Goal: Information Seeking & Learning: Learn about a topic

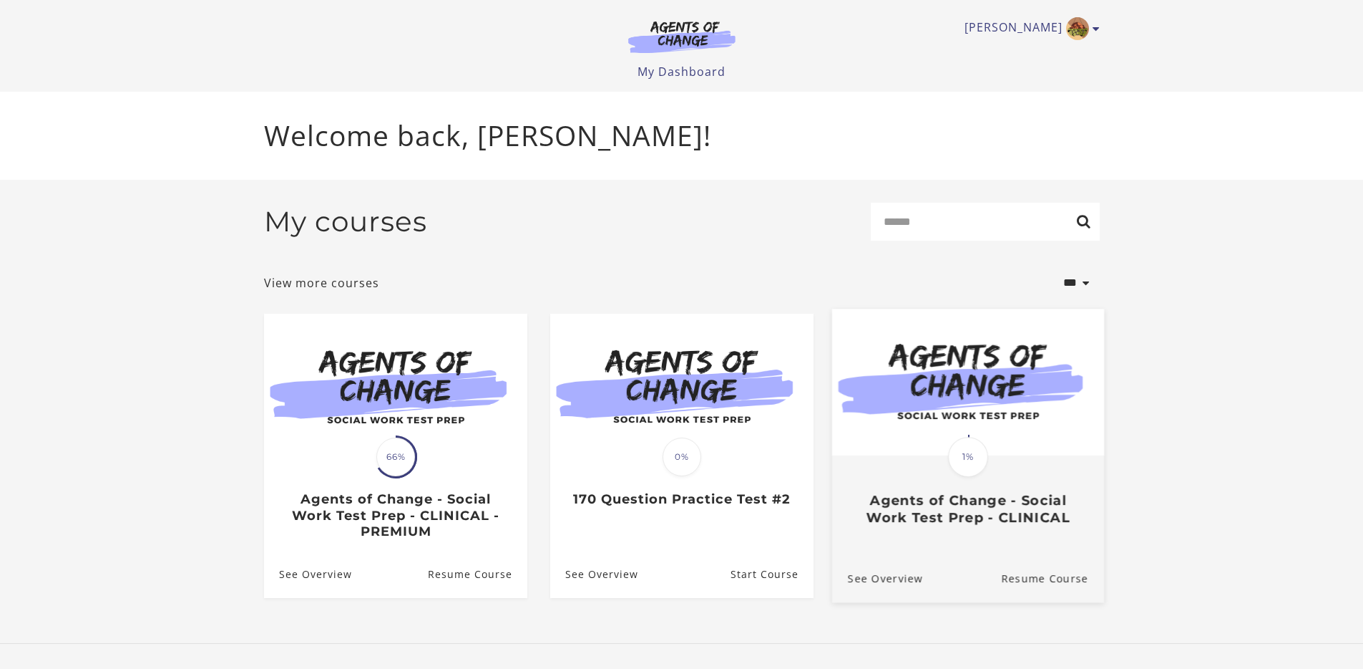
click at [981, 402] on img at bounding box center [968, 381] width 272 height 147
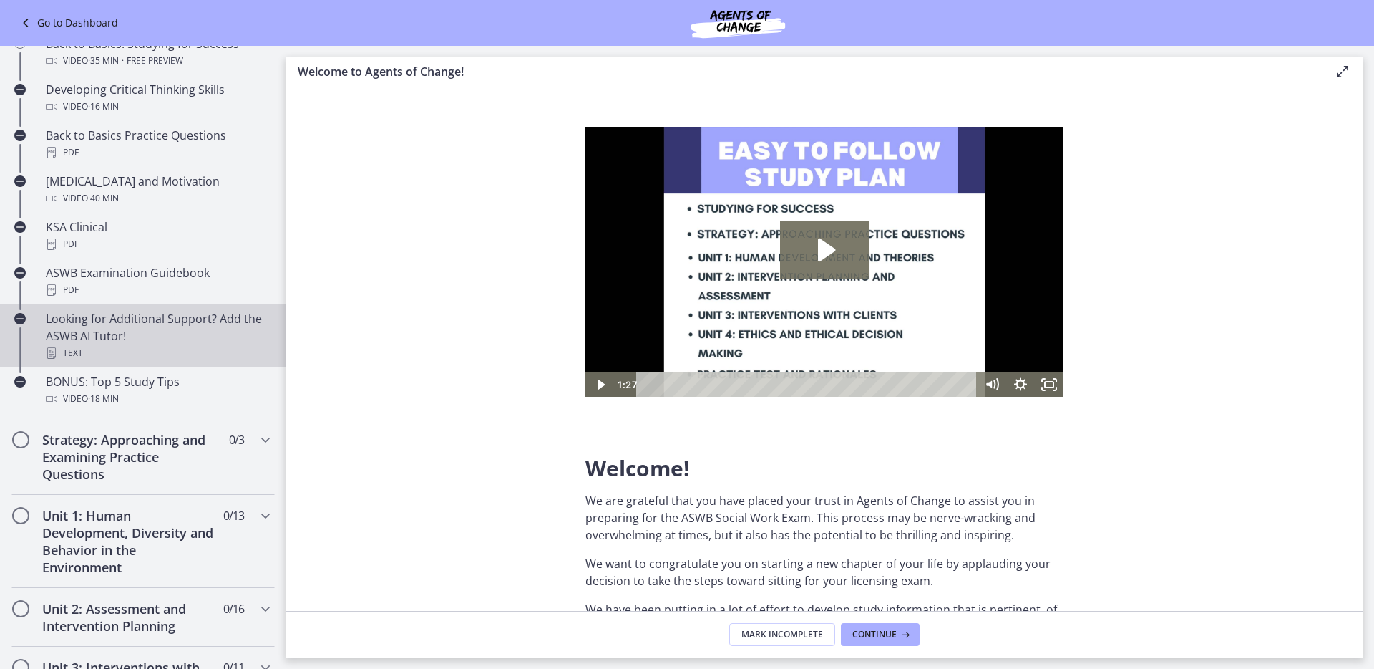
scroll to position [472, 0]
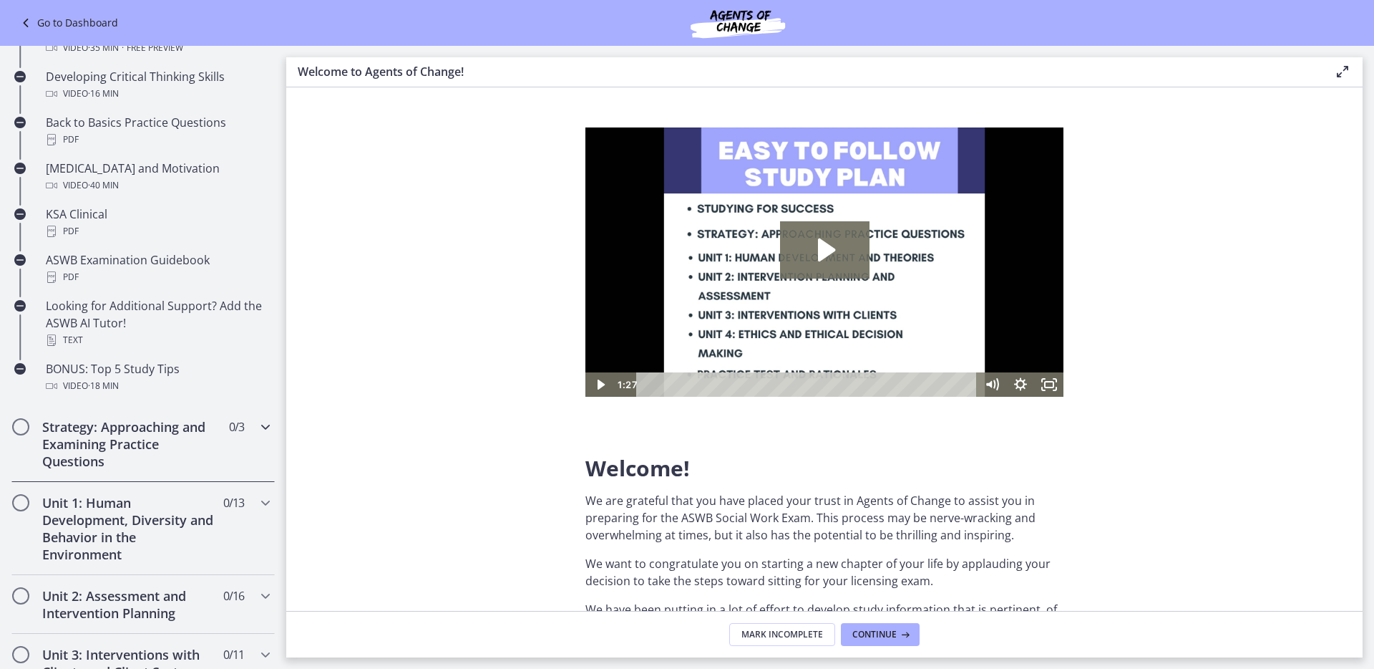
click at [258, 423] on icon "Chapters" at bounding box center [265, 426] width 17 height 17
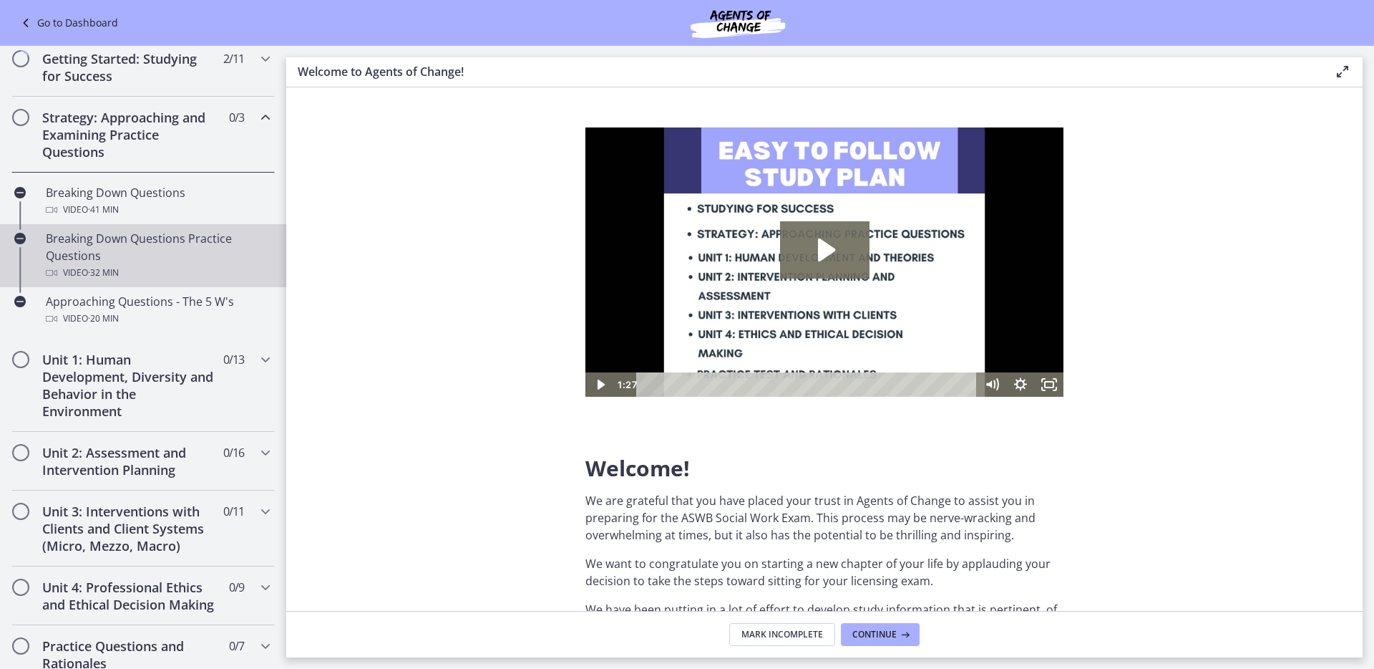
scroll to position [233, 0]
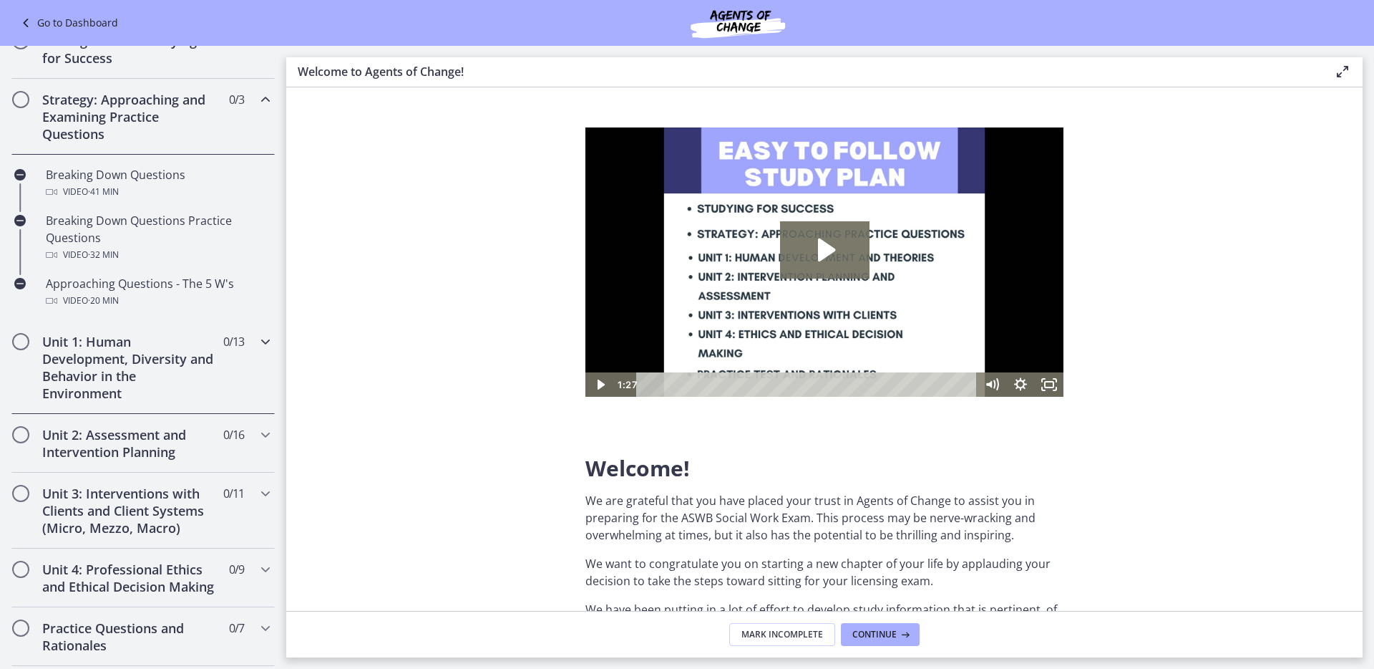
click at [244, 334] on div "Unit 1: Human Development, Diversity and Behavior in the Environment 0 / 13 Com…" at bounding box center [142, 367] width 263 height 93
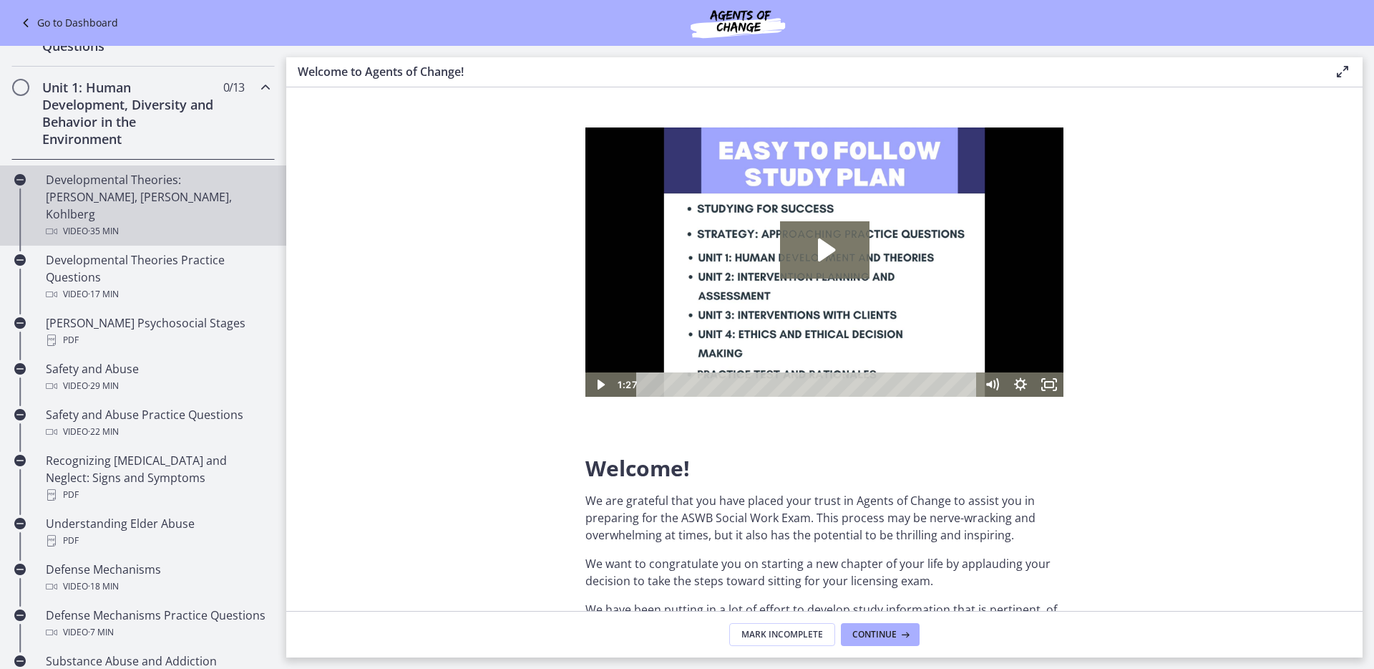
scroll to position [328, 0]
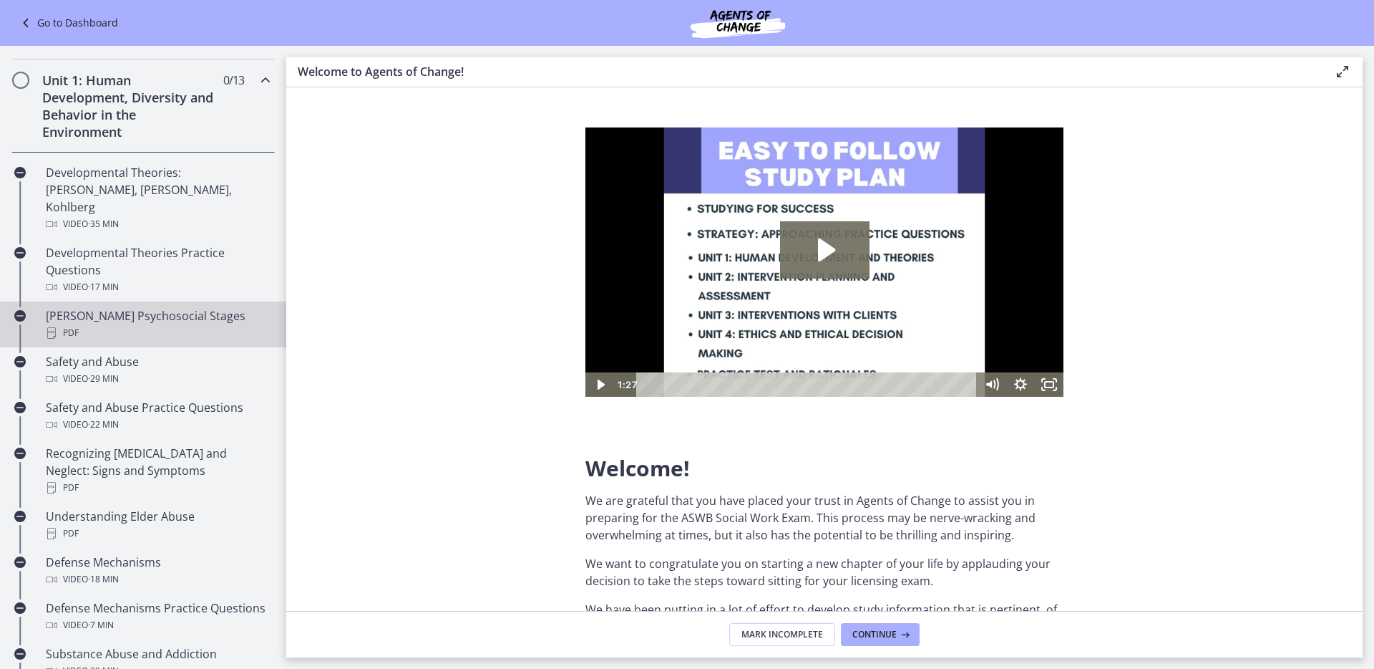
click at [155, 307] on div "Erikson's Psychosocial Stages PDF" at bounding box center [157, 324] width 223 height 34
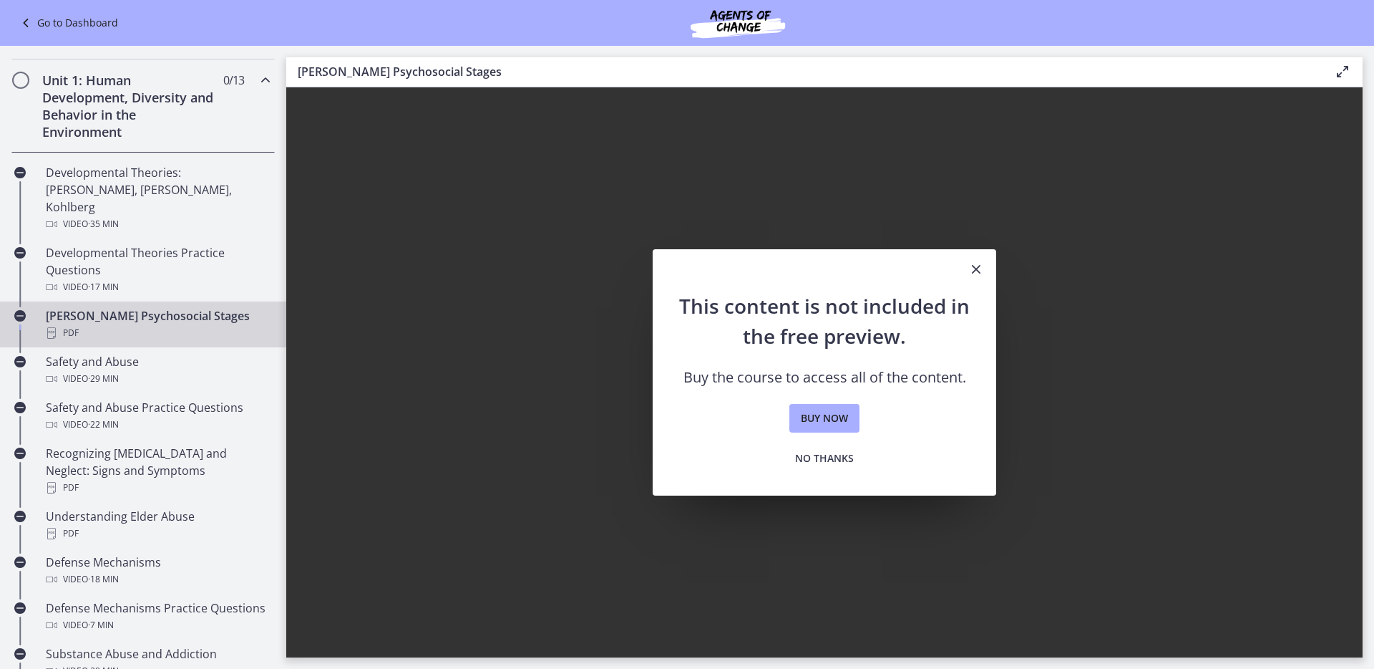
click at [972, 273] on icon "Close" at bounding box center [976, 269] width 17 height 17
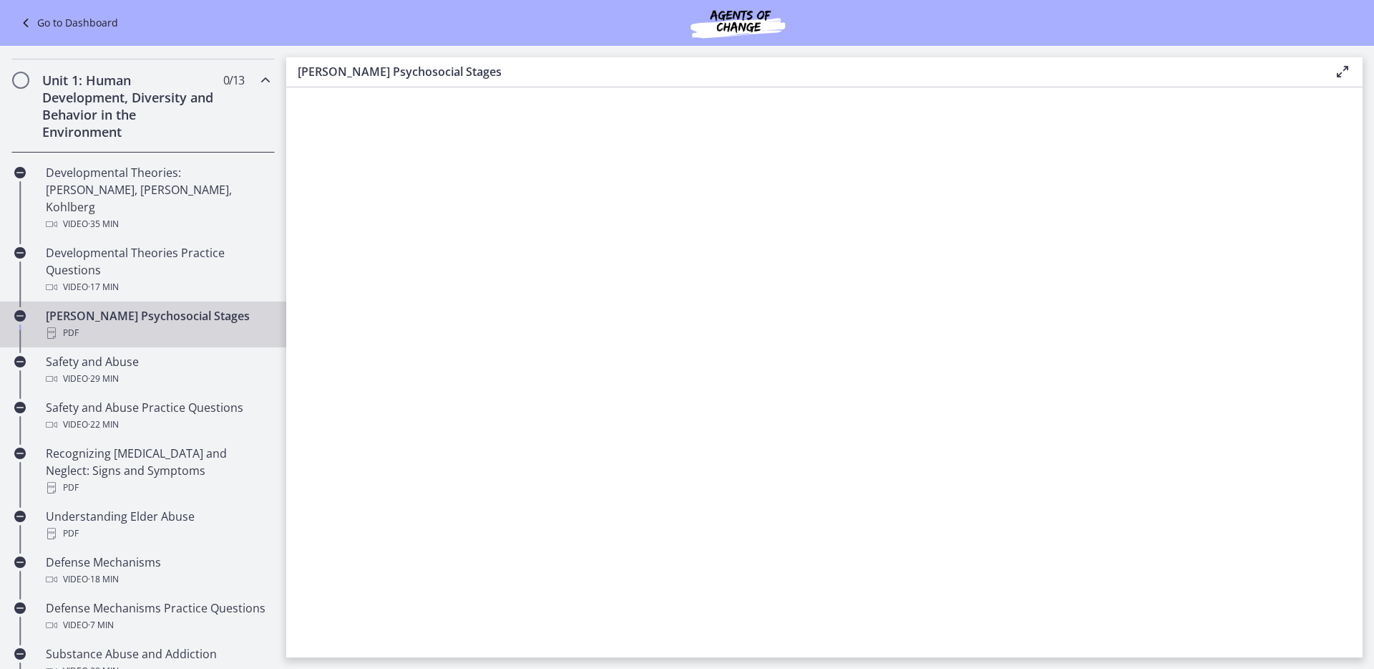
click at [47, 28] on link "Go to Dashboard" at bounding box center [67, 22] width 101 height 17
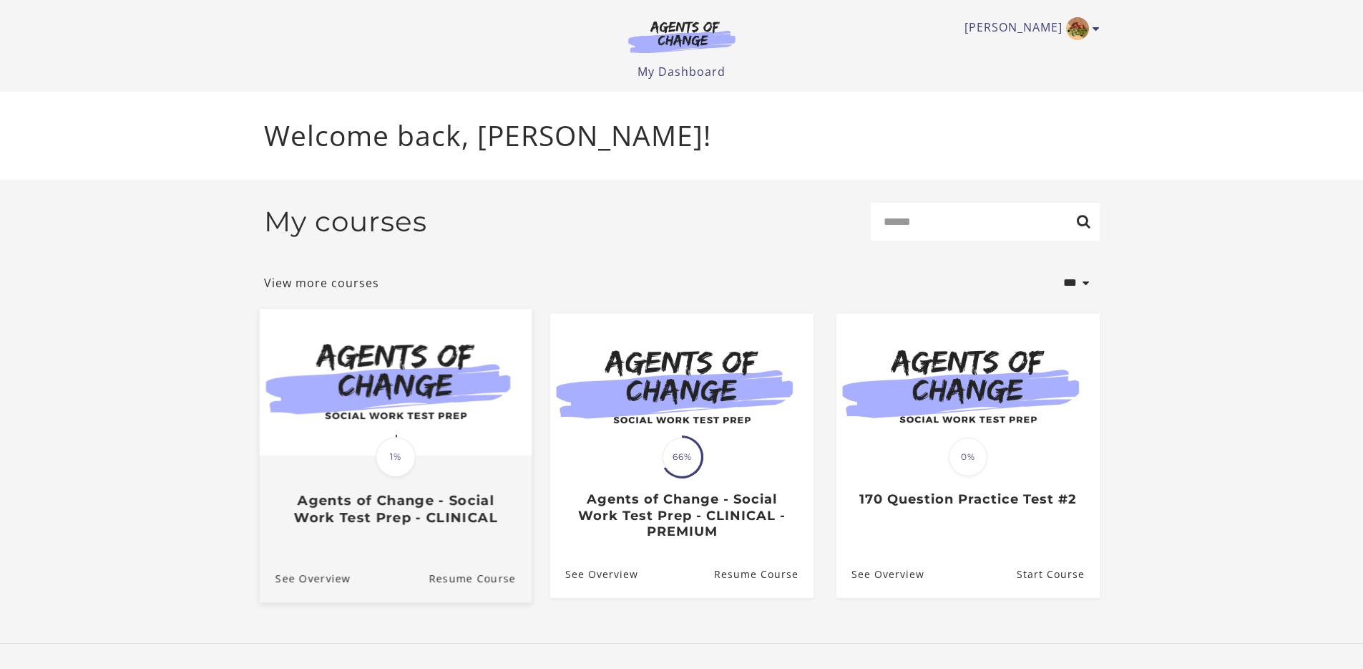
click at [444, 397] on img at bounding box center [395, 381] width 272 height 147
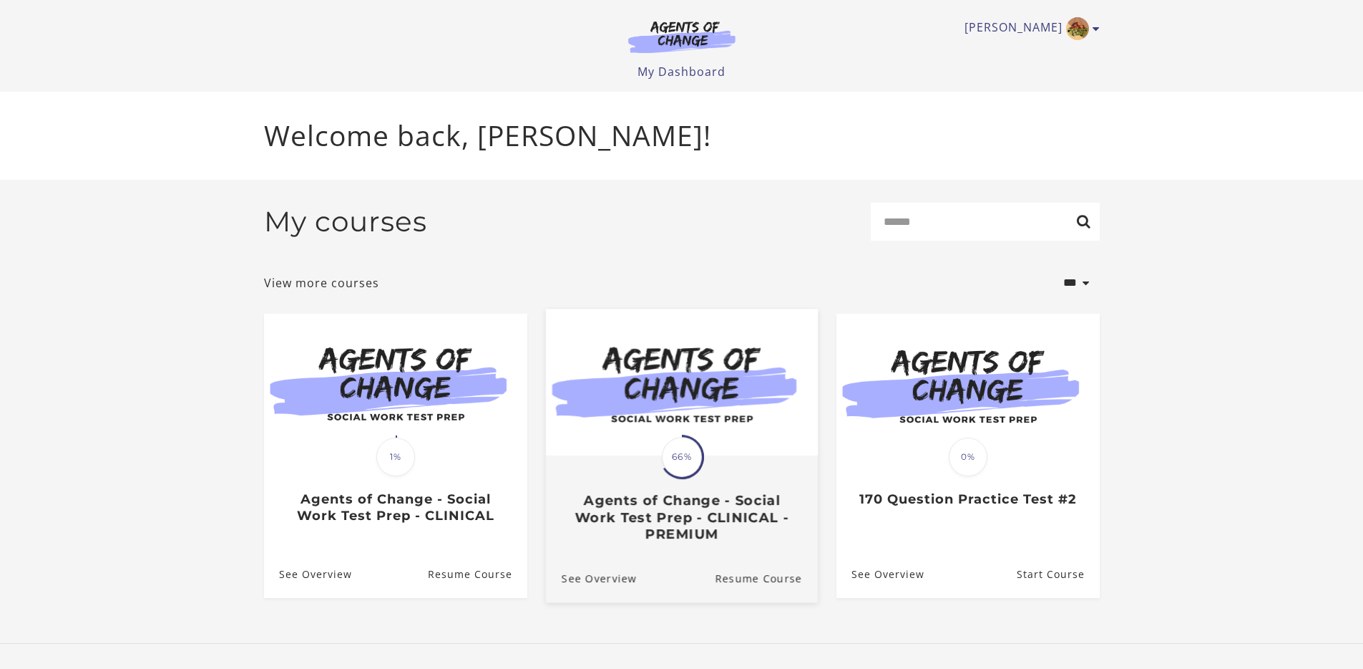
click at [701, 393] on img at bounding box center [681, 381] width 272 height 147
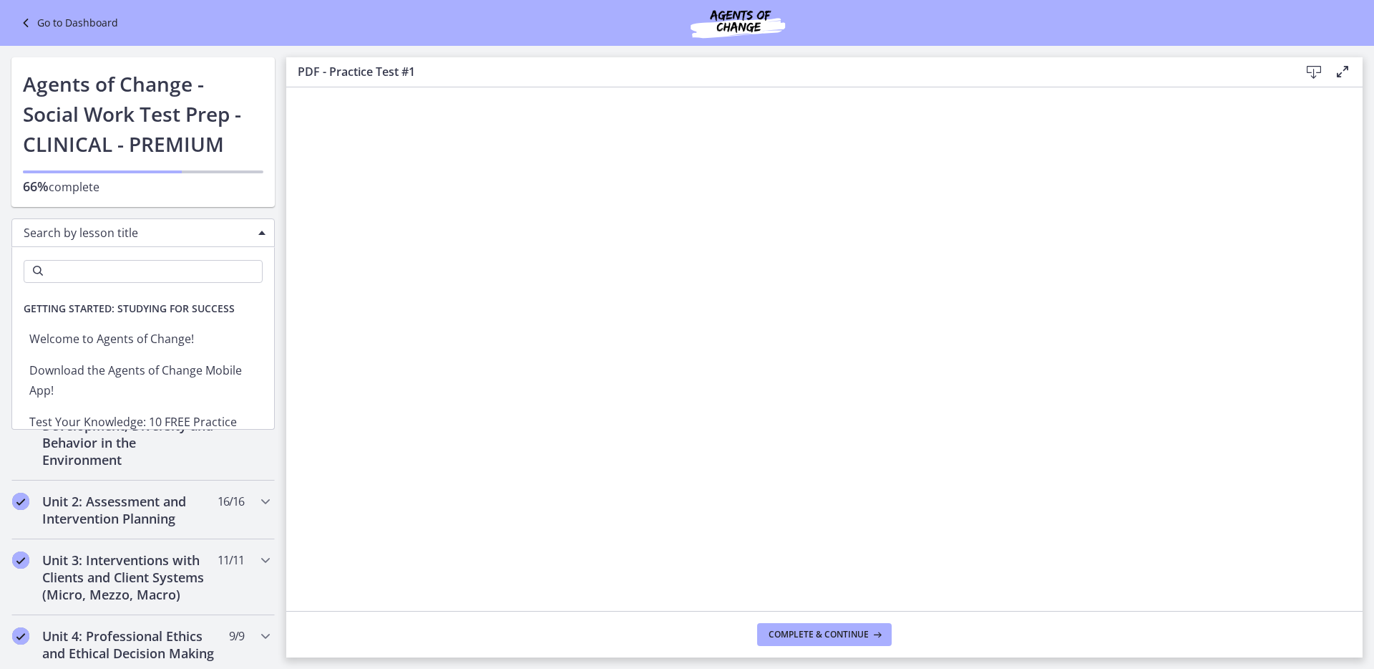
click at [218, 239] on span "Search by lesson title" at bounding box center [138, 233] width 228 height 16
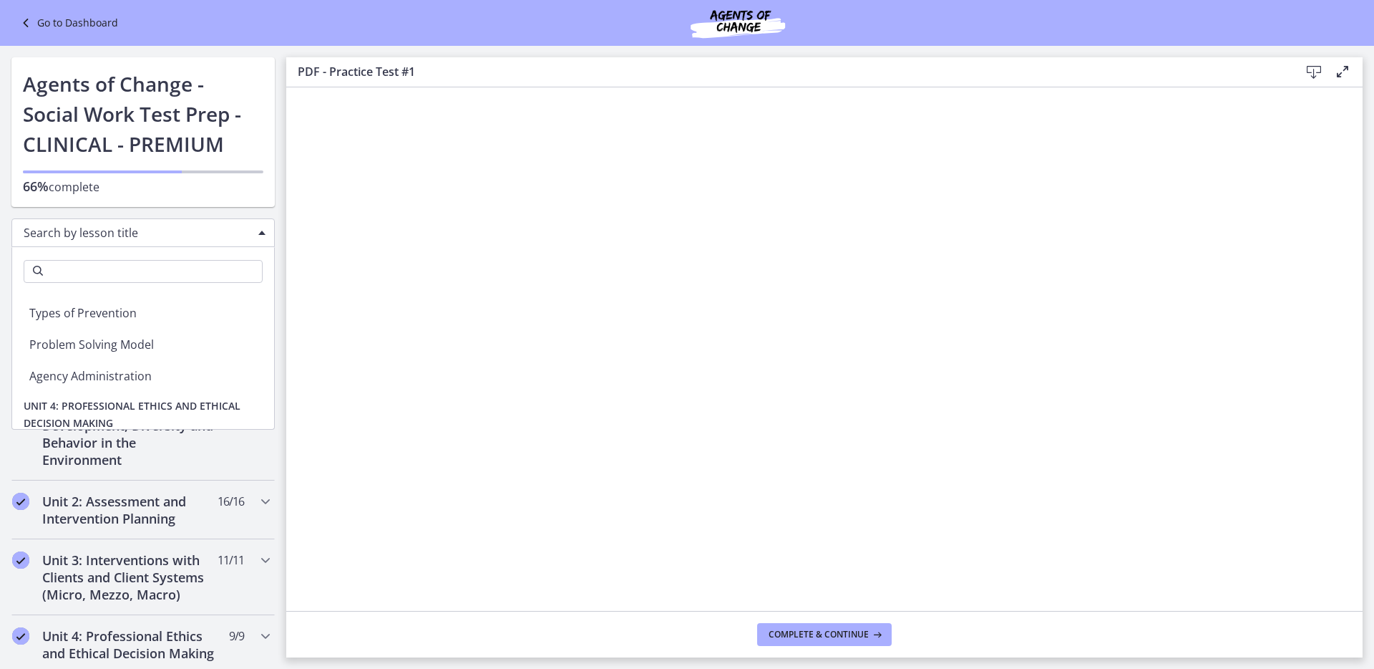
scroll to position [2702, 0]
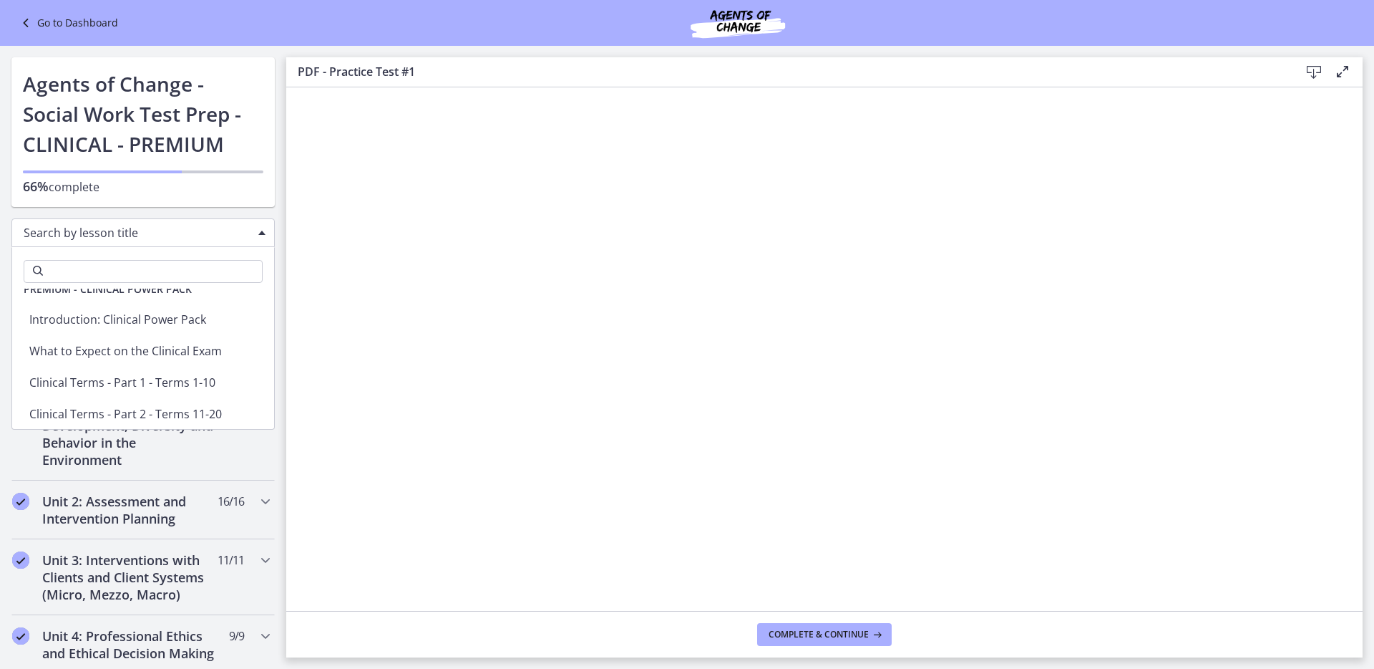
click at [258, 230] on span "Chapters" at bounding box center [261, 232] width 7 height 4
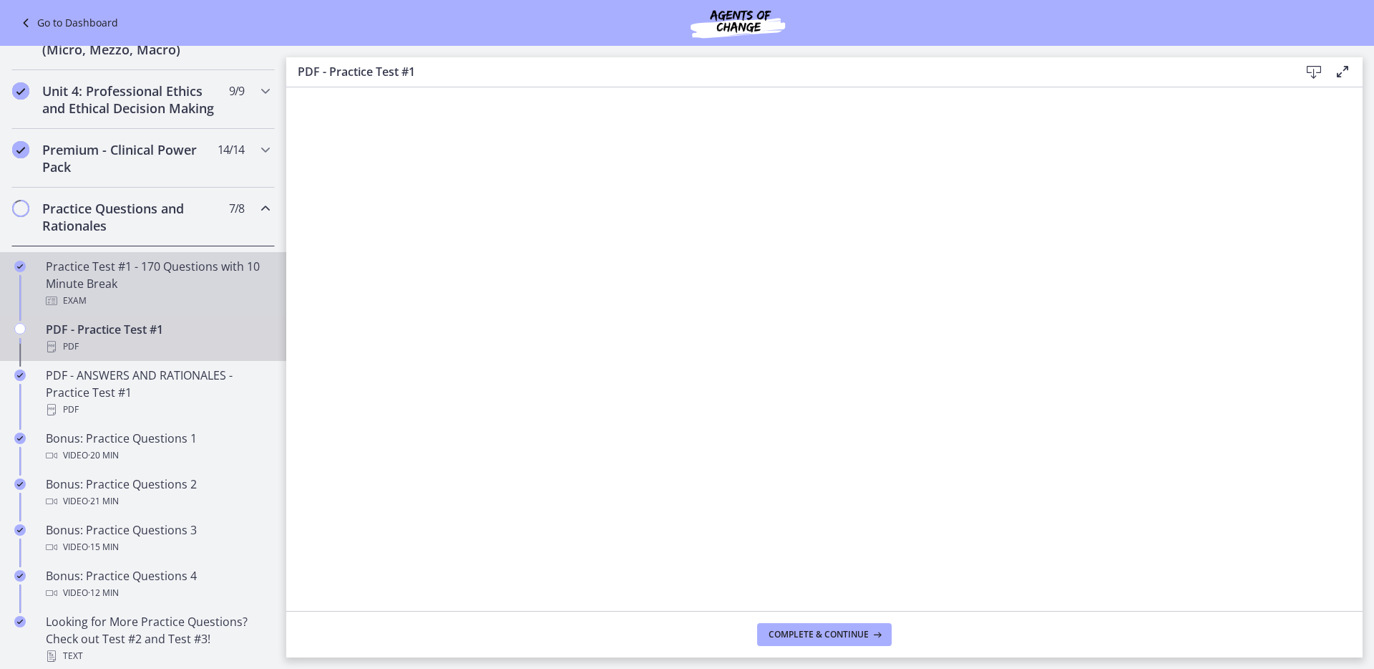
scroll to position [0, 0]
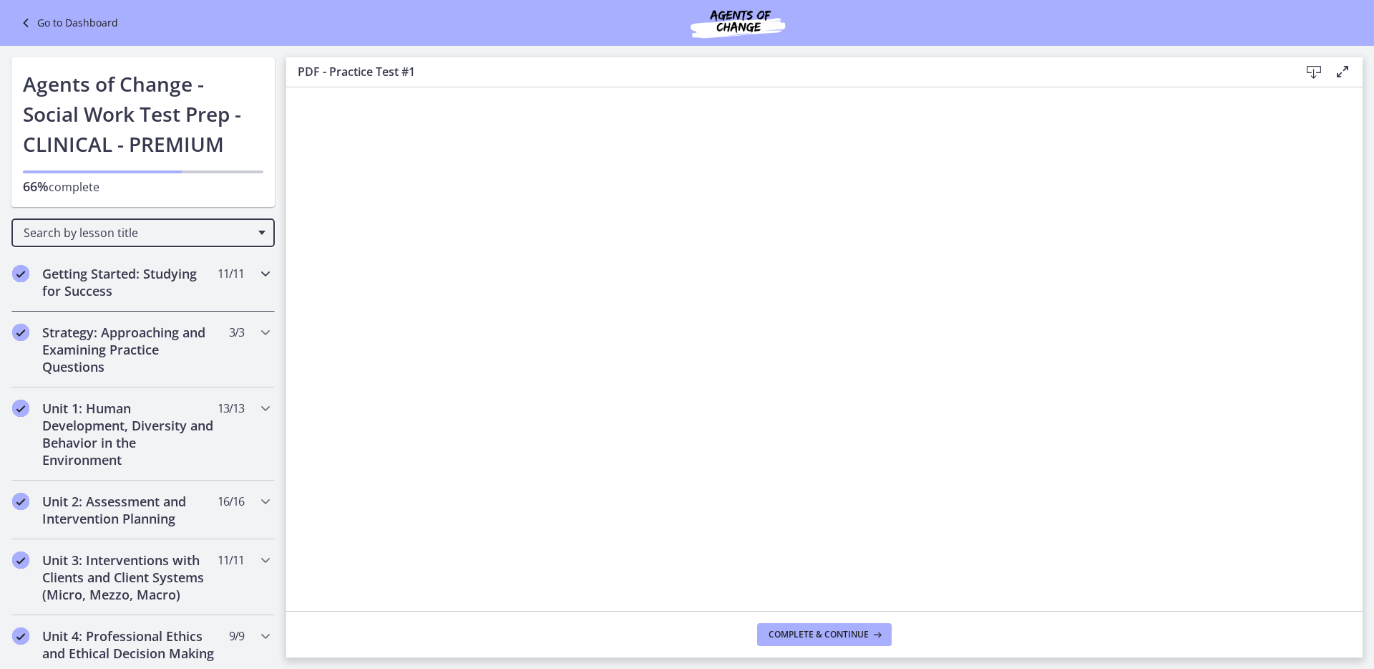
click at [269, 272] on div "Getting Started: Studying for Success 11 / 11 Completed" at bounding box center [143, 282] width 286 height 59
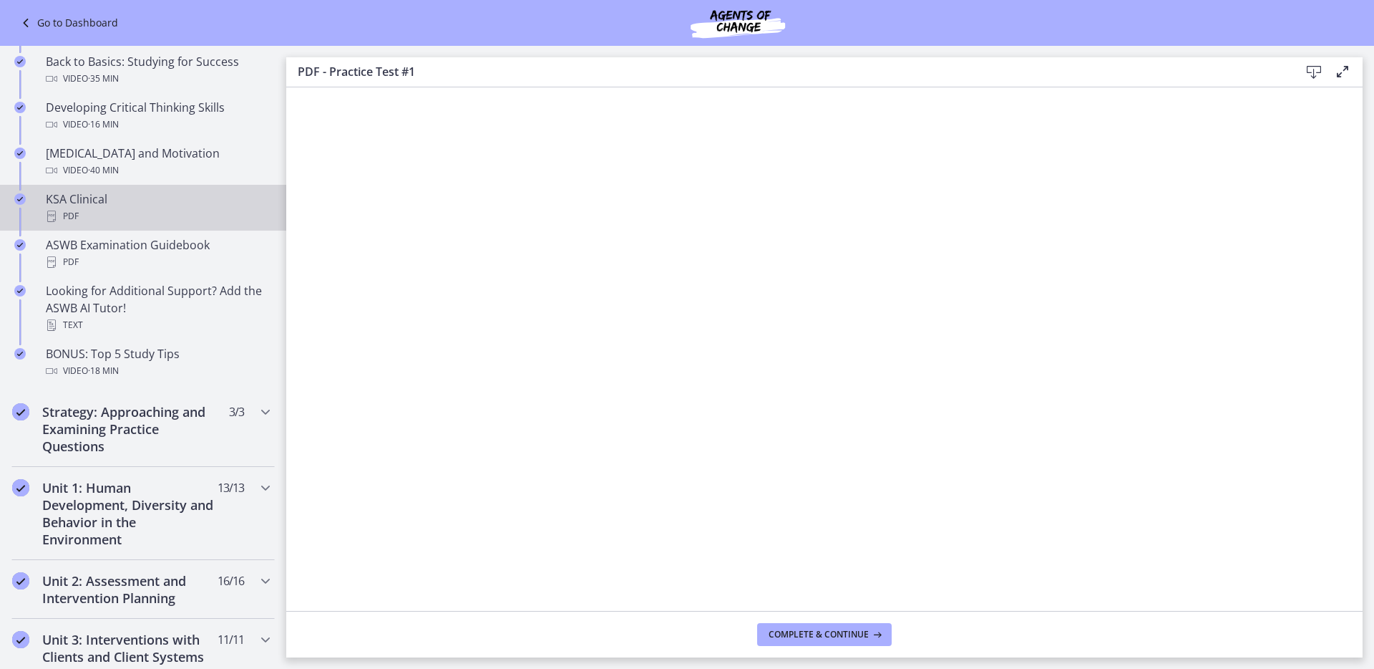
scroll to position [490, 0]
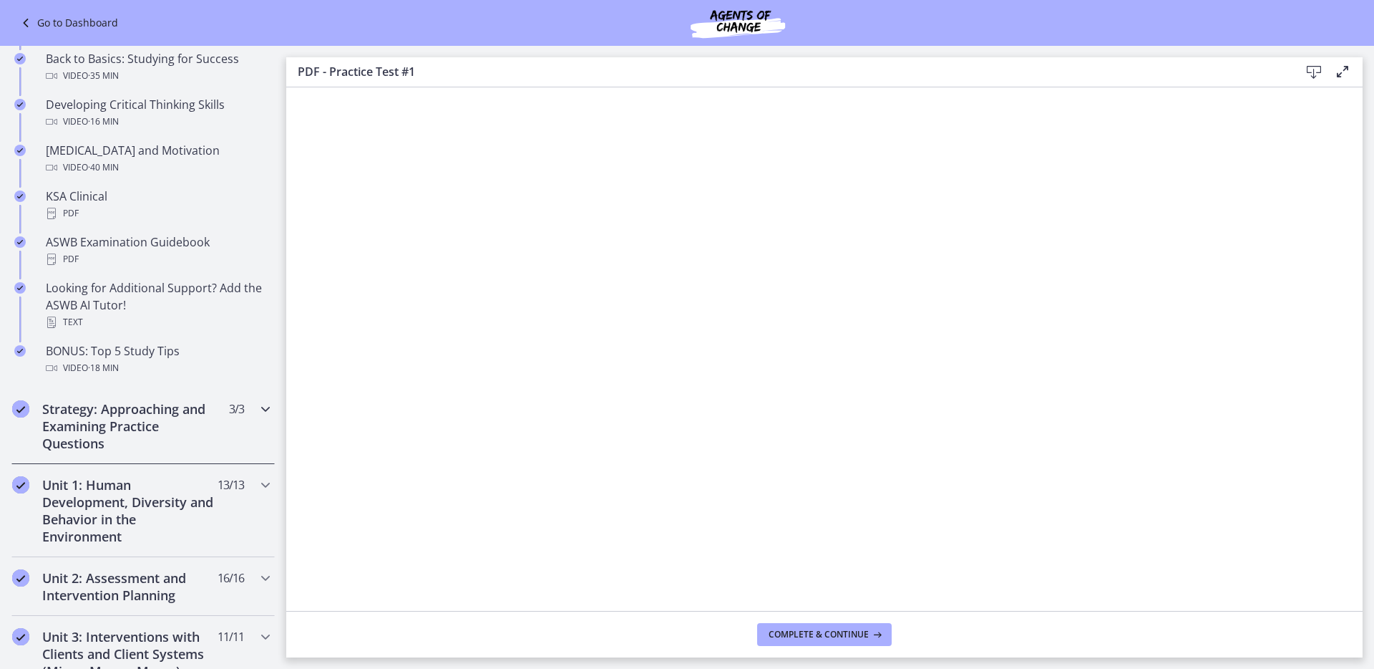
click at [257, 412] on icon "Chapters" at bounding box center [265, 408] width 17 height 17
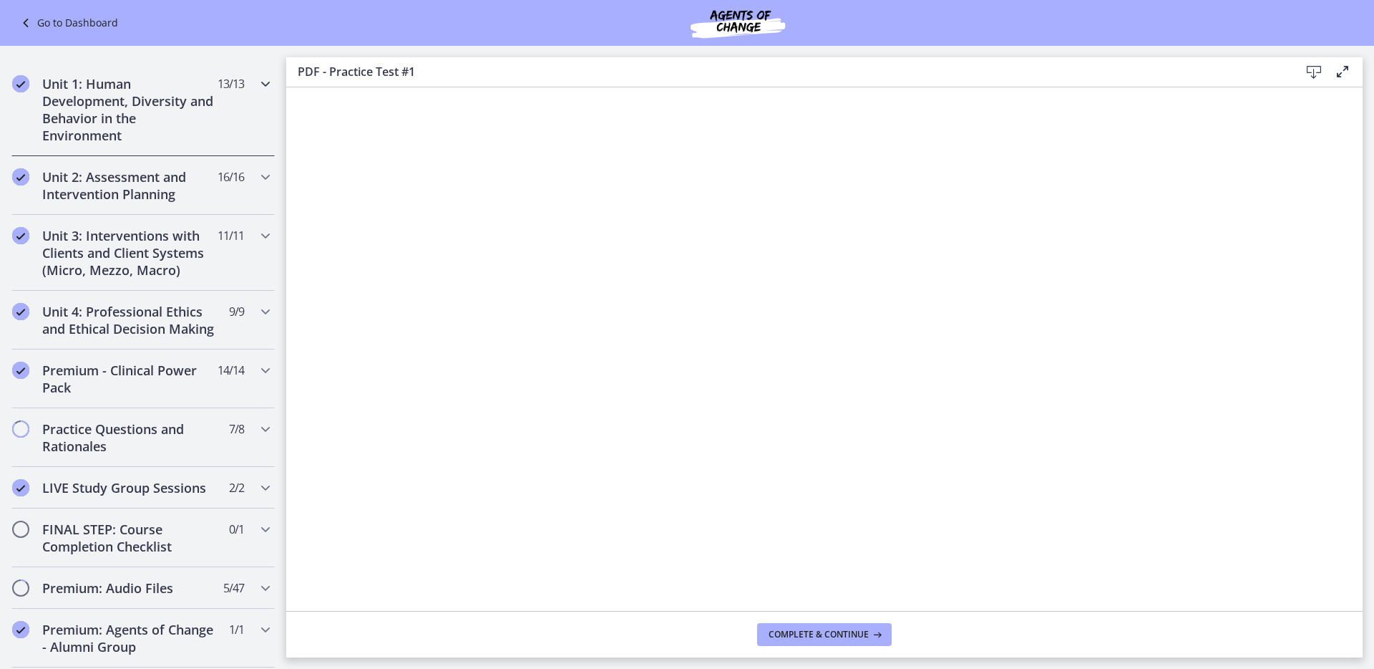
click at [157, 120] on h2 "Unit 1: Human Development, Diversity and Behavior in the Environment" at bounding box center [129, 109] width 175 height 69
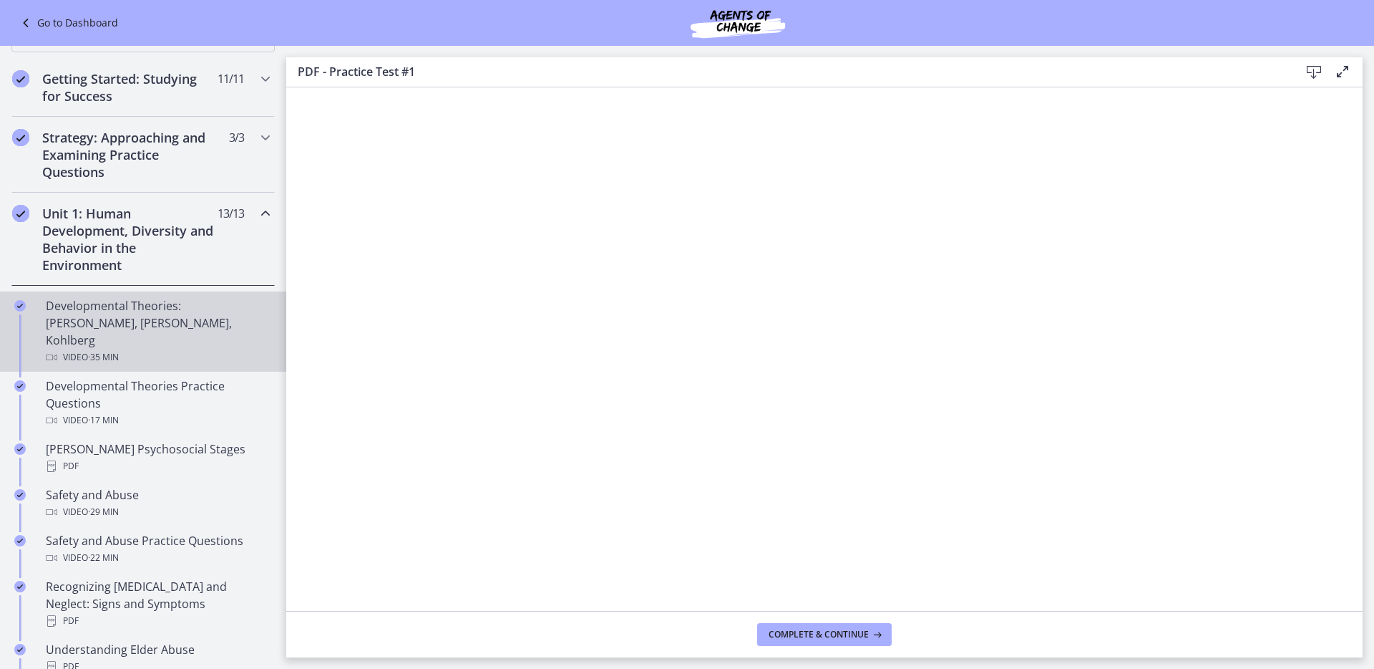
scroll to position [161, 0]
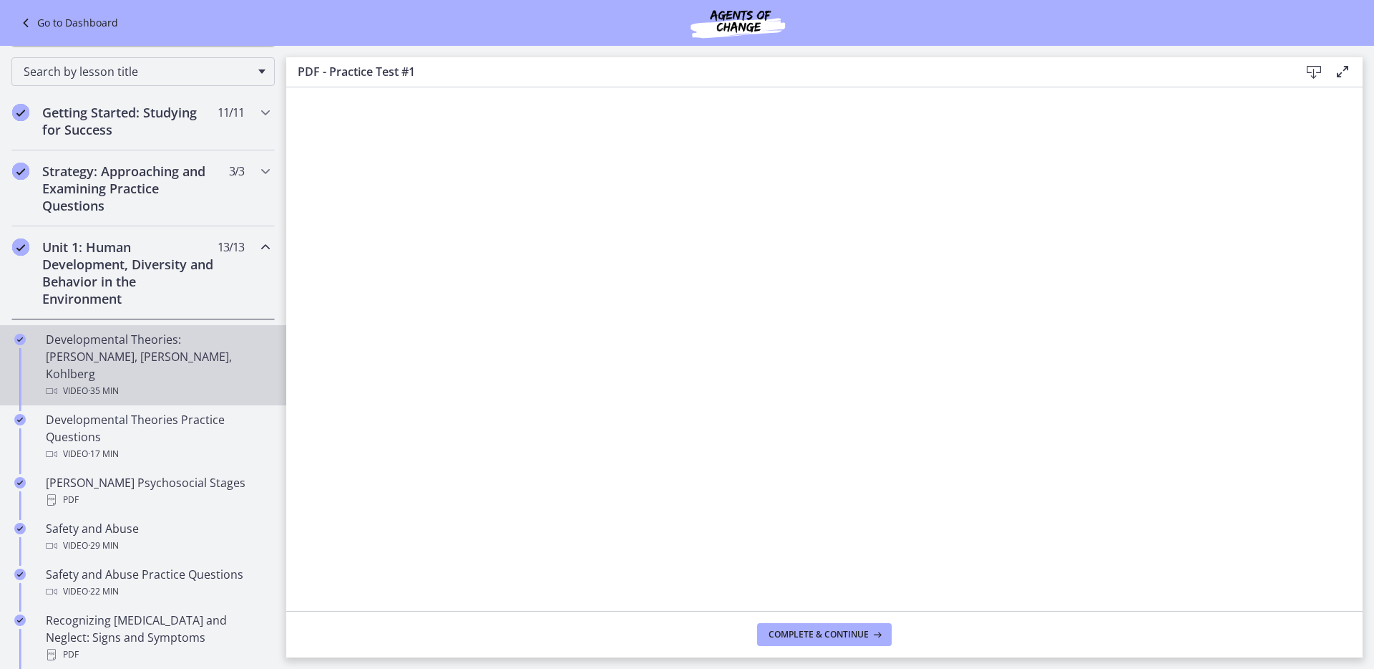
click at [150, 349] on div "Developmental Theories: [PERSON_NAME], [PERSON_NAME], Kohlberg Video · 35 min" at bounding box center [157, 365] width 223 height 69
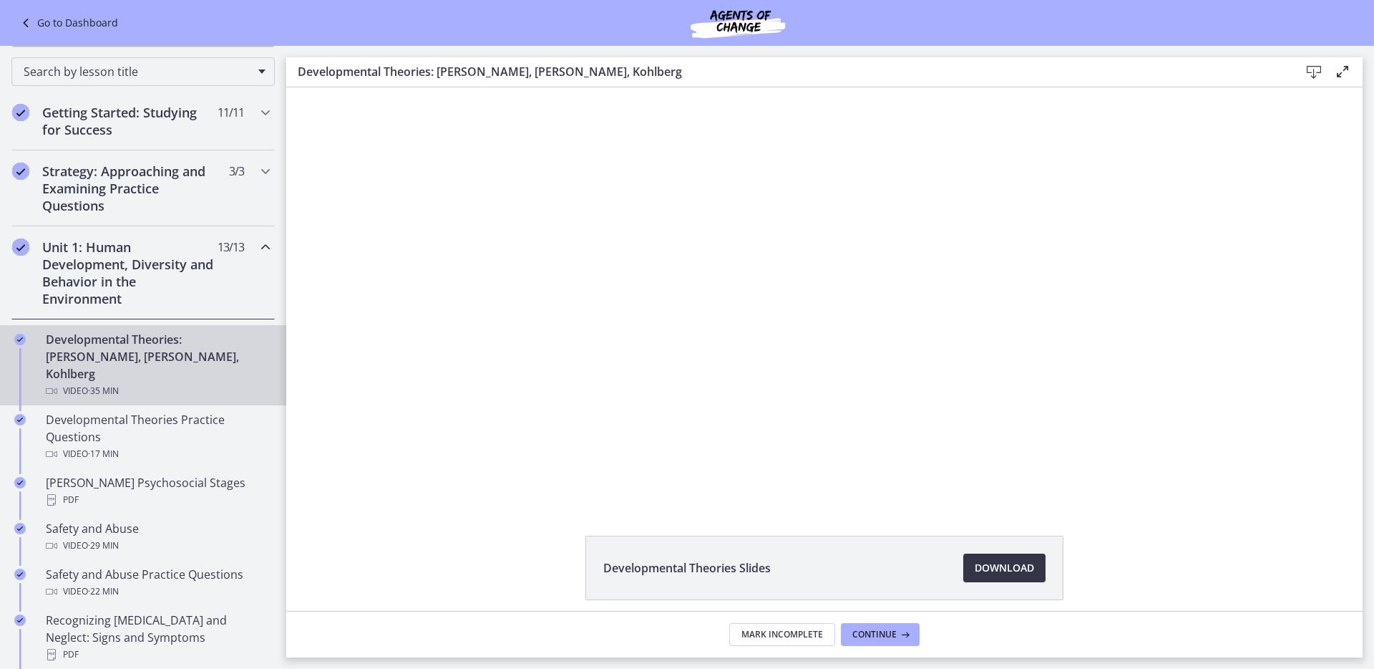
click at [988, 565] on span "Download Opens in a new window" at bounding box center [1004, 567] width 59 height 17
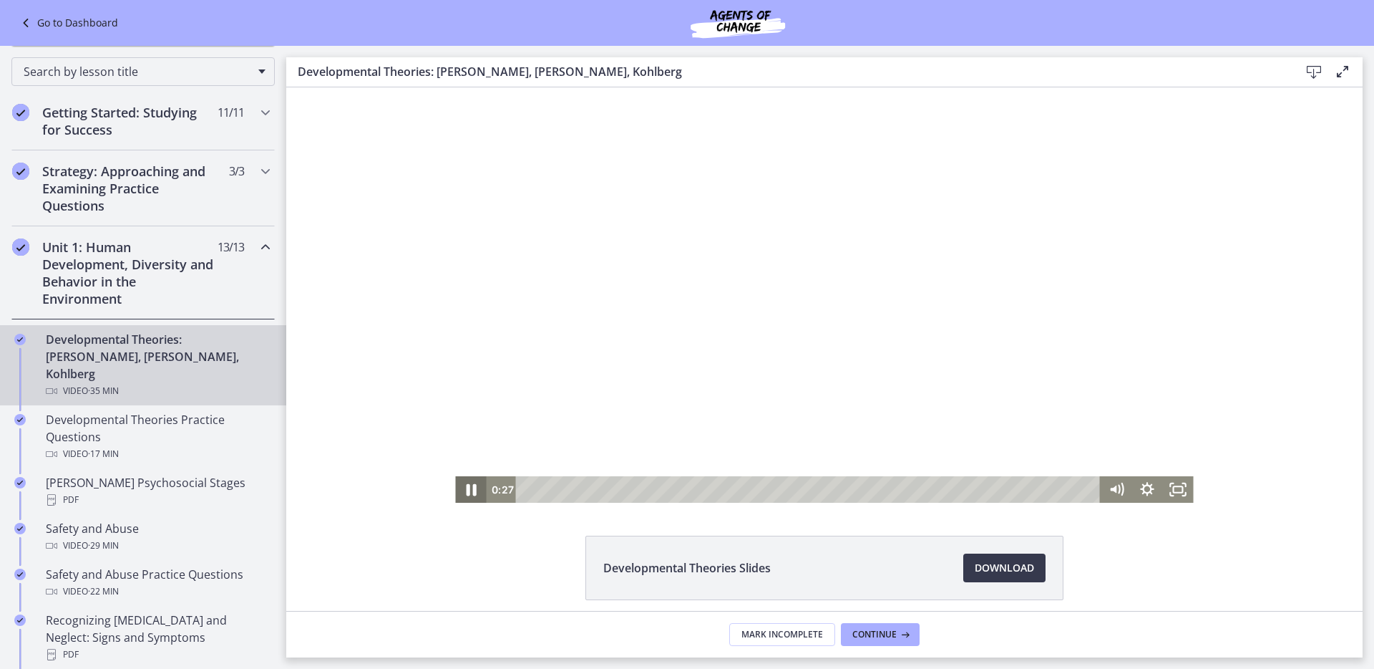
click at [467, 483] on icon "Pause" at bounding box center [470, 488] width 37 height 31
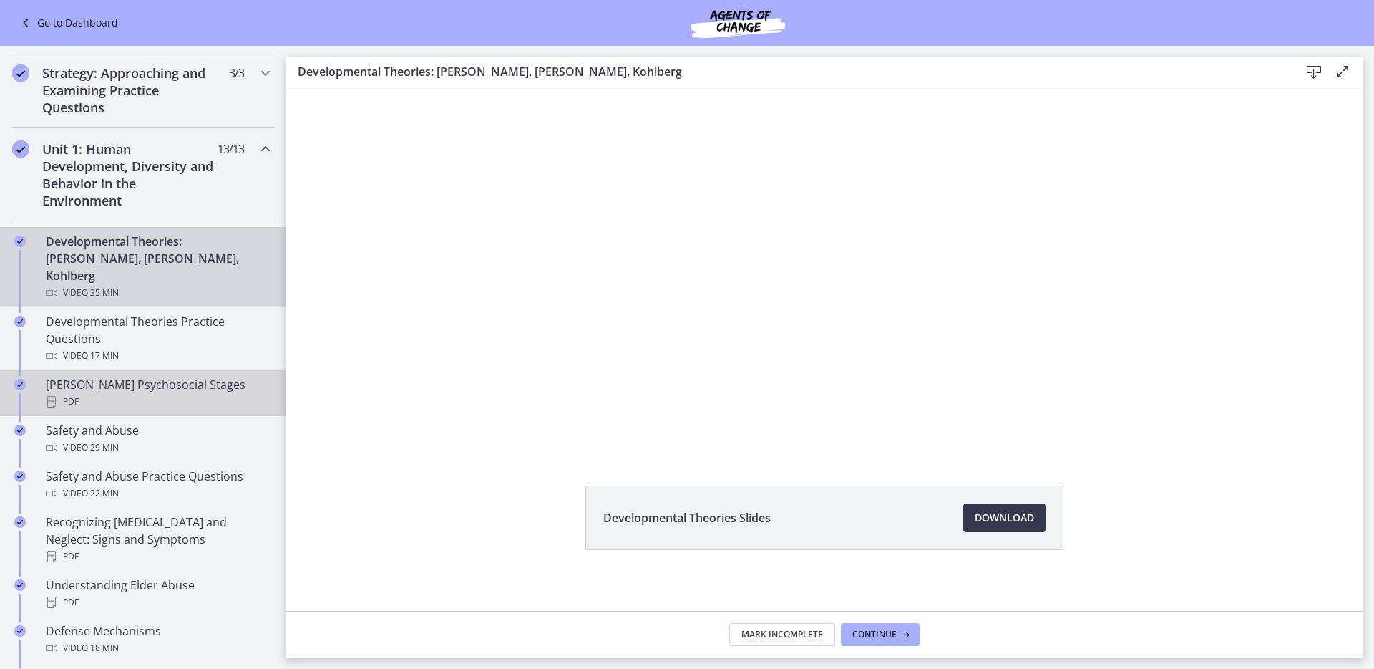
scroll to position [261, 0]
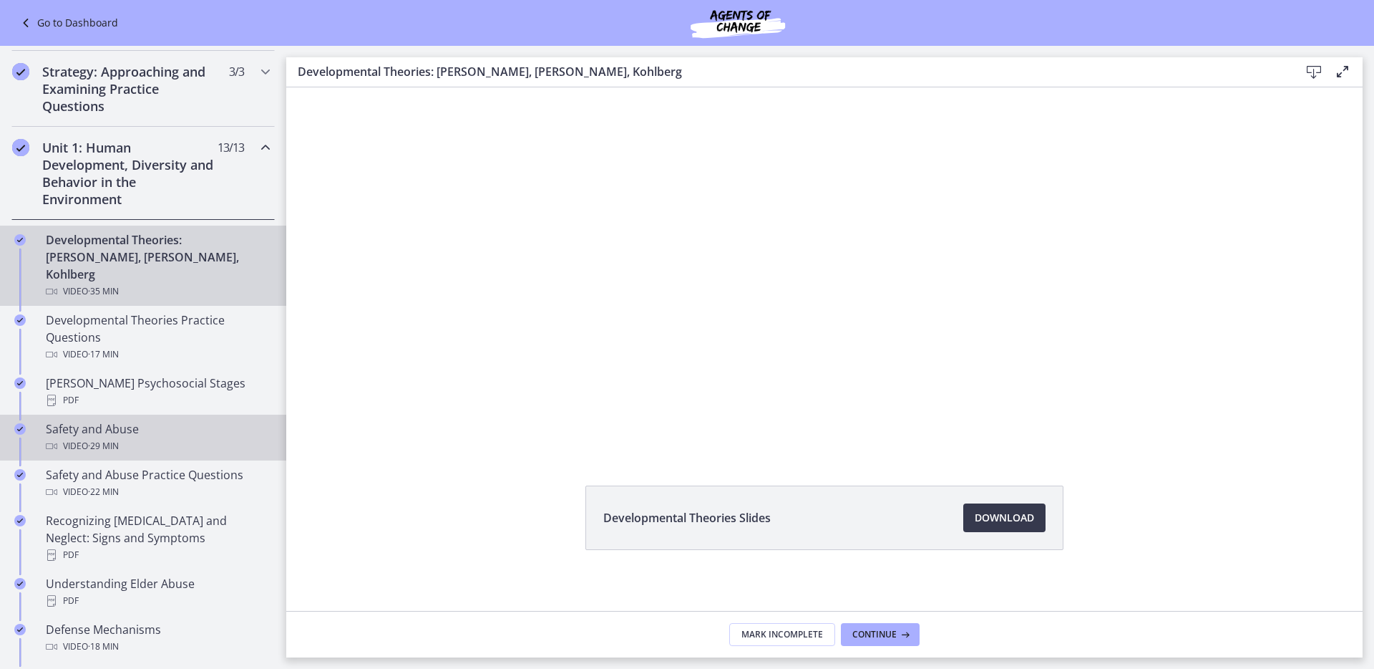
click at [142, 420] on div "Safety and Abuse Video · 29 min" at bounding box center [157, 437] width 223 height 34
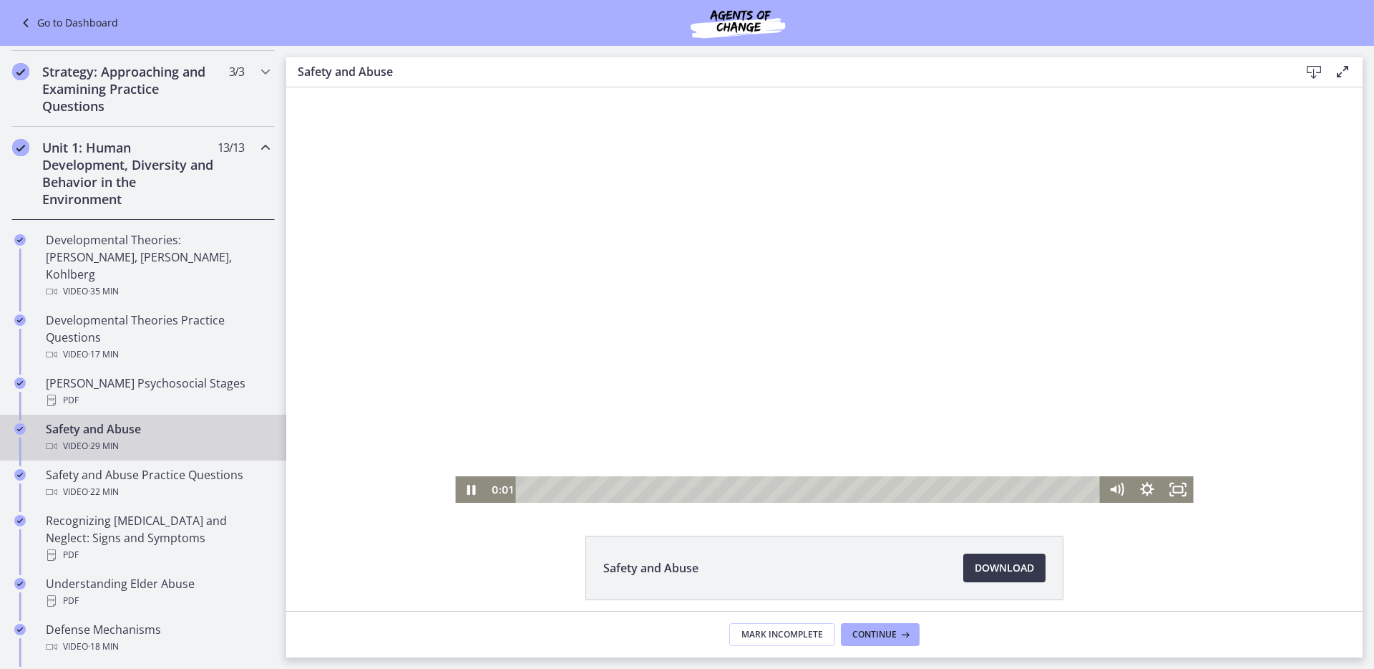
click at [760, 352] on div at bounding box center [824, 294] width 738 height 415
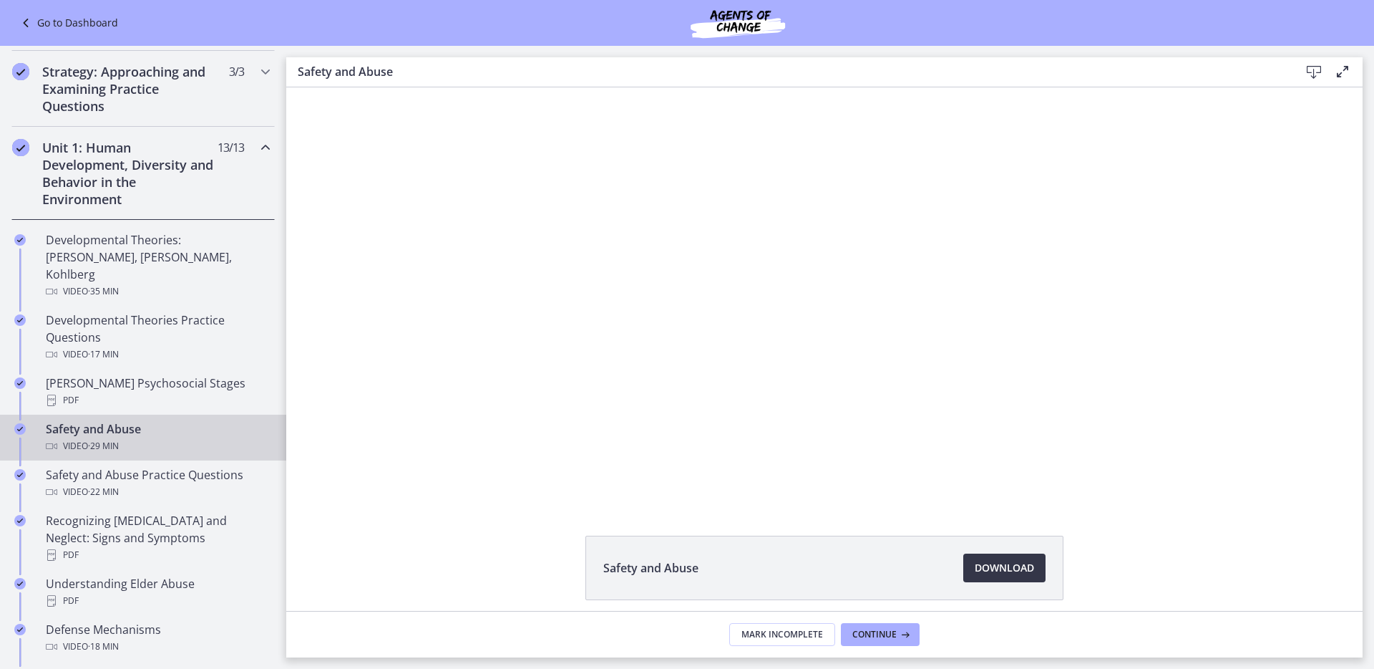
click at [975, 563] on span "Download Opens in a new window" at bounding box center [1004, 567] width 59 height 17
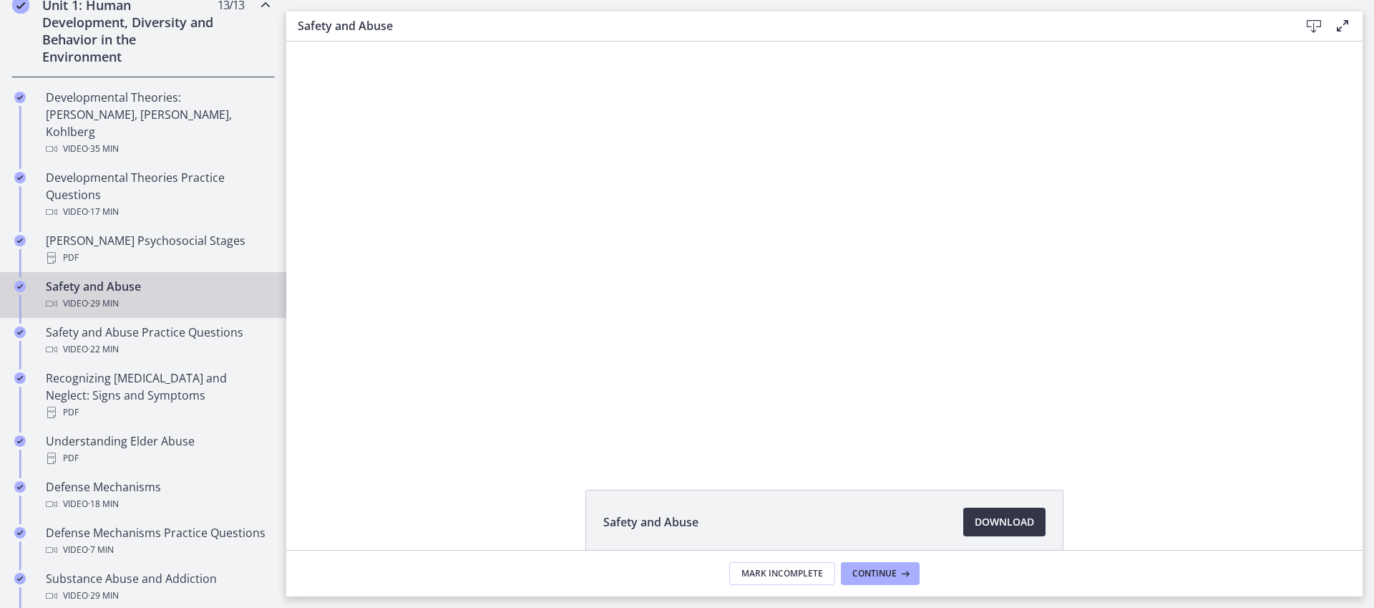
scroll to position [424, 0]
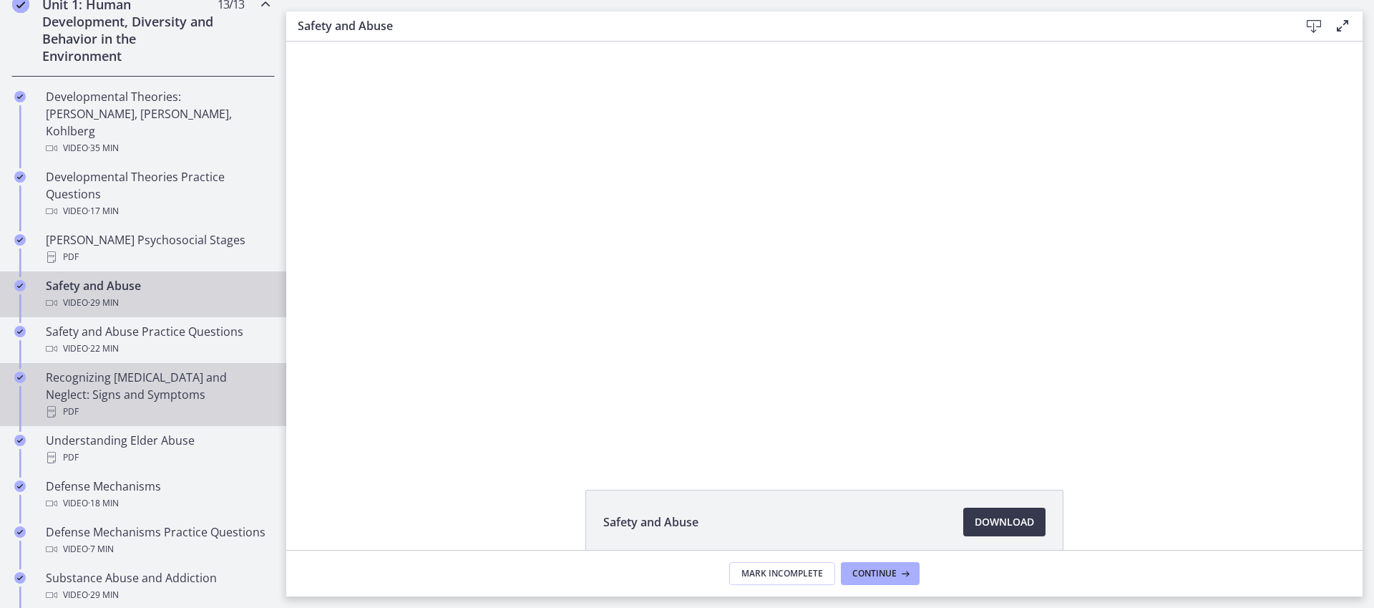
click at [175, 372] on div "Recognizing [MEDICAL_DATA] and Neglect: Signs and Symptoms PDF" at bounding box center [157, 395] width 223 height 52
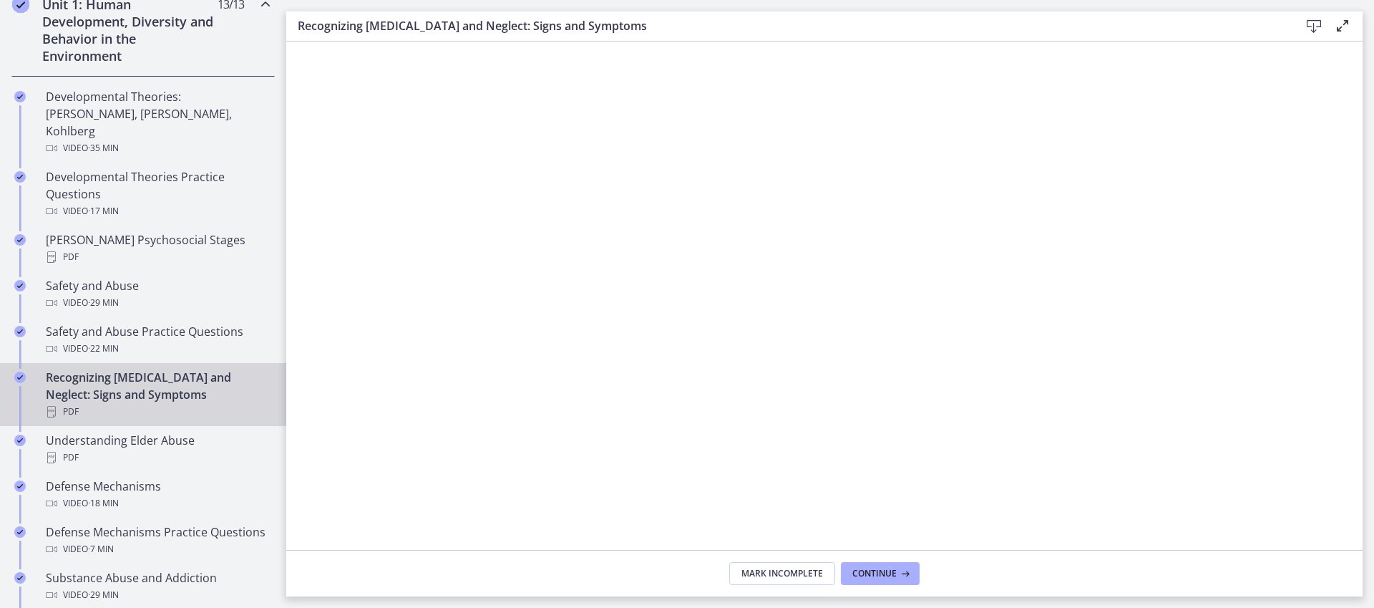
click at [1311, 29] on icon at bounding box center [1314, 26] width 17 height 17
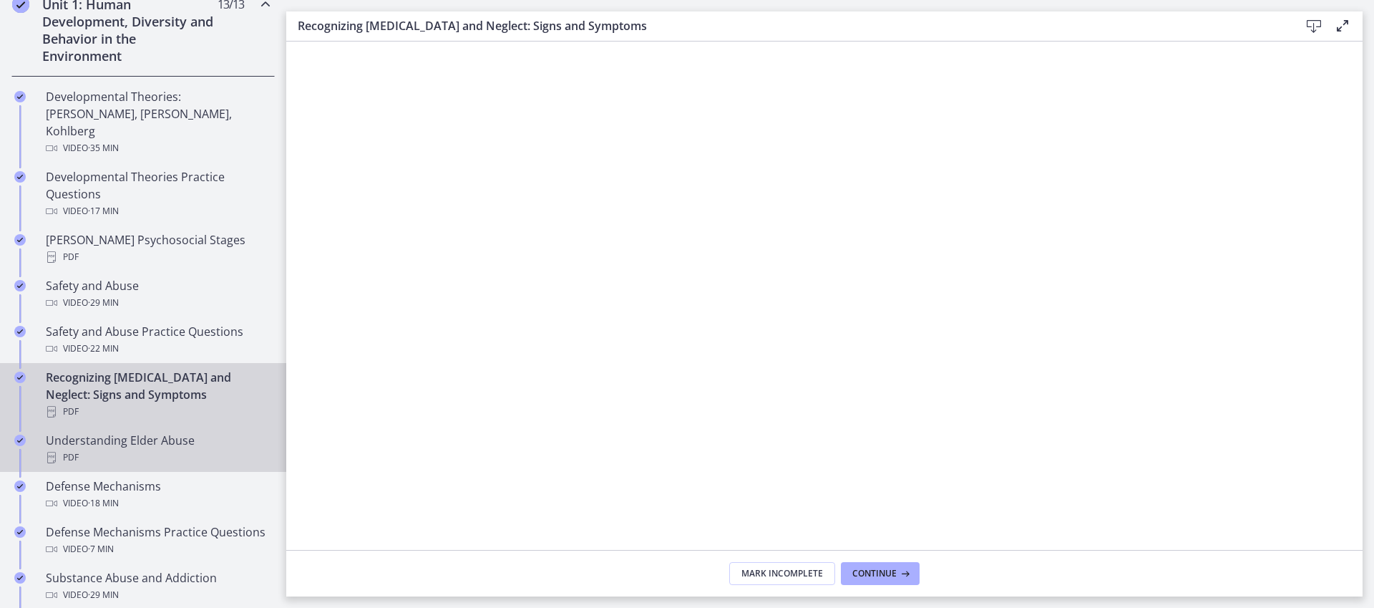
click at [138, 449] on div "PDF" at bounding box center [157, 457] width 223 height 17
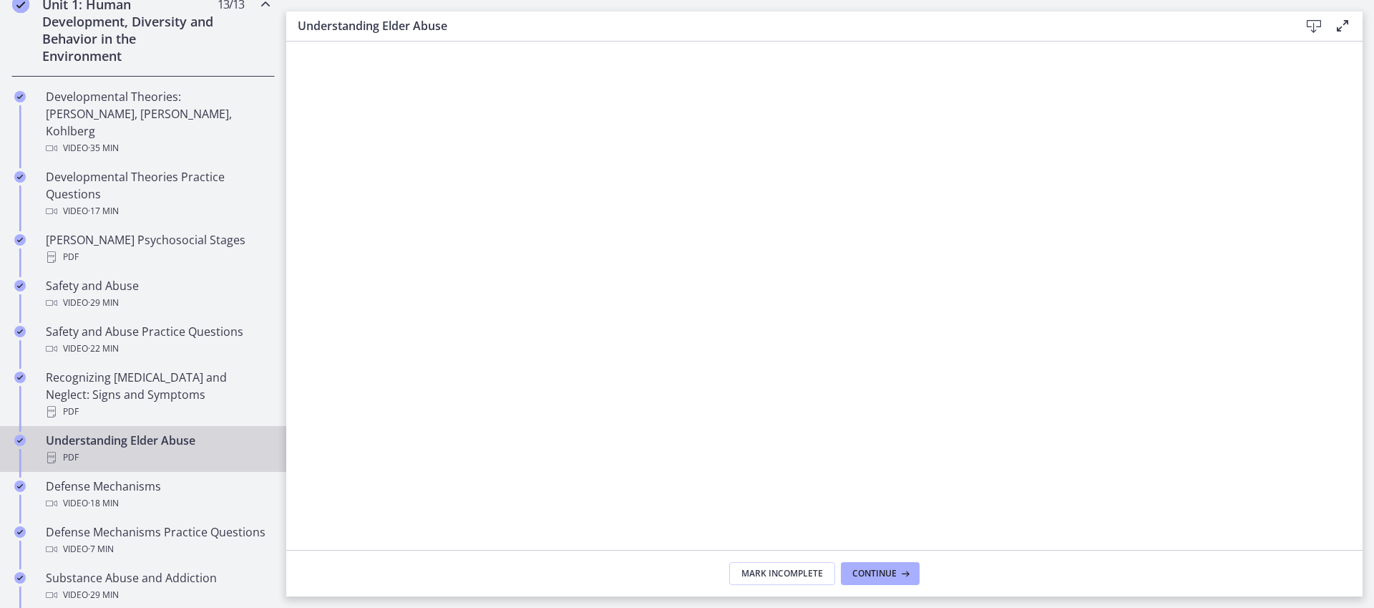
click at [1312, 31] on icon at bounding box center [1314, 26] width 17 height 17
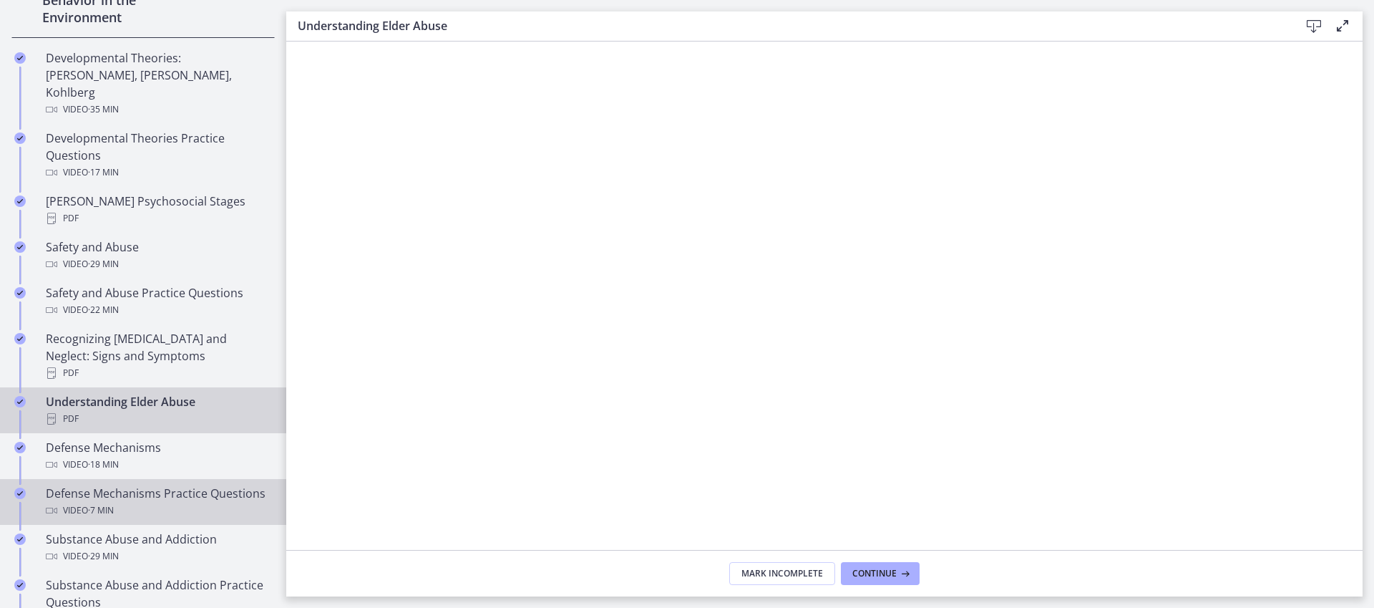
scroll to position [485, 0]
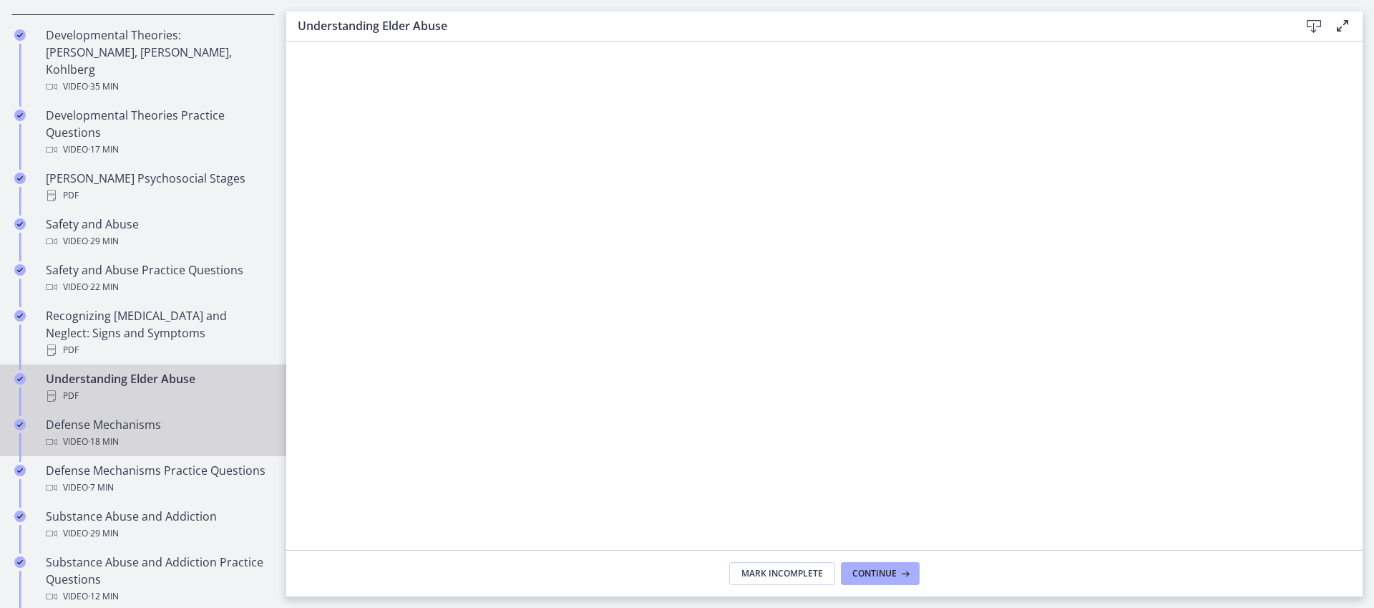
click at [142, 433] on div "Video · 18 min" at bounding box center [157, 441] width 223 height 17
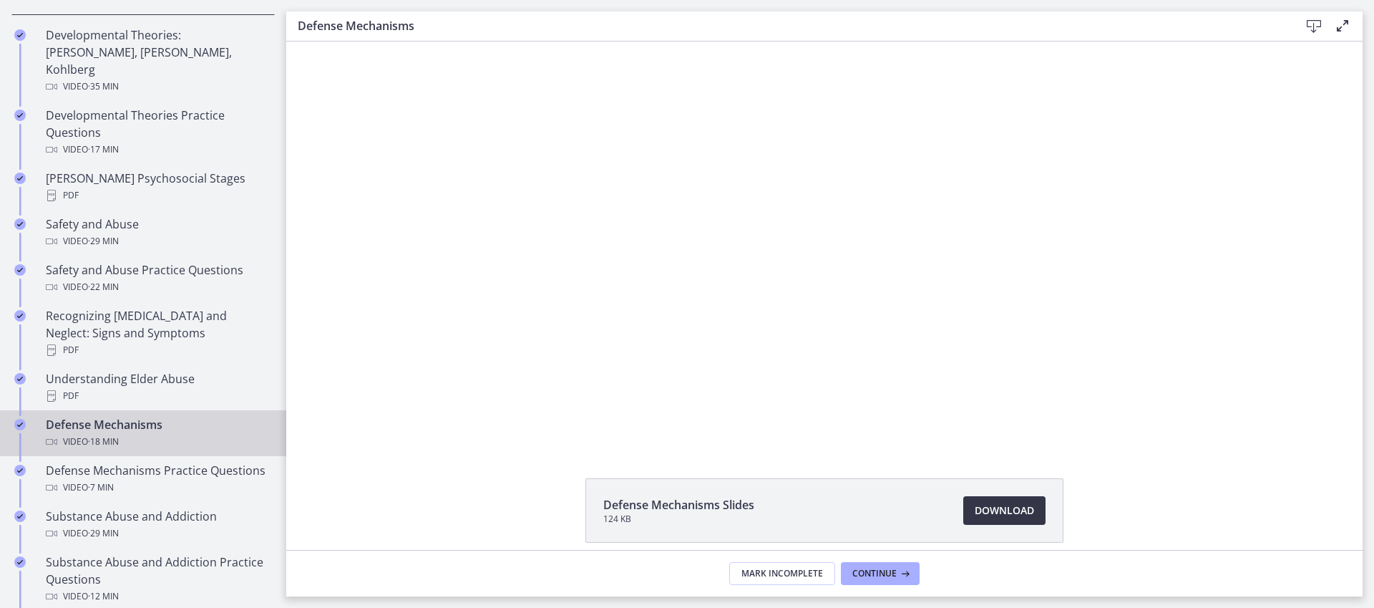
click at [975, 512] on span "Download Opens in a new window" at bounding box center [1004, 510] width 59 height 17
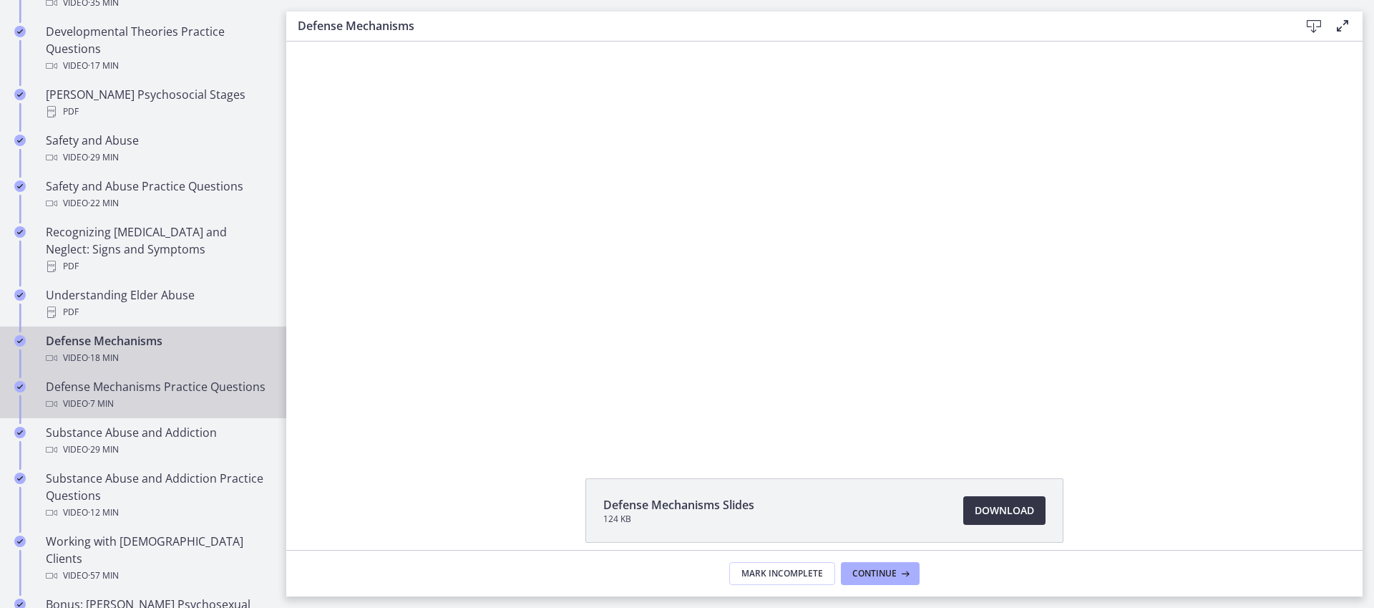
scroll to position [573, 0]
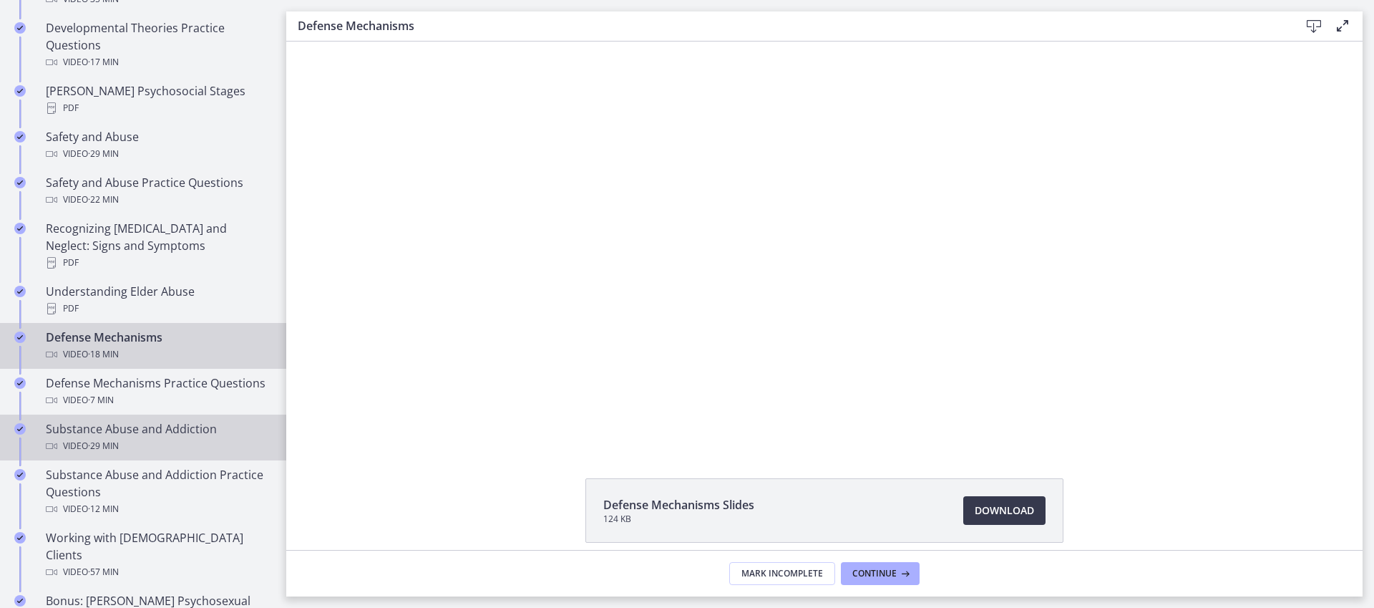
click at [196, 436] on div "Substance Abuse and Addiction Video · 29 min" at bounding box center [157, 437] width 223 height 34
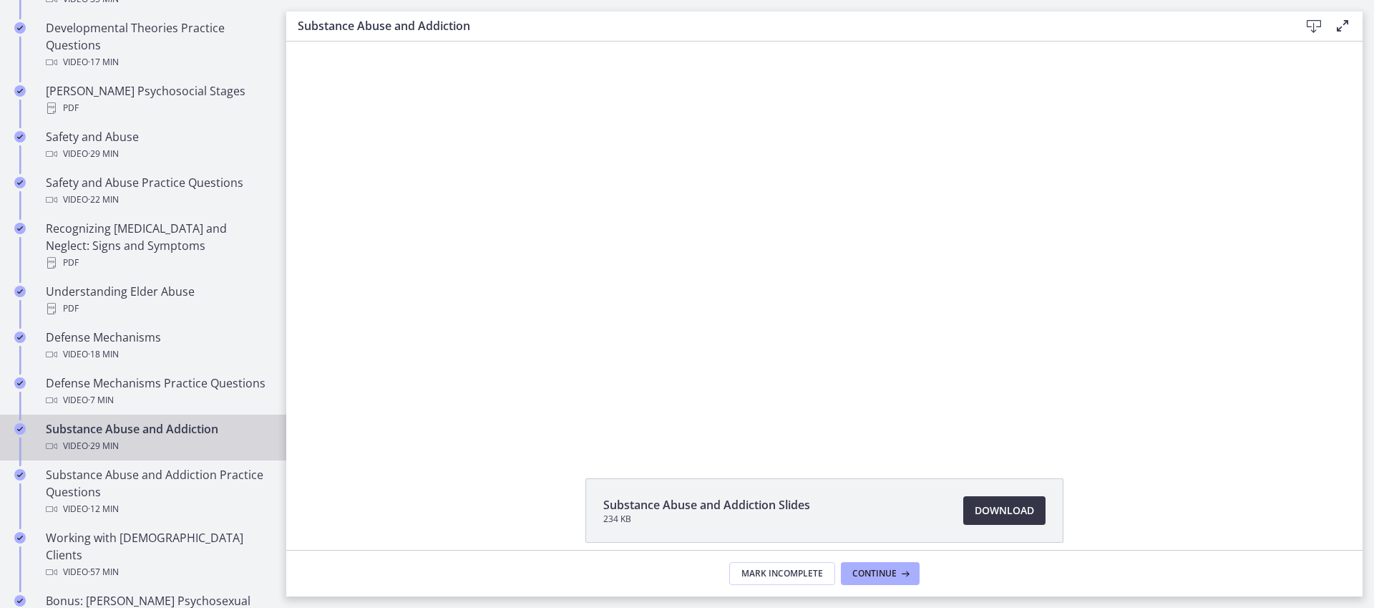
click at [1030, 514] on link "Download Opens in a new window" at bounding box center [1004, 510] width 82 height 29
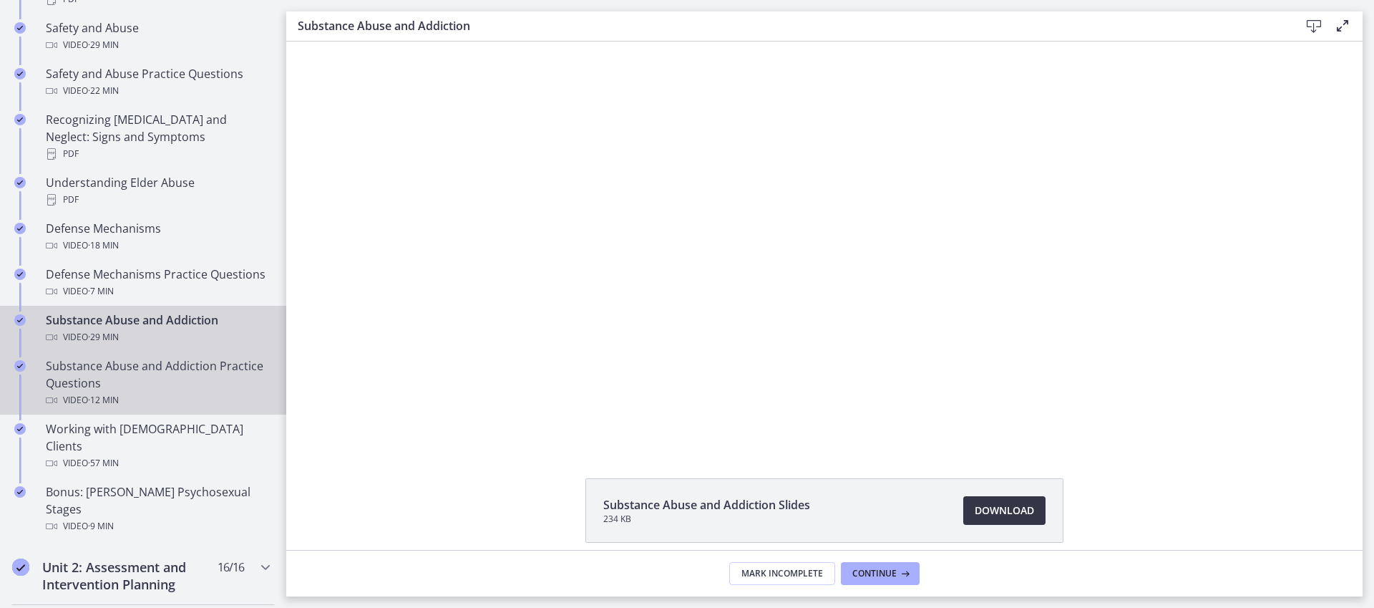
scroll to position [693, 0]
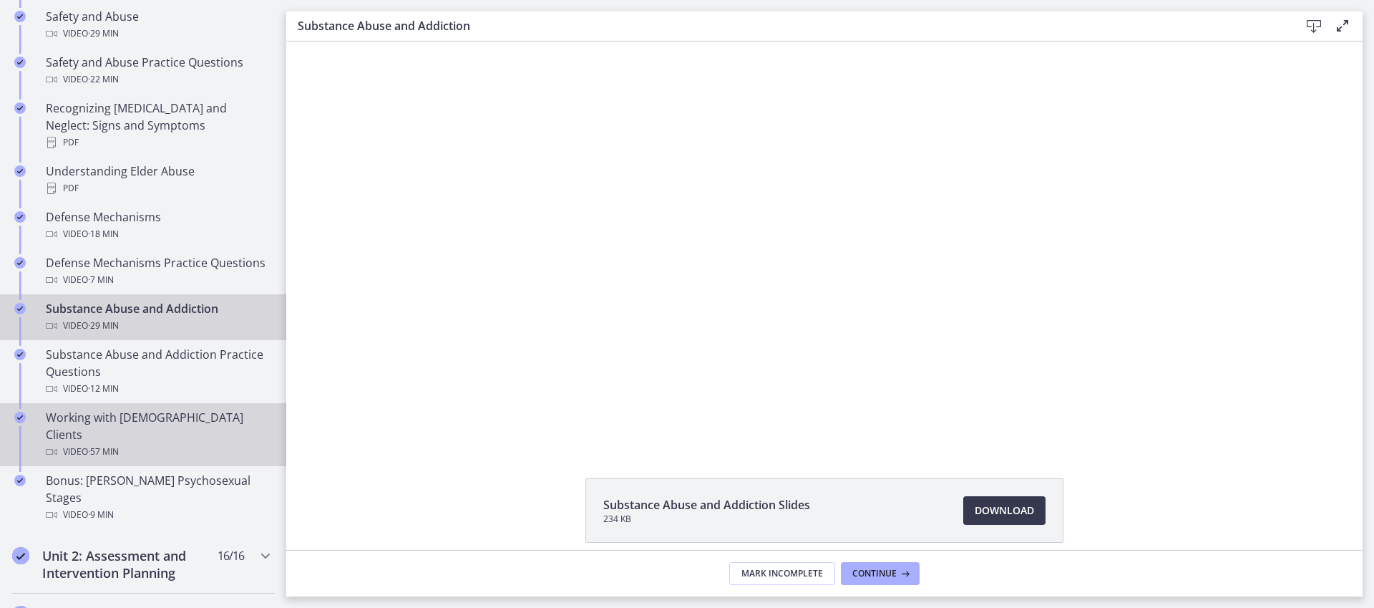
click at [170, 443] on div "Video · 57 min" at bounding box center [157, 451] width 223 height 17
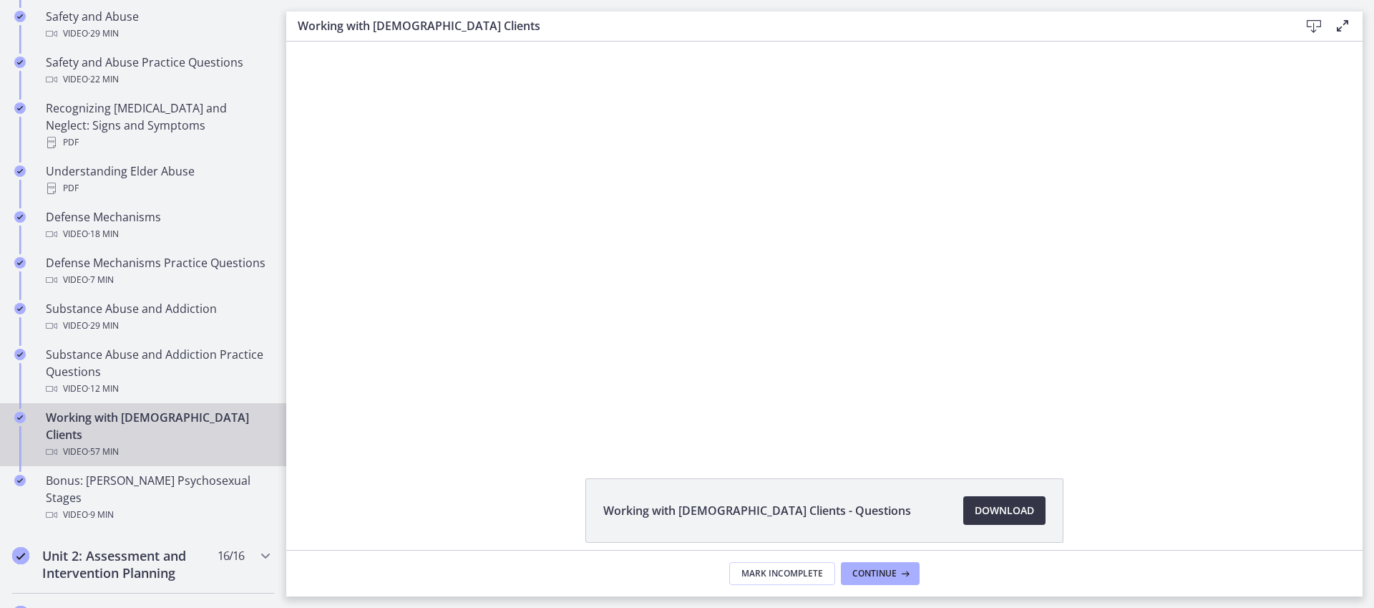
click at [1014, 500] on link "Download Opens in a new window" at bounding box center [1004, 510] width 82 height 29
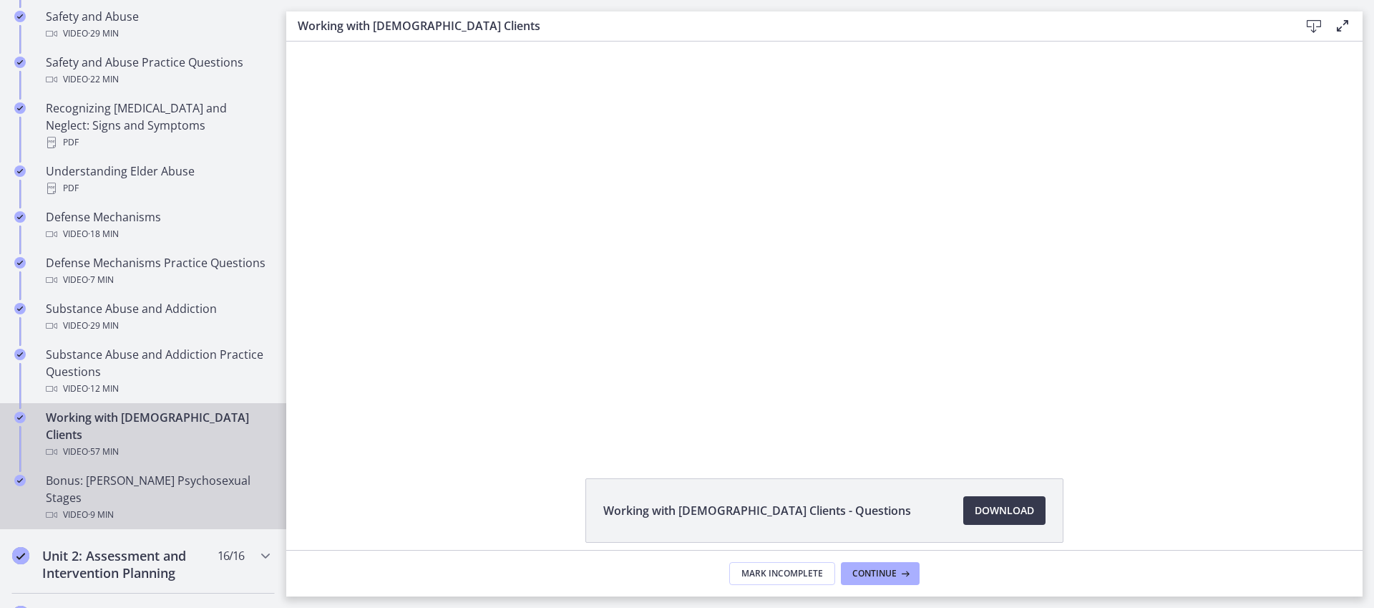
click at [128, 506] on div "Video · 9 min" at bounding box center [157, 514] width 223 height 17
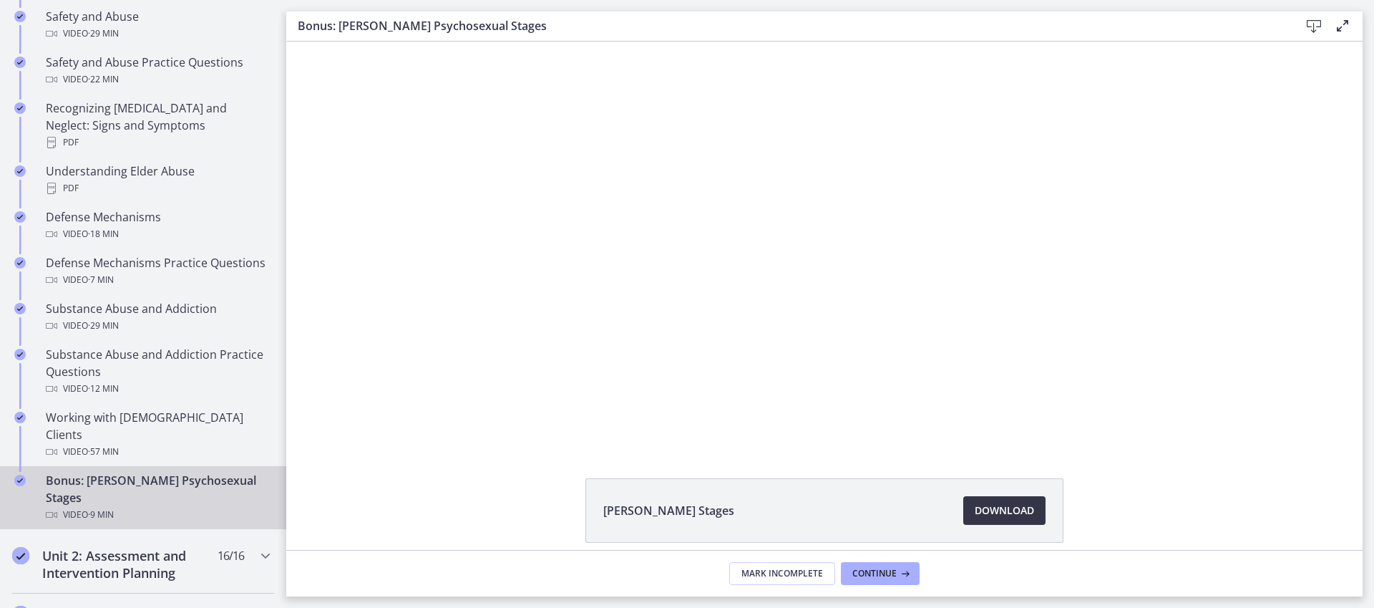
click at [998, 507] on span "Download Opens in a new window" at bounding box center [1004, 510] width 59 height 17
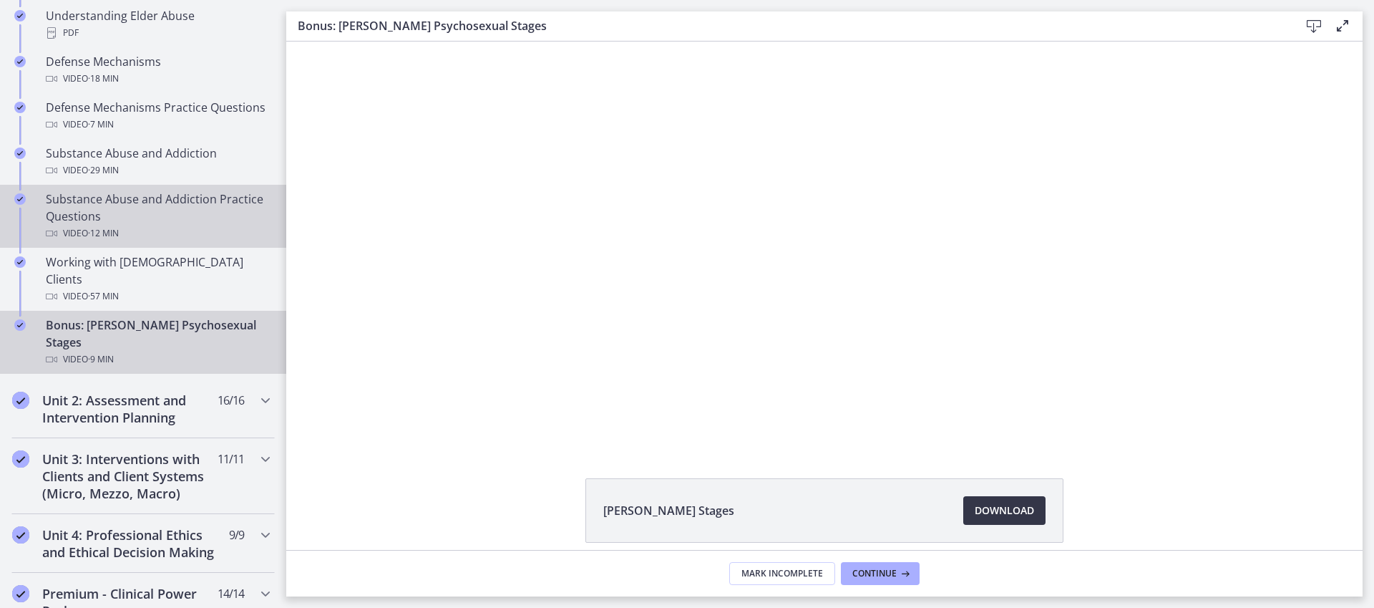
scroll to position [867, 0]
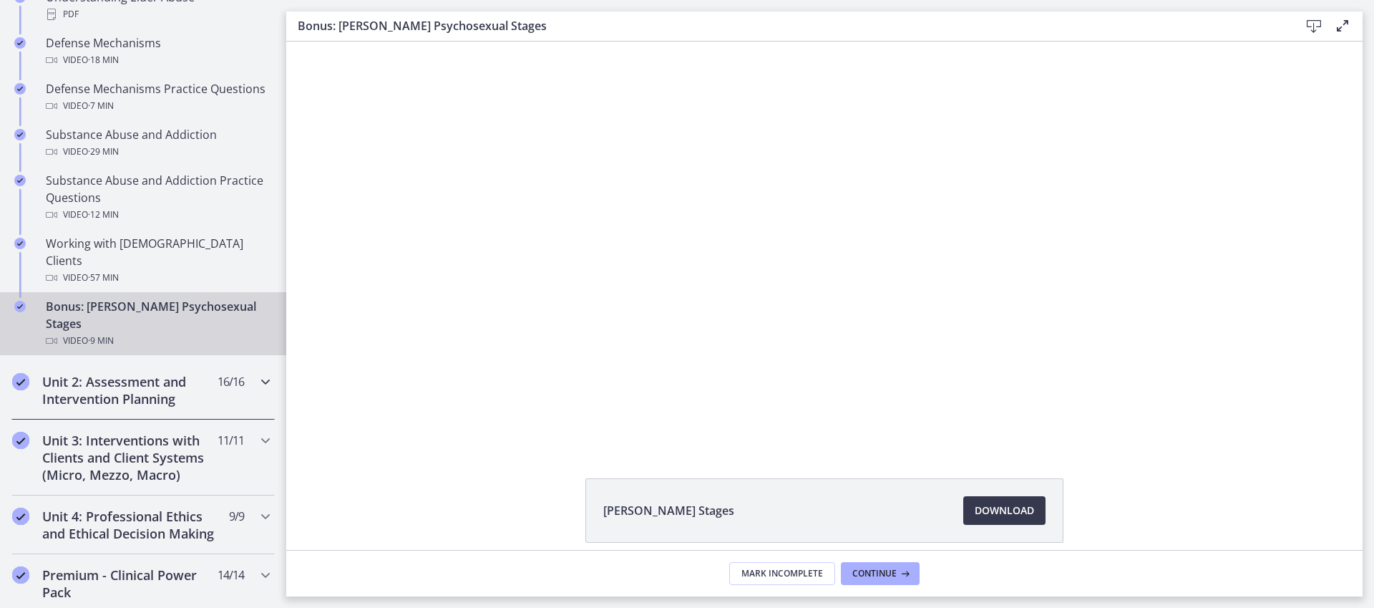
click at [139, 373] on h2 "Unit 2: Assessment and Intervention Planning" at bounding box center [129, 390] width 175 height 34
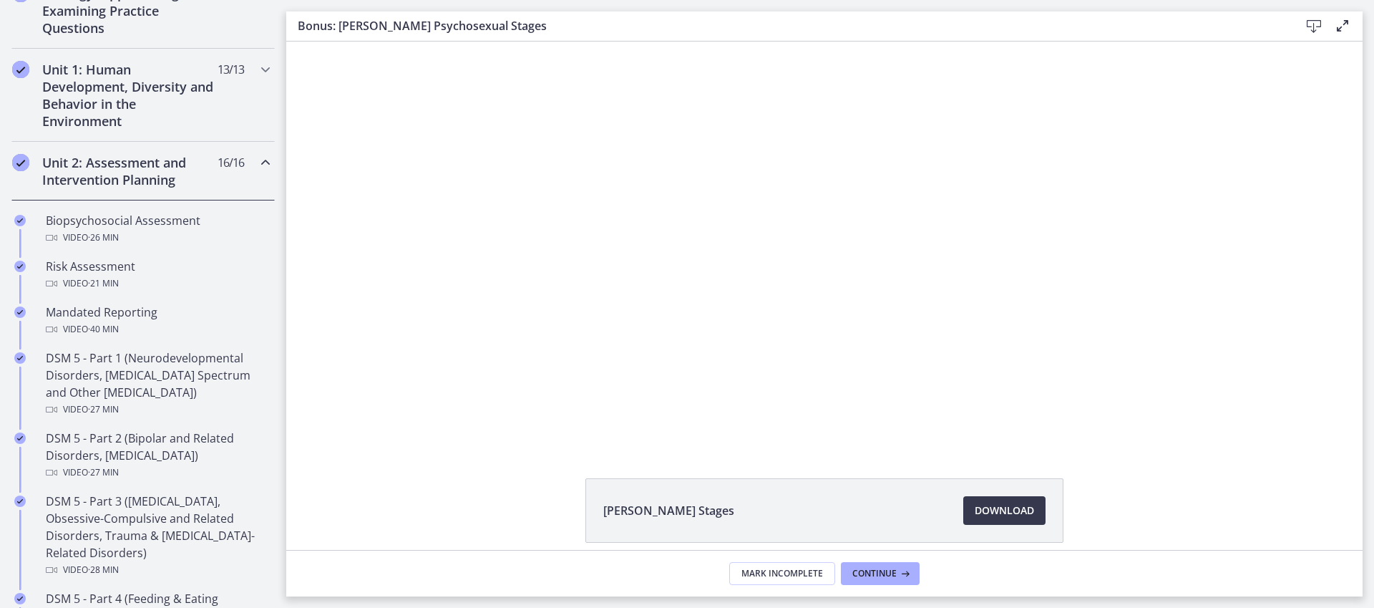
scroll to position [391, 0]
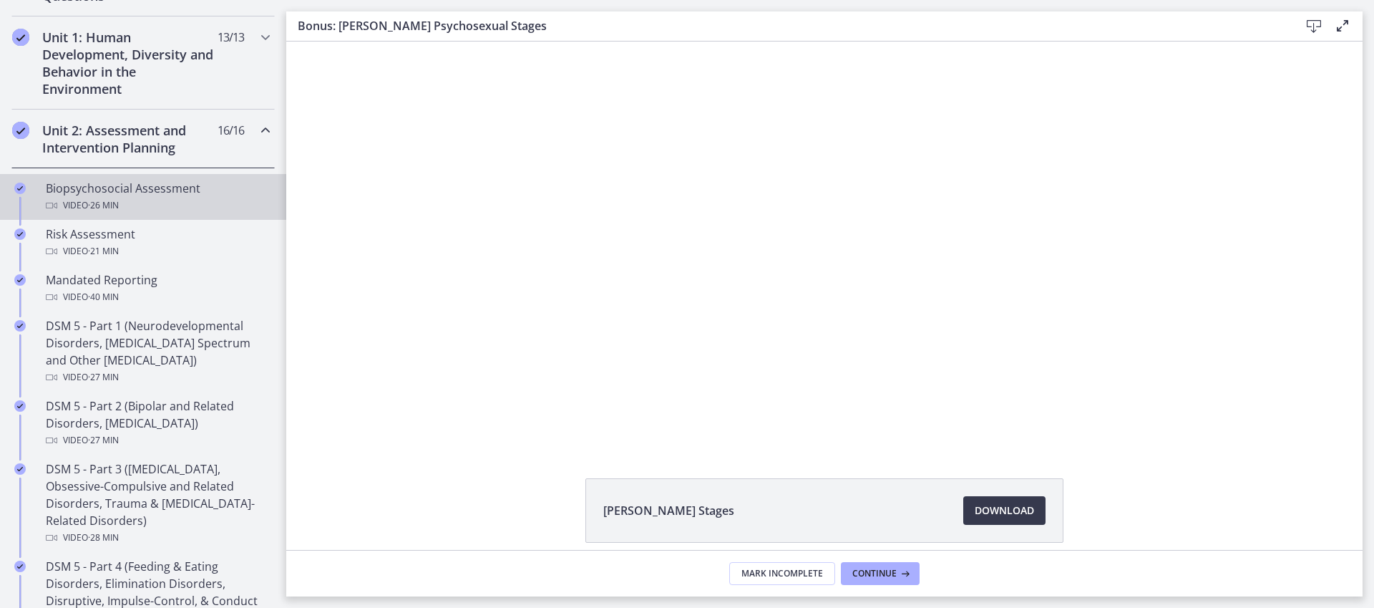
click at [162, 180] on div "Biopsychosocial Assessment Video · 26 min" at bounding box center [157, 197] width 223 height 34
click at [994, 517] on span "Download Opens in a new window" at bounding box center [1004, 510] width 59 height 17
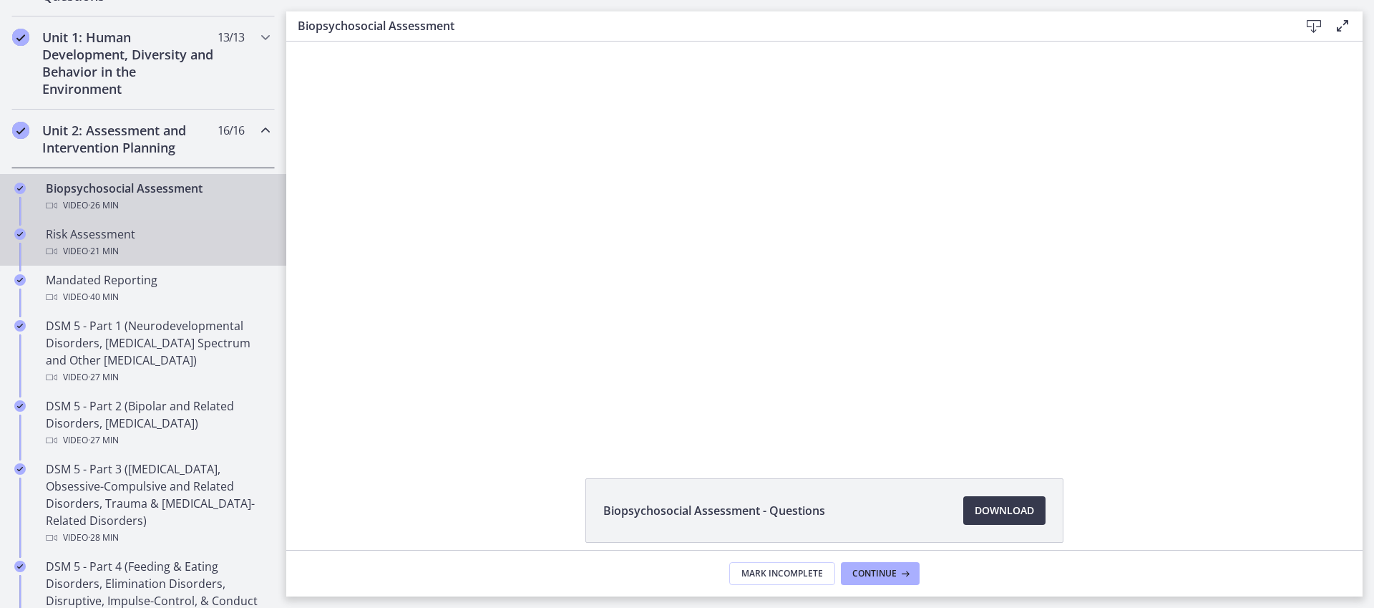
click at [166, 243] on div "Video · 21 min" at bounding box center [157, 251] width 223 height 17
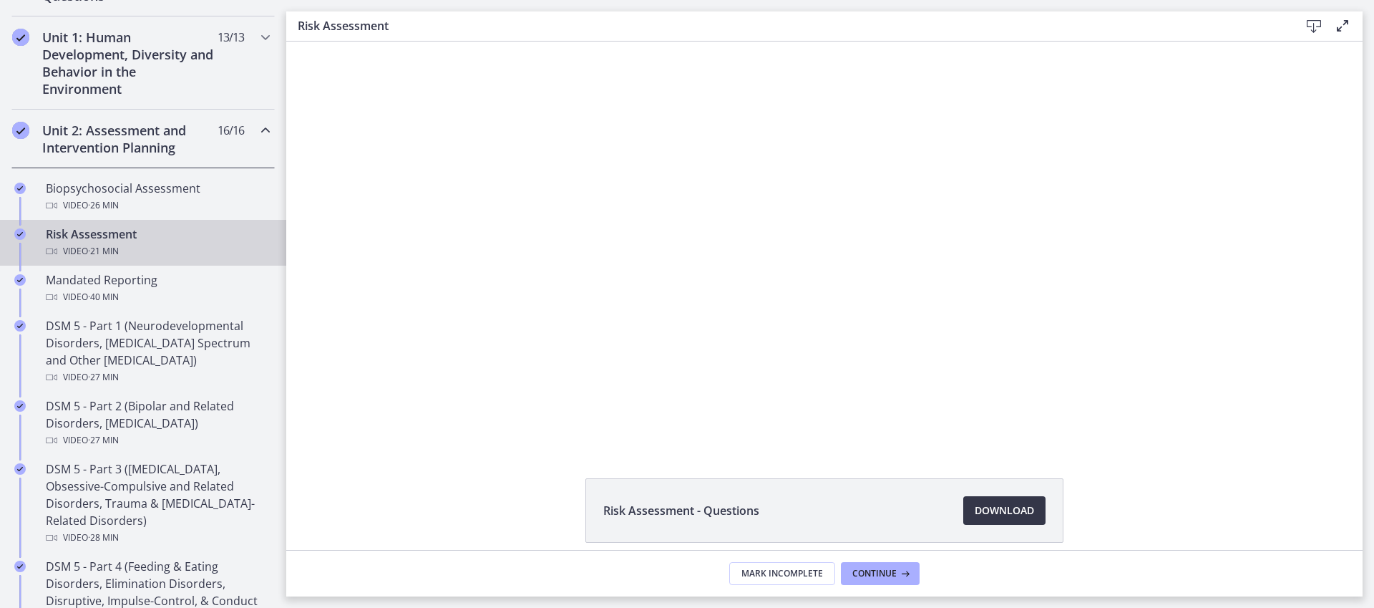
click at [1005, 507] on span "Download Opens in a new window" at bounding box center [1004, 510] width 59 height 17
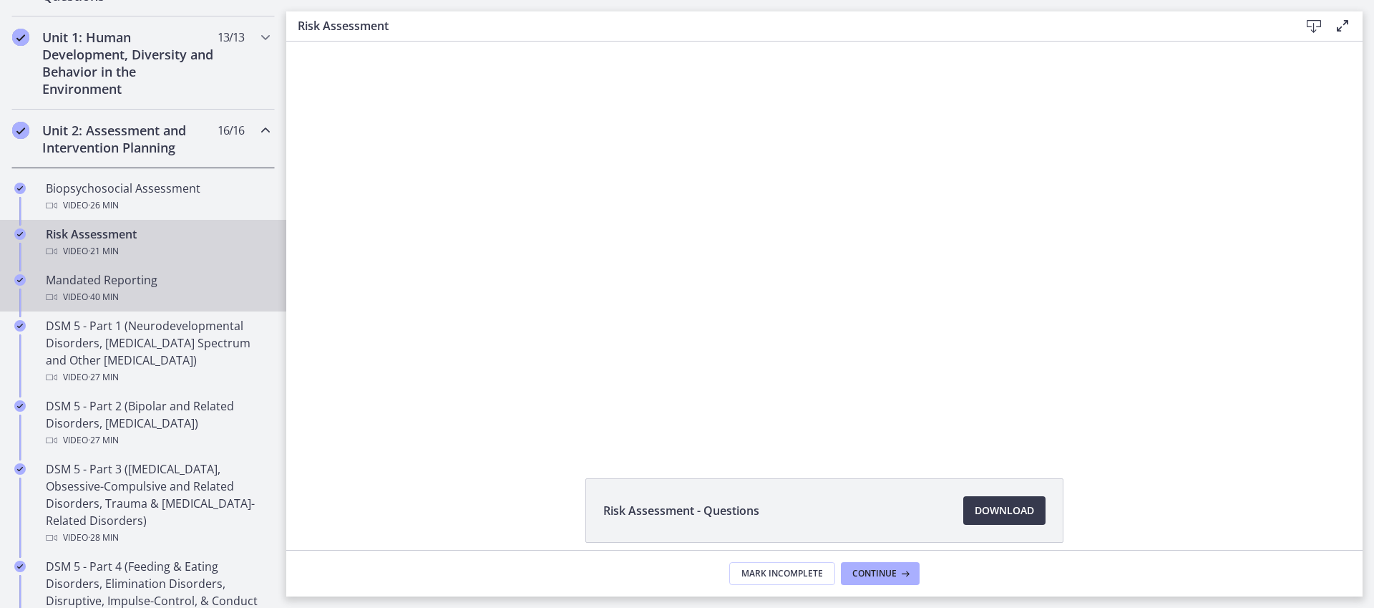
click at [163, 289] on div "Video · 40 min" at bounding box center [157, 296] width 223 height 17
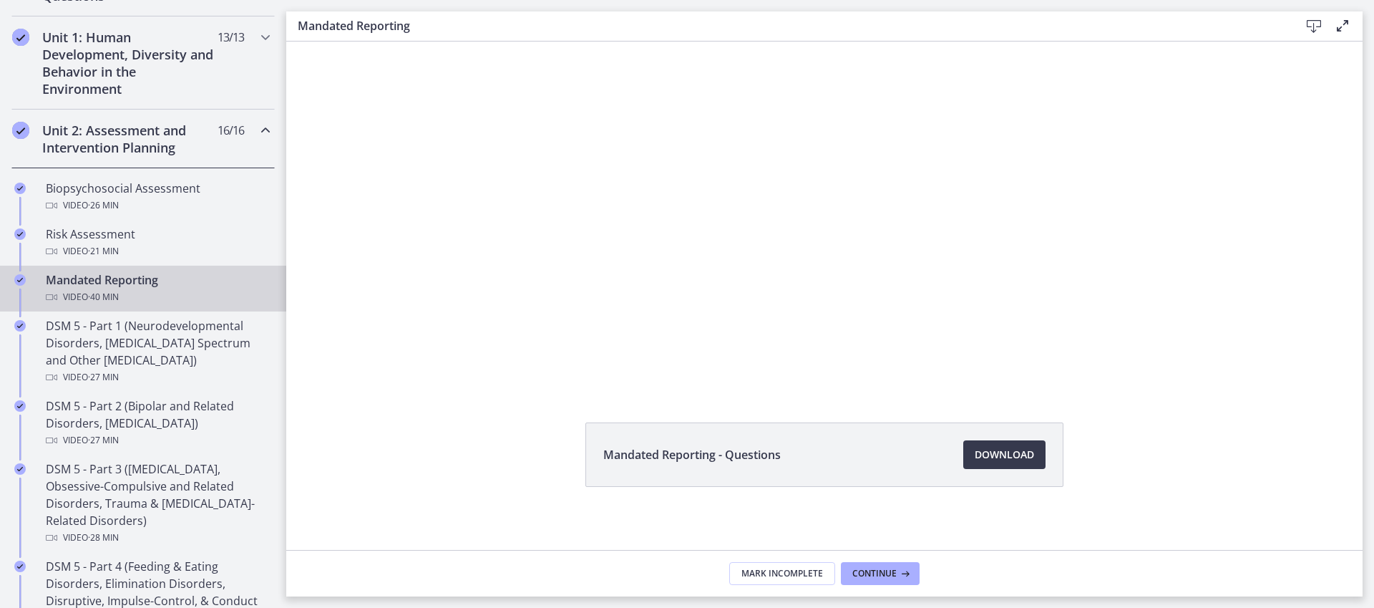
scroll to position [57, 0]
click at [1309, 29] on icon at bounding box center [1314, 26] width 17 height 17
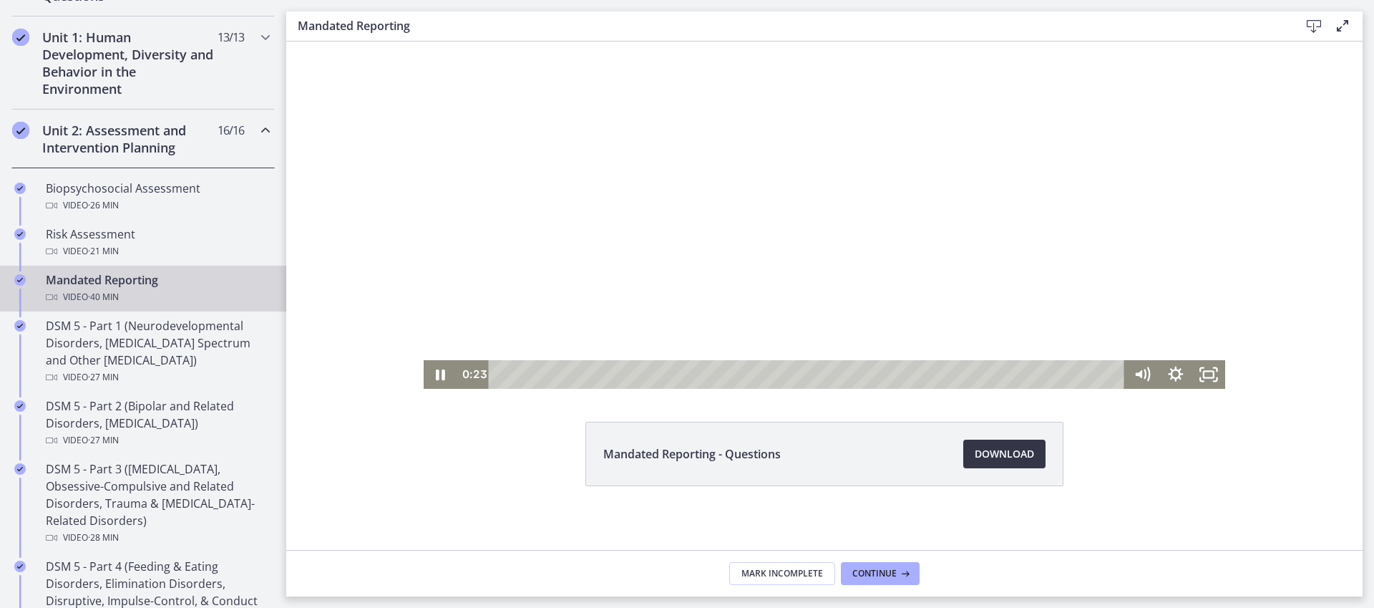
click at [998, 449] on span "Download Opens in a new window" at bounding box center [1004, 453] width 59 height 17
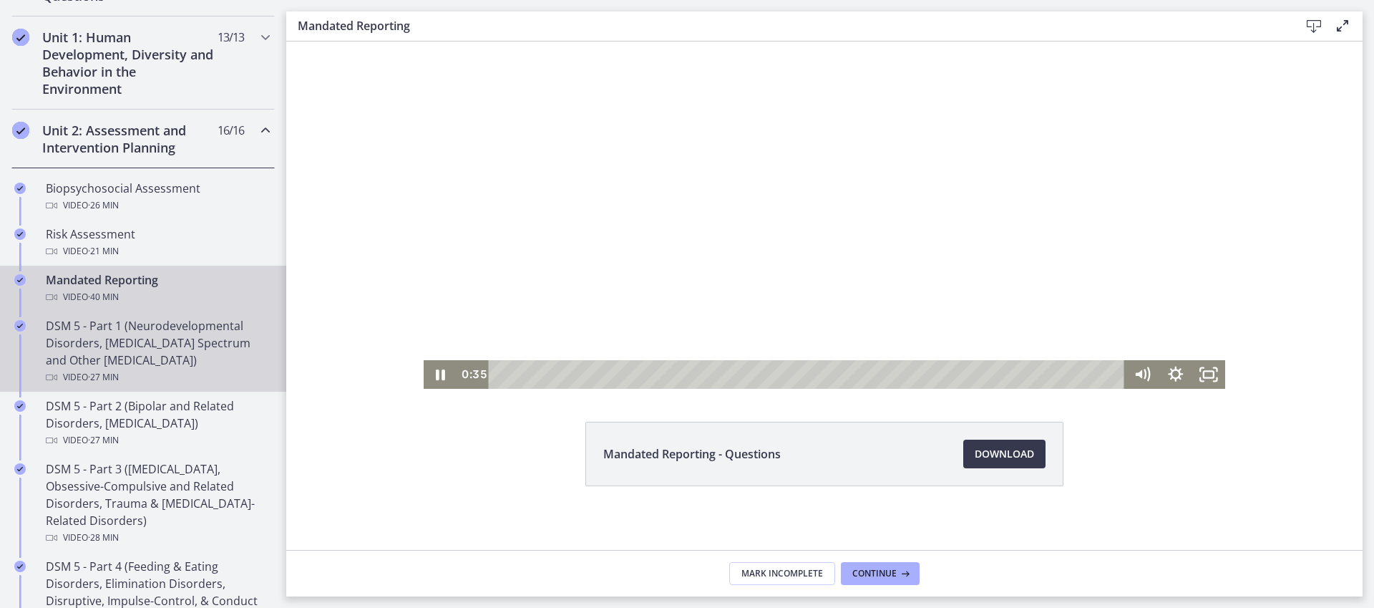
click at [180, 368] on div "DSM 5 - Part 1 (Neurodevelopmental Disorders, [MEDICAL_DATA] Spectrum and Other…" at bounding box center [157, 351] width 223 height 69
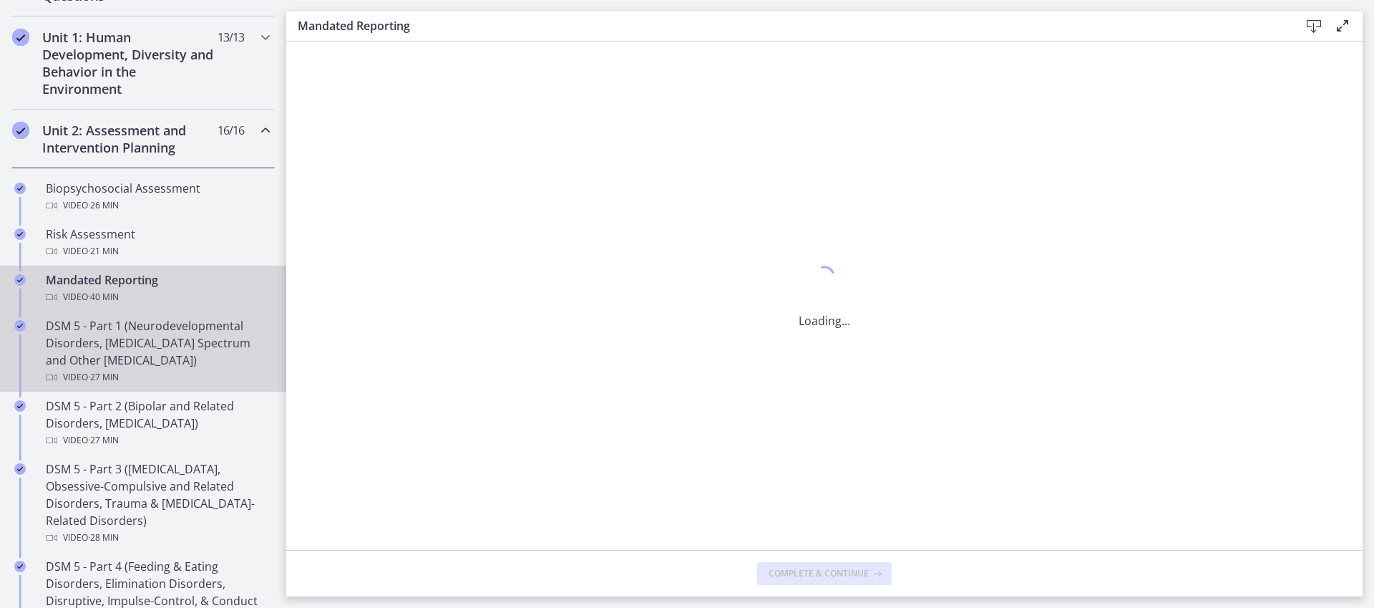
scroll to position [0, 0]
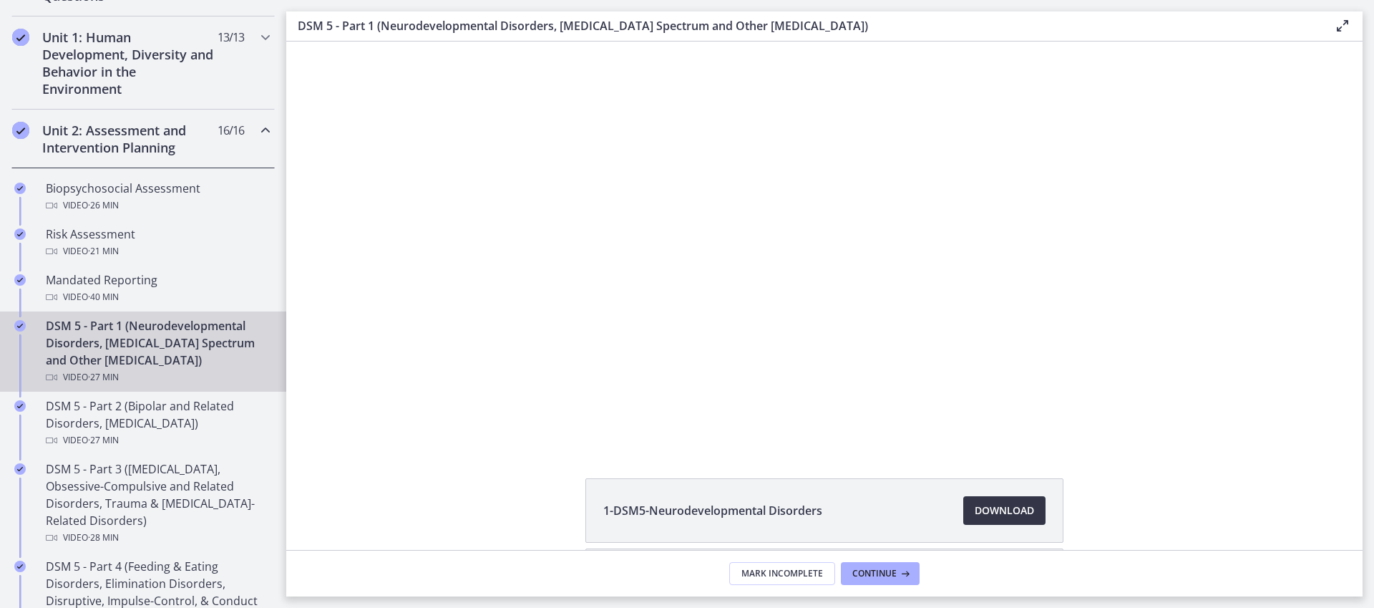
click at [993, 518] on span "Download Opens in a new window" at bounding box center [1004, 510] width 59 height 17
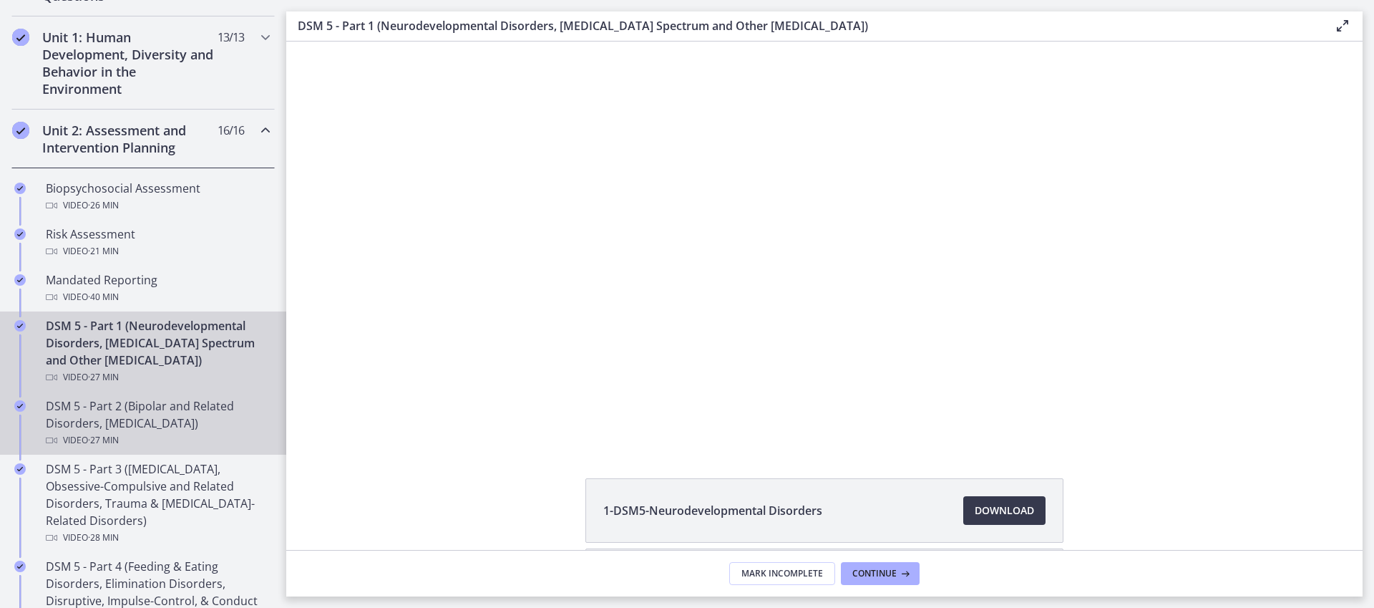
click at [160, 399] on div "DSM 5 - Part 2 (Bipolar and Related Disorders, [MEDICAL_DATA]) Video · 27 min" at bounding box center [157, 423] width 223 height 52
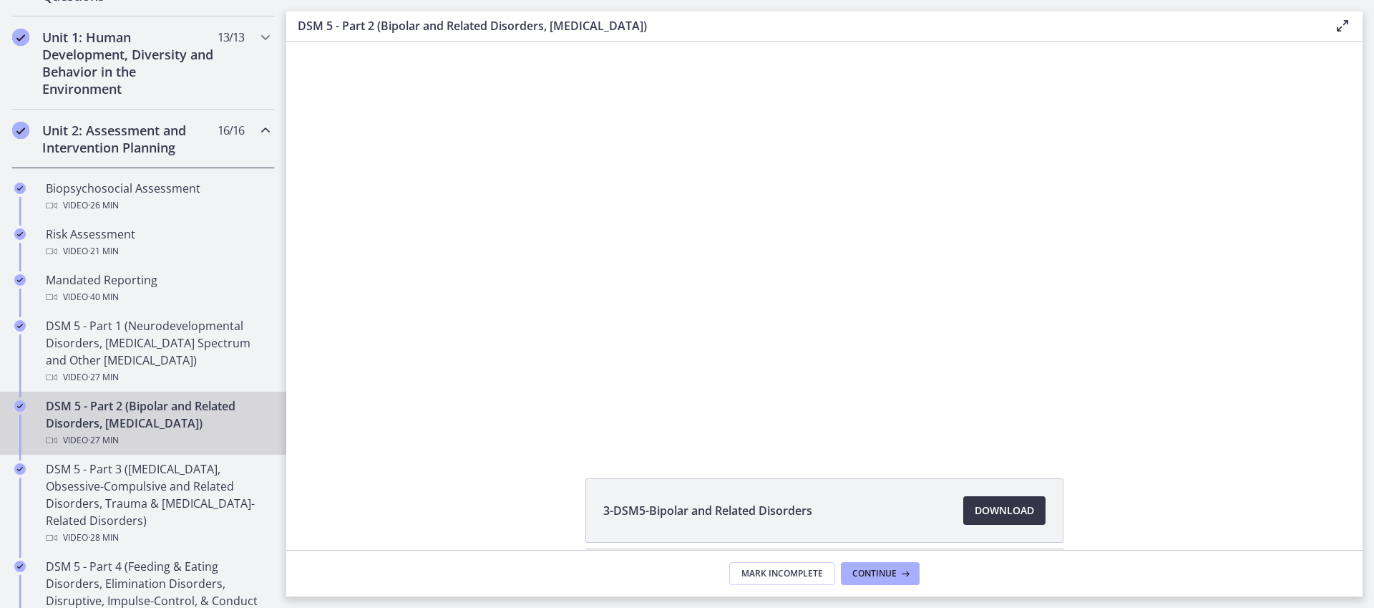
click at [979, 510] on span "Download Opens in a new window" at bounding box center [1004, 510] width 59 height 17
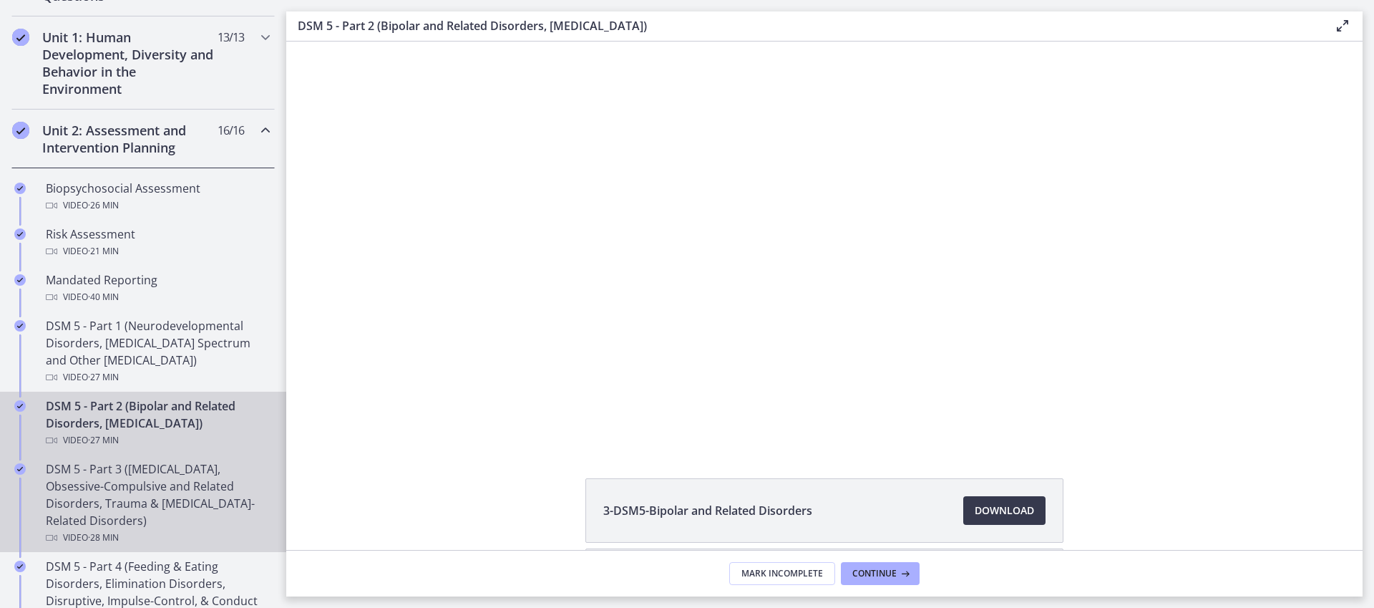
click at [147, 481] on div "DSM 5 - Part 3 ([MEDICAL_DATA], Obsessive-Compulsive and Related Disorders, Tra…" at bounding box center [157, 503] width 223 height 86
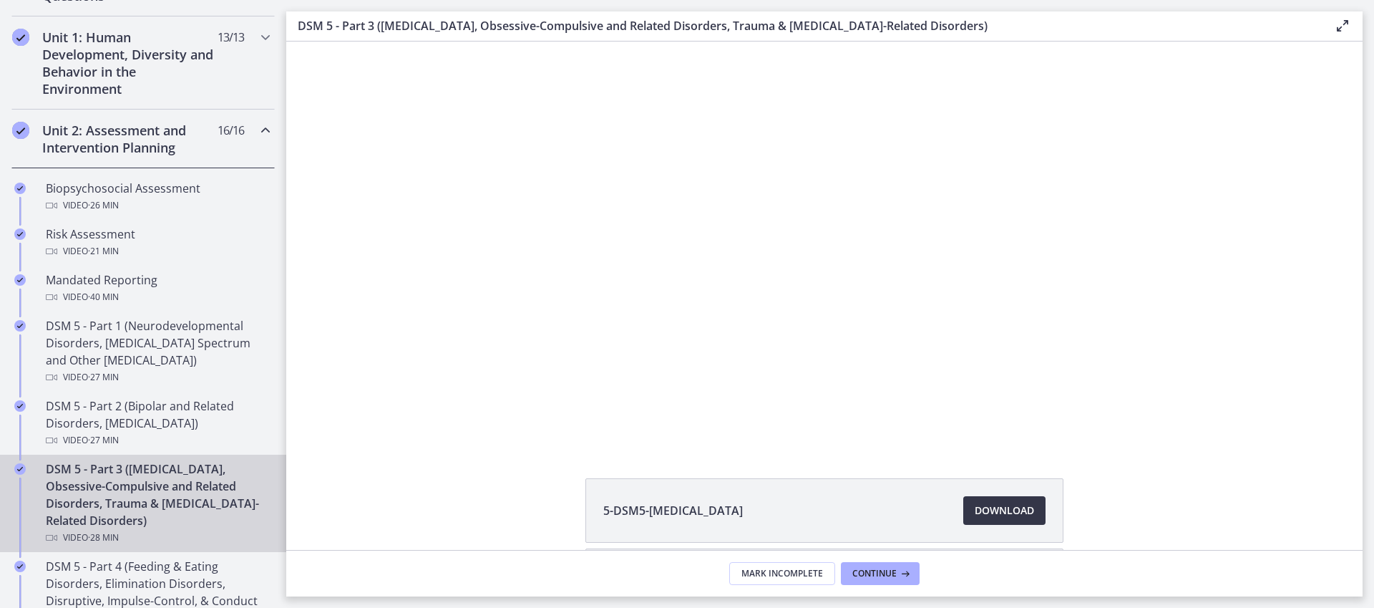
click at [980, 507] on span "Download Opens in a new window" at bounding box center [1004, 510] width 59 height 17
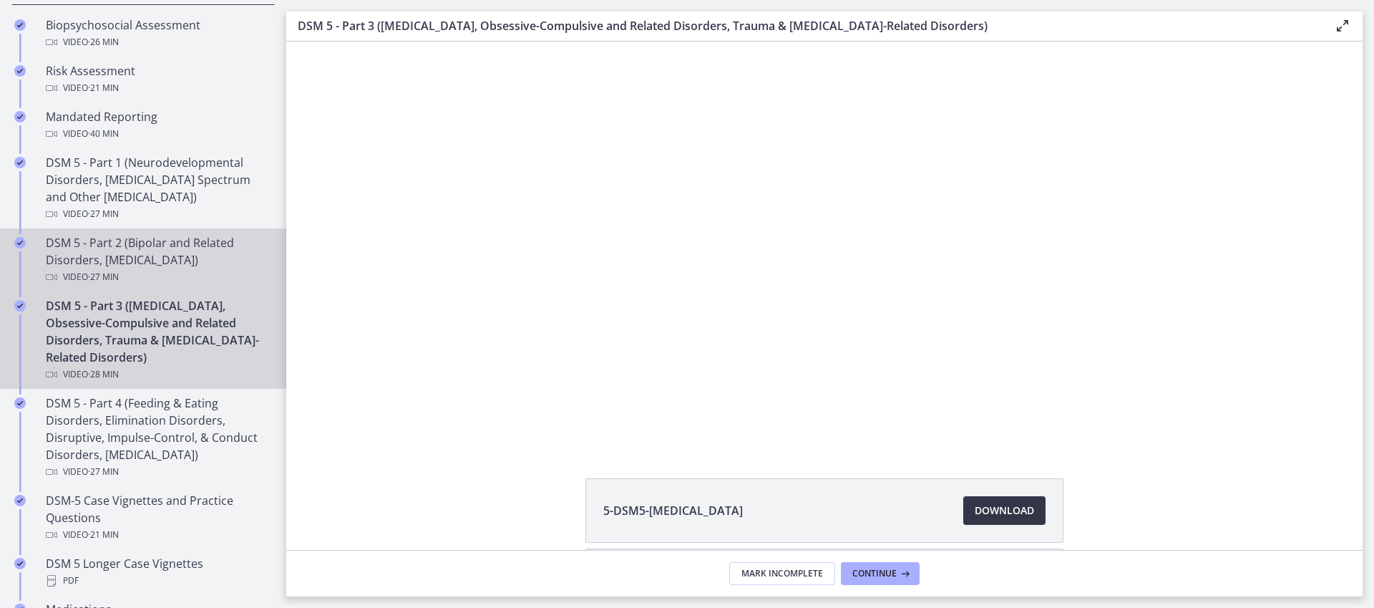
scroll to position [563, 0]
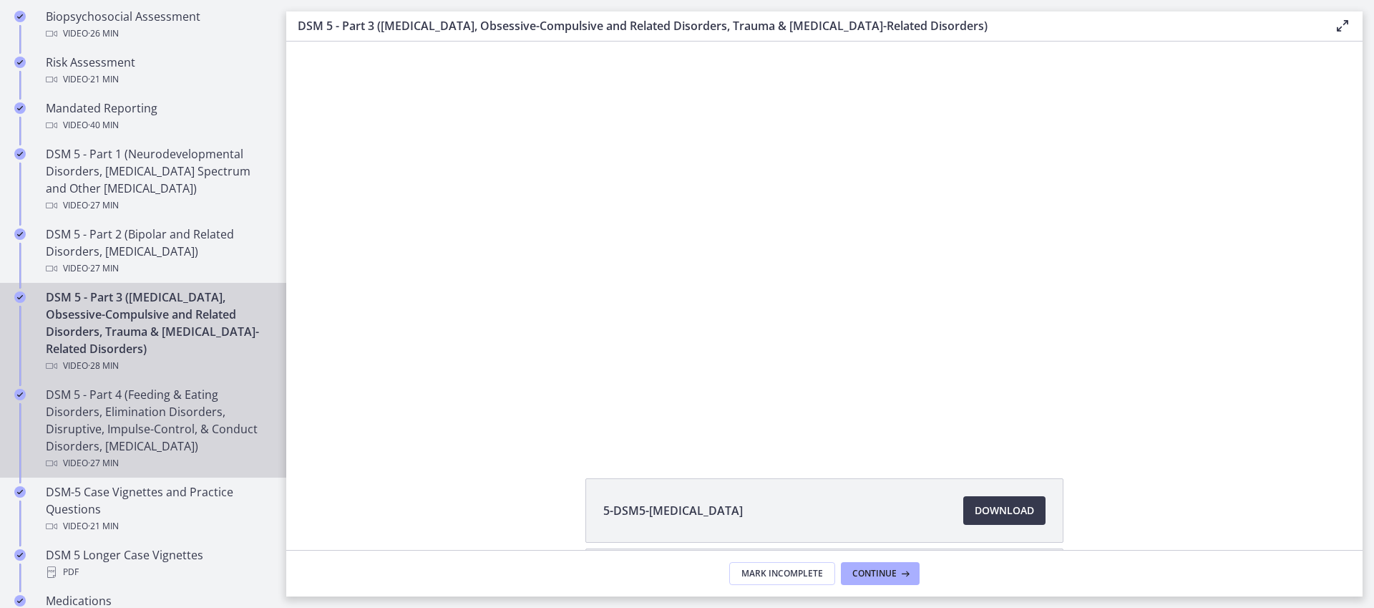
click at [139, 431] on div "DSM 5 - Part 4 (Feeding & Eating Disorders, Elimination Disorders, Disruptive, …" at bounding box center [157, 429] width 223 height 86
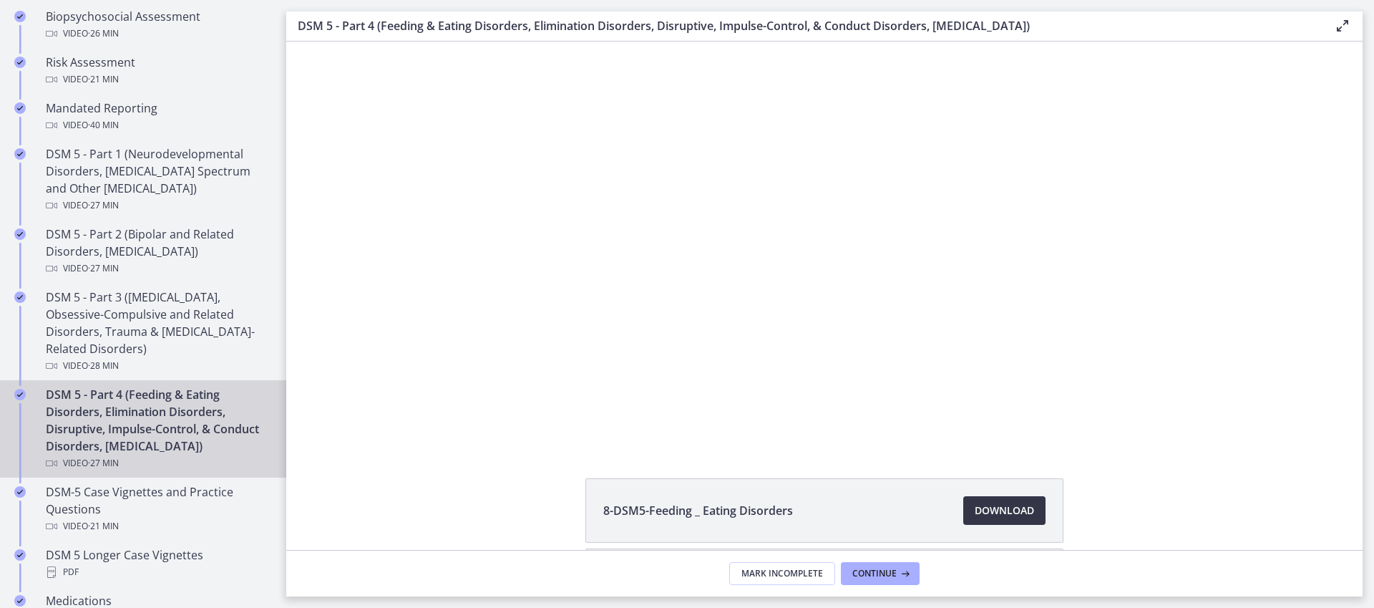
click at [975, 512] on span "Download Opens in a new window" at bounding box center [1004, 510] width 59 height 17
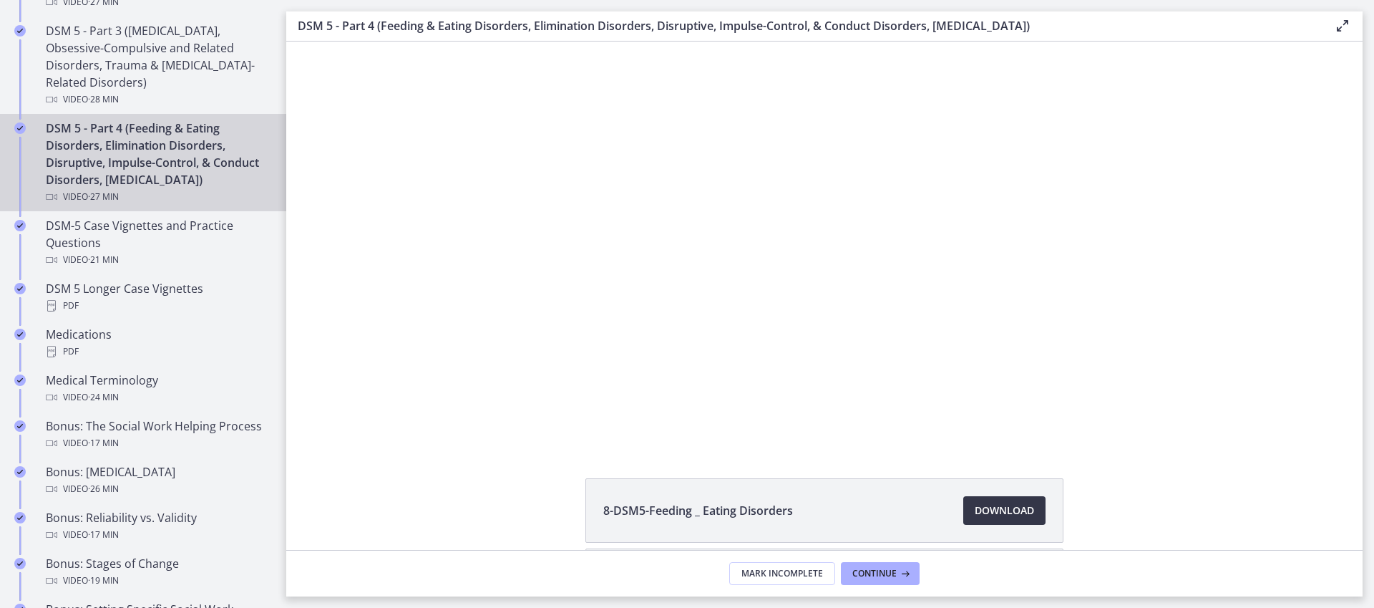
scroll to position [833, 0]
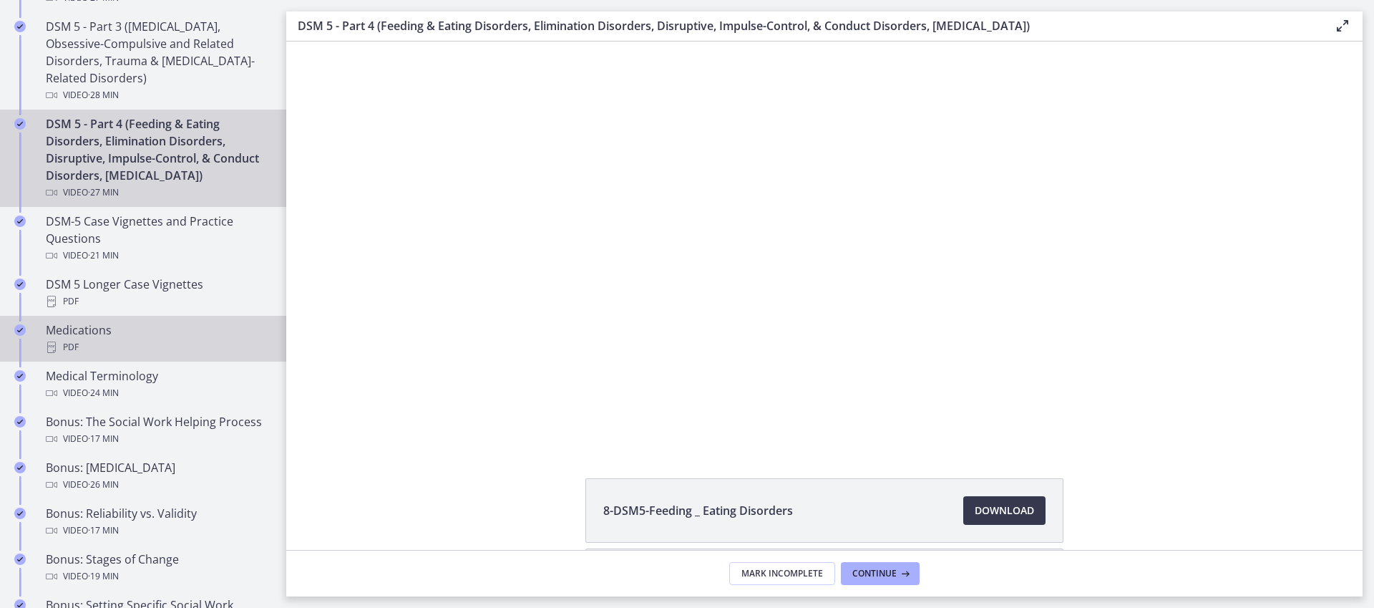
click at [132, 356] on div "PDF" at bounding box center [157, 347] width 223 height 17
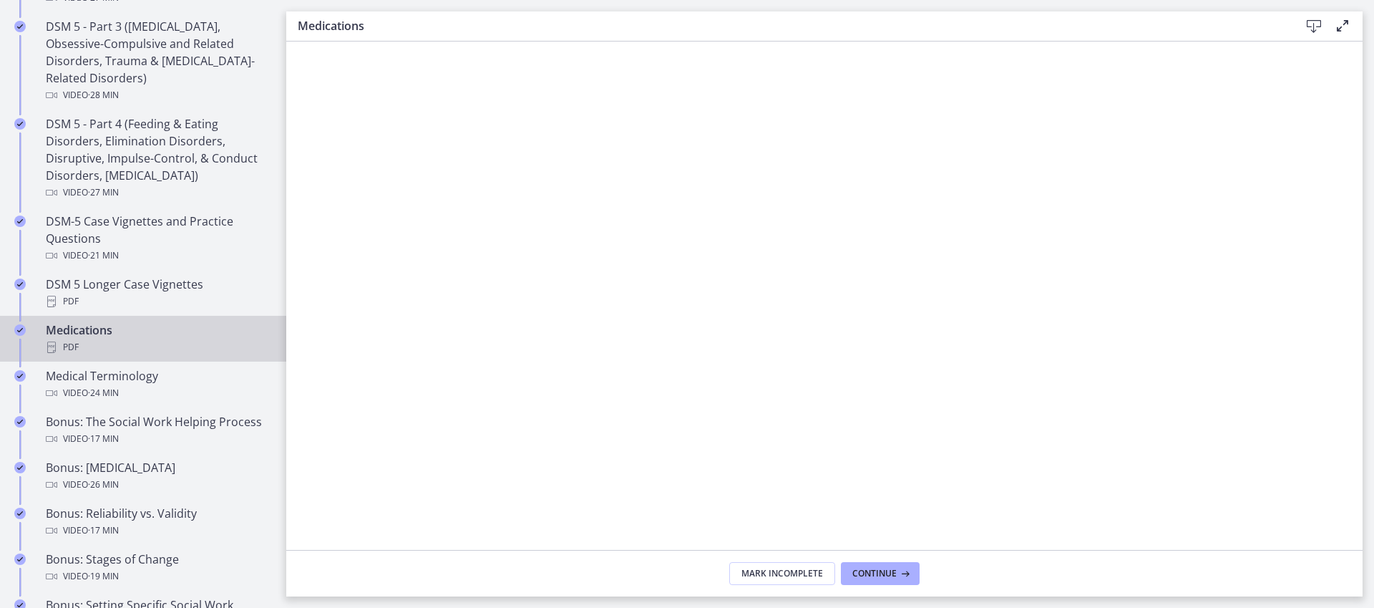
click at [1321, 26] on icon at bounding box center [1314, 26] width 17 height 17
click at [194, 389] on div "Video · 24 min" at bounding box center [157, 392] width 223 height 17
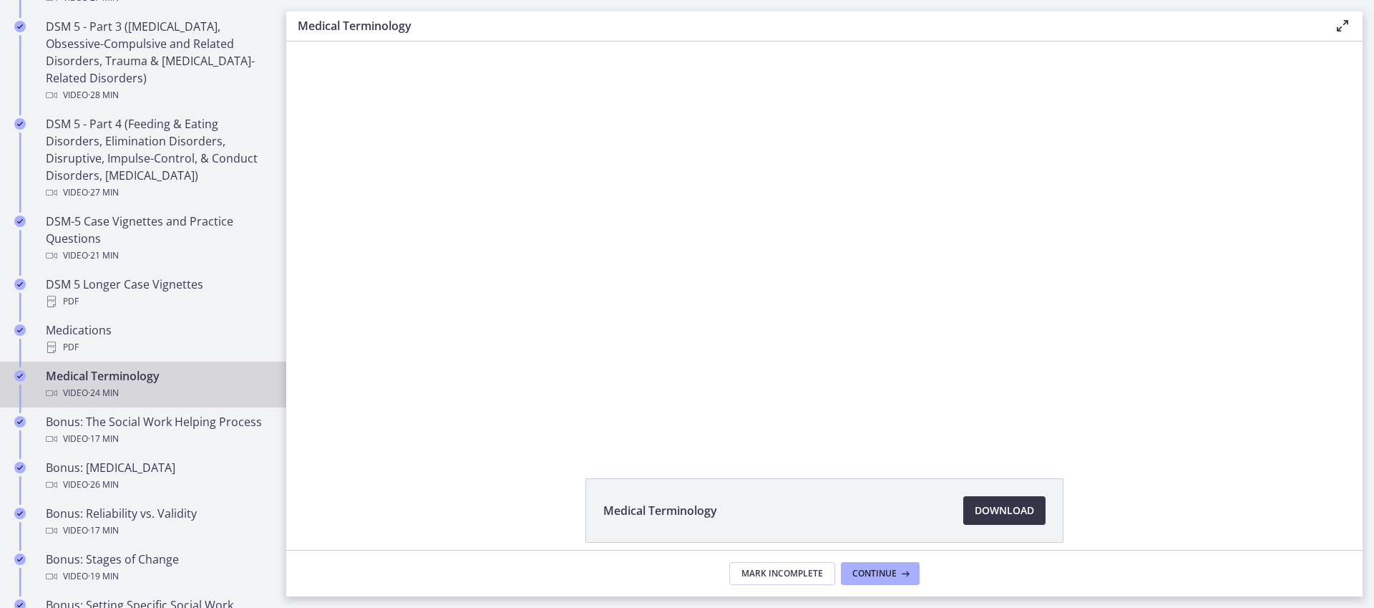
click at [981, 515] on span "Download Opens in a new window" at bounding box center [1004, 510] width 59 height 17
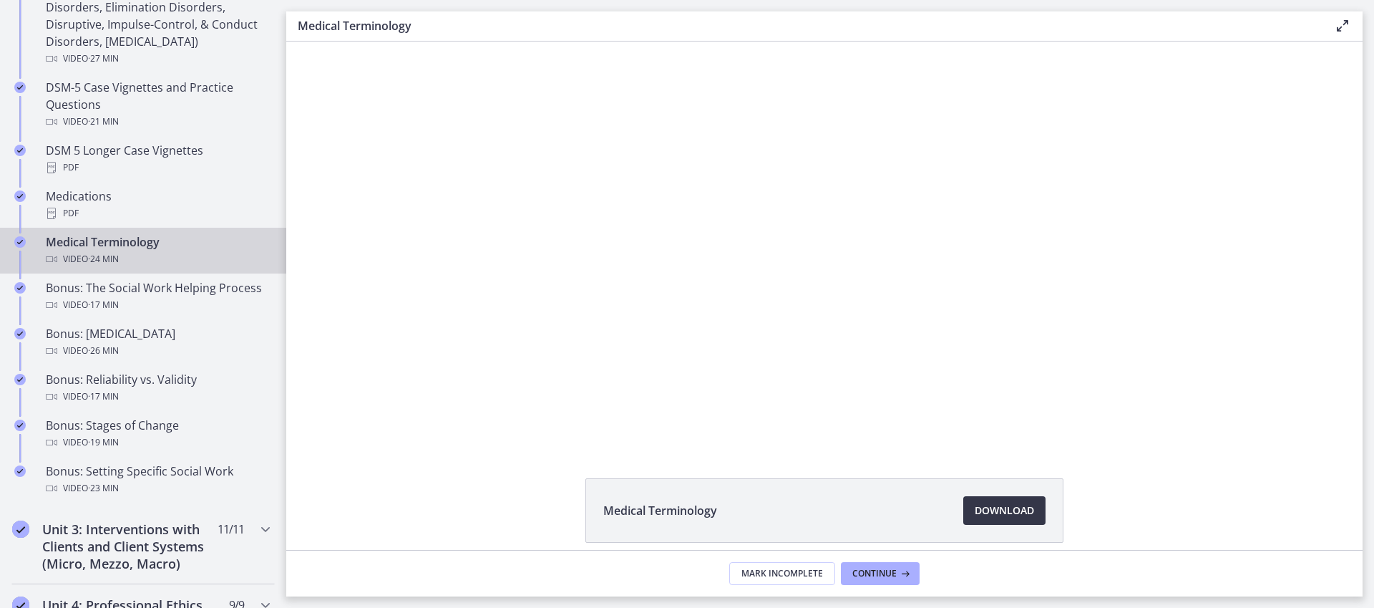
scroll to position [987, 0]
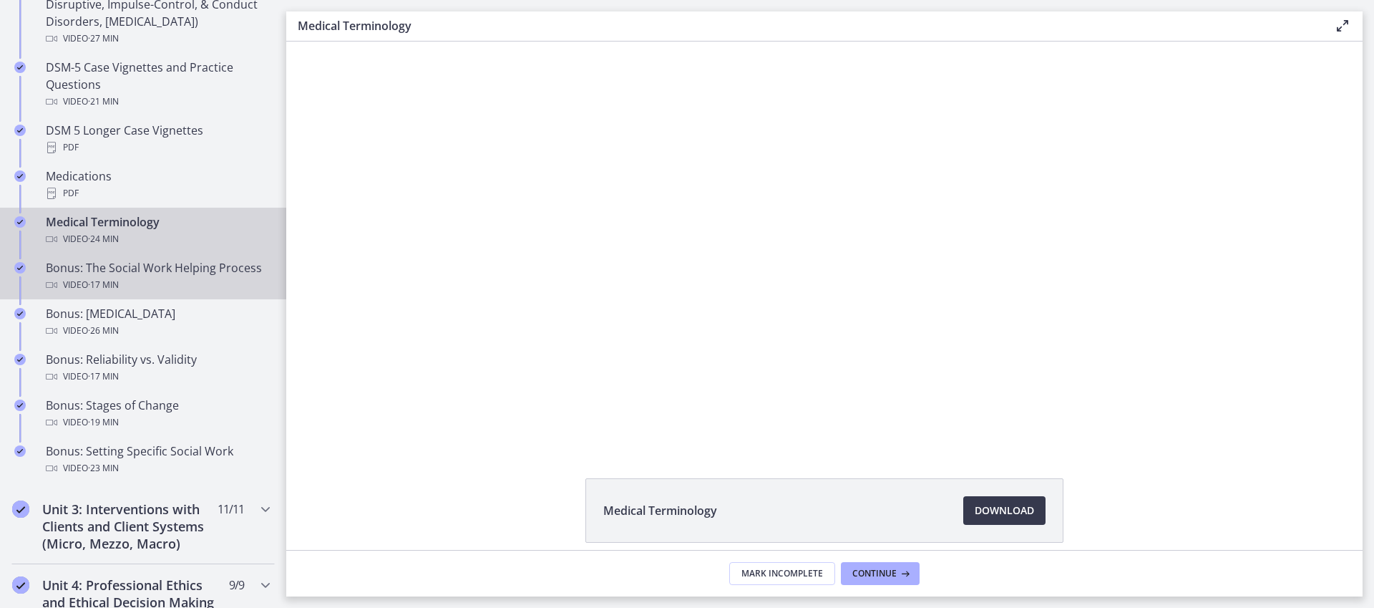
click at [200, 259] on div "Bonus: The Social Work Helping Process Video · 17 min" at bounding box center [157, 276] width 223 height 34
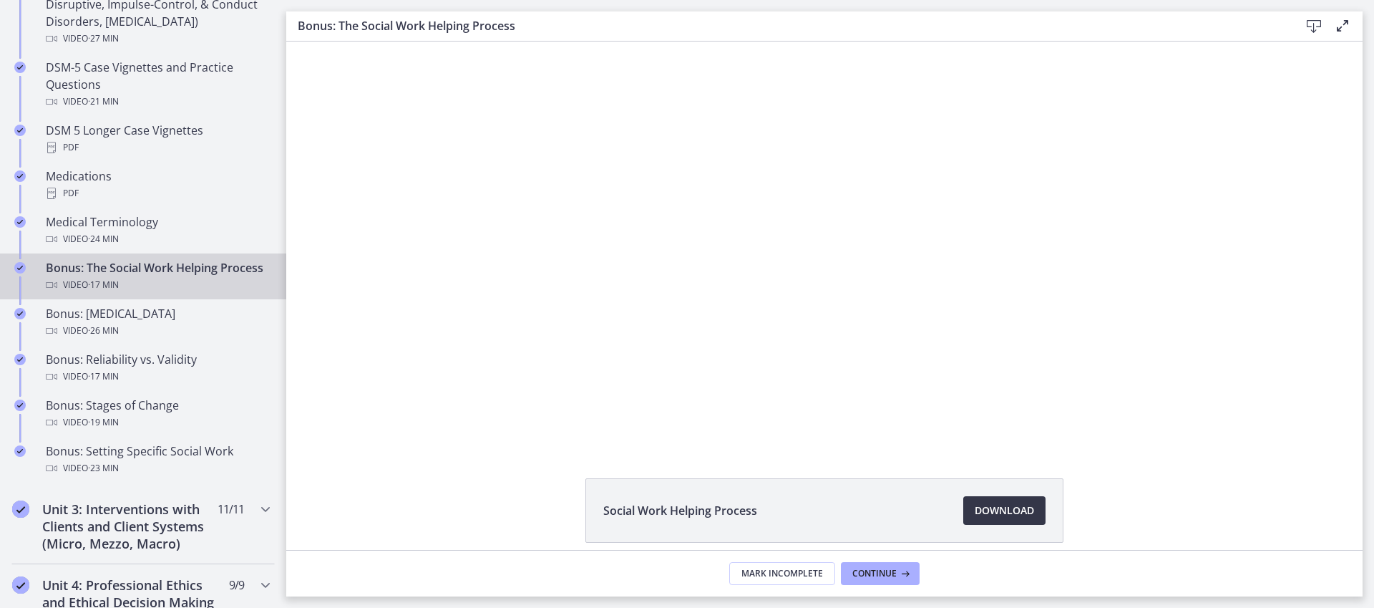
click at [1009, 505] on span "Download Opens in a new window" at bounding box center [1004, 510] width 59 height 17
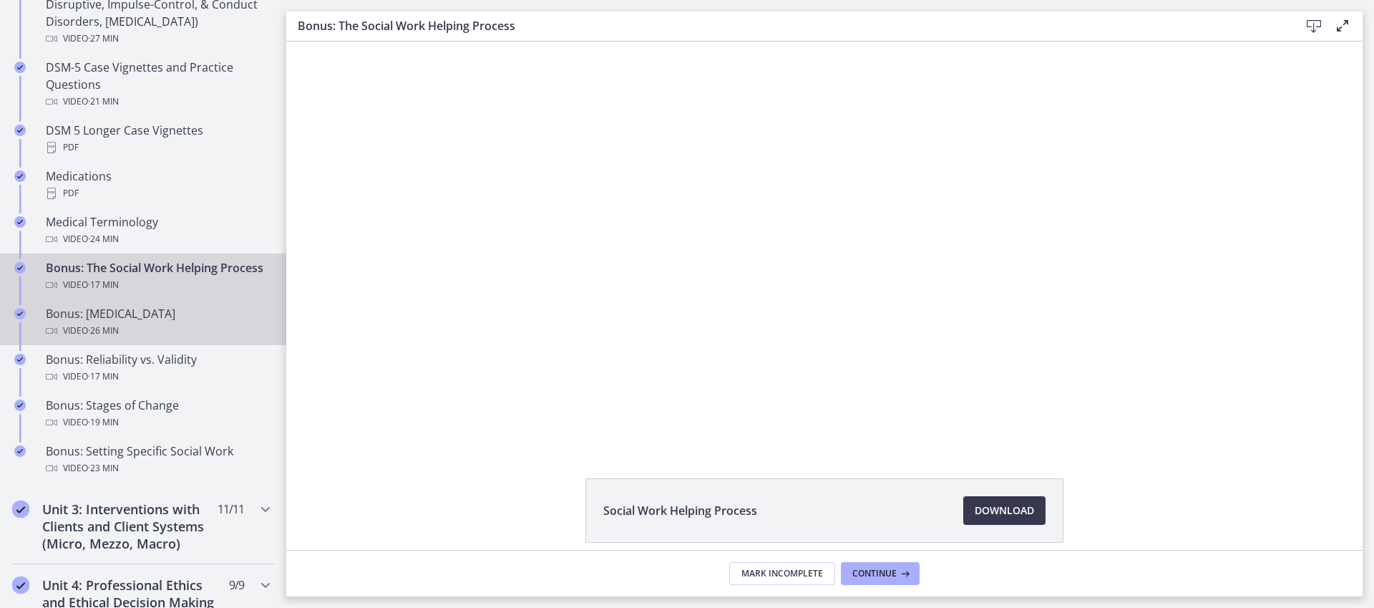
click at [210, 339] on div "Video · 26 min" at bounding box center [157, 330] width 223 height 17
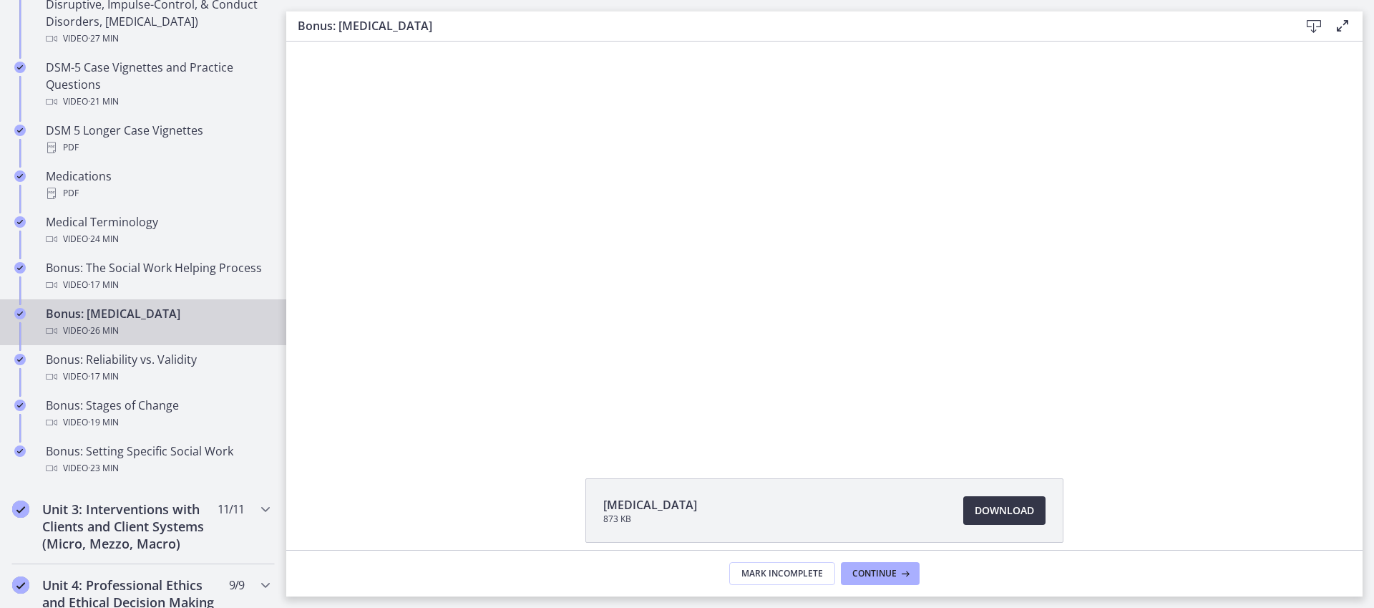
click at [1016, 498] on link "Download Opens in a new window" at bounding box center [1004, 510] width 82 height 29
click at [193, 366] on div "Bonus: Reliability vs. Validity Video · 17 min" at bounding box center [157, 368] width 223 height 34
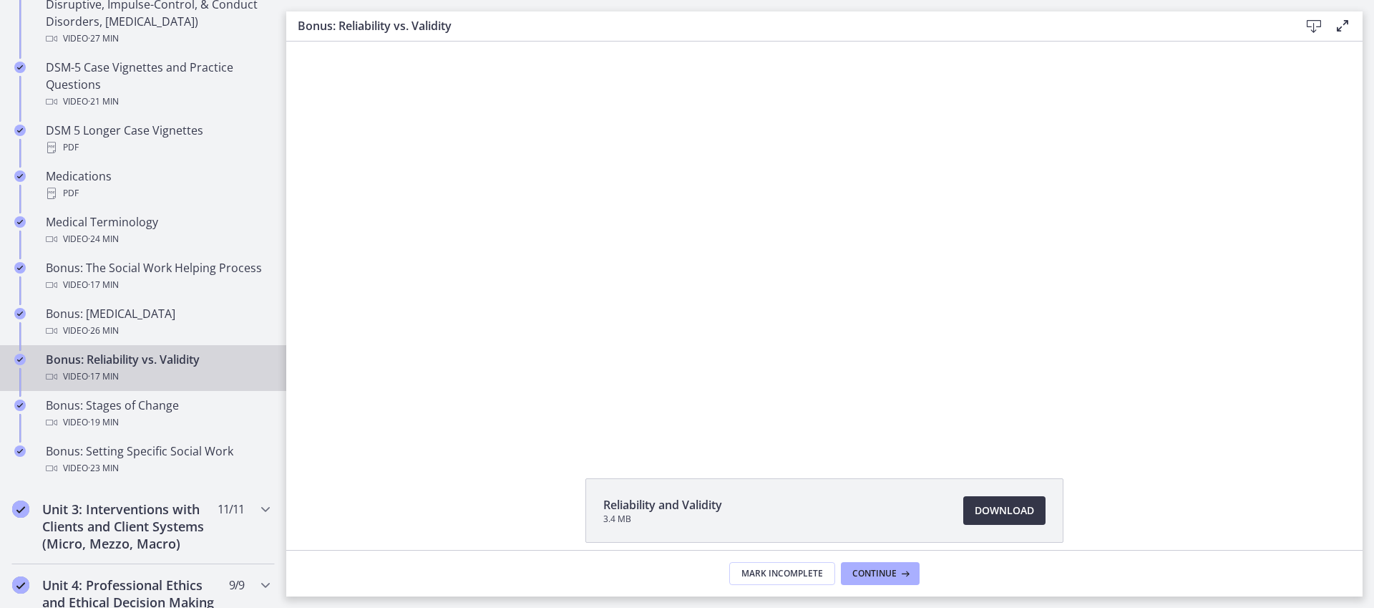
click at [990, 506] on span "Download Opens in a new window" at bounding box center [1004, 510] width 59 height 17
click at [191, 419] on div "Video · 19 min" at bounding box center [157, 422] width 223 height 17
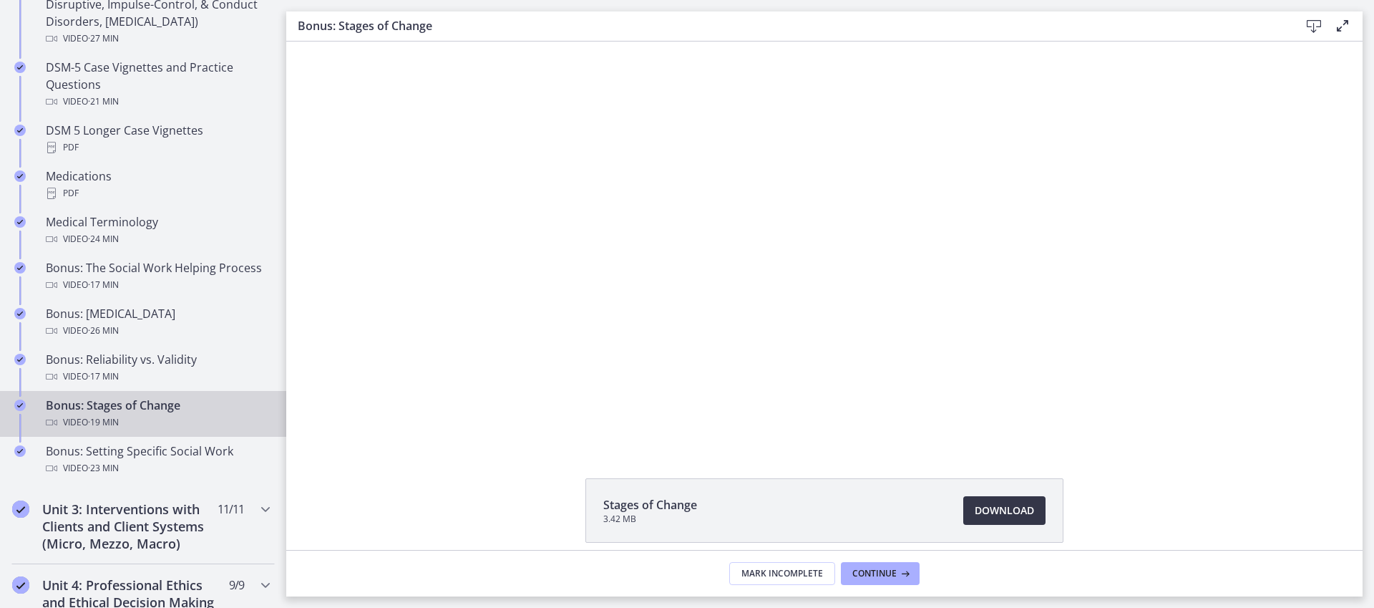
click at [1019, 516] on span "Download Opens in a new window" at bounding box center [1004, 510] width 59 height 17
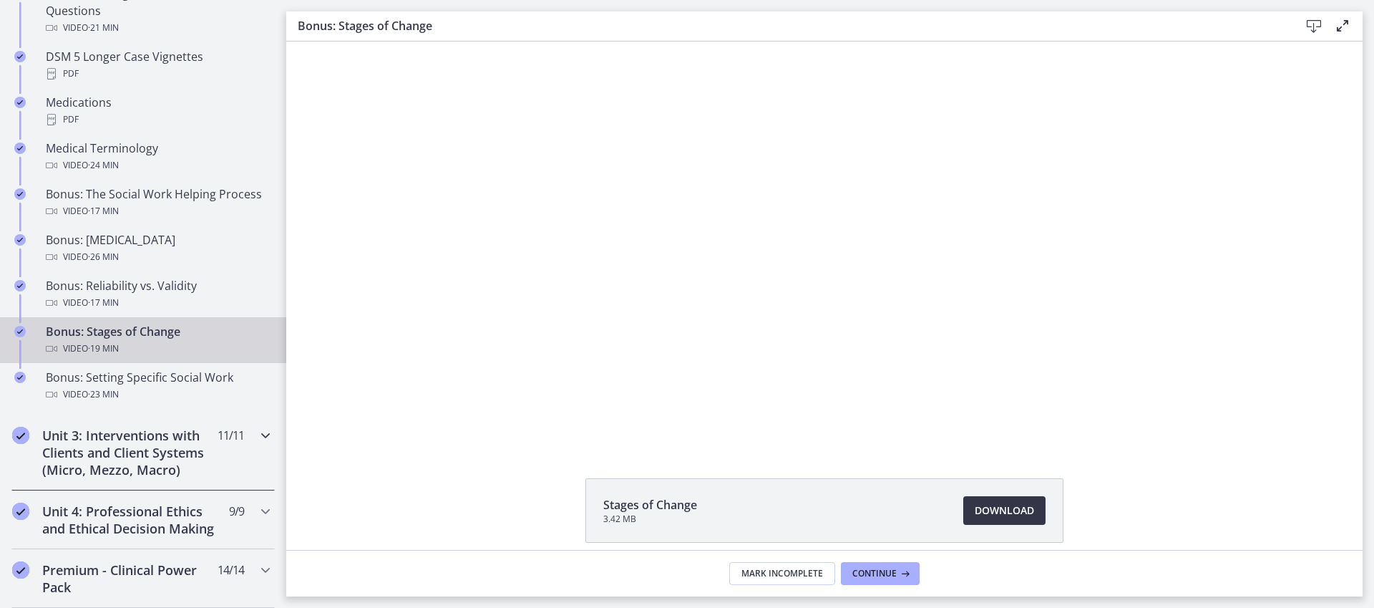
scroll to position [1081, 0]
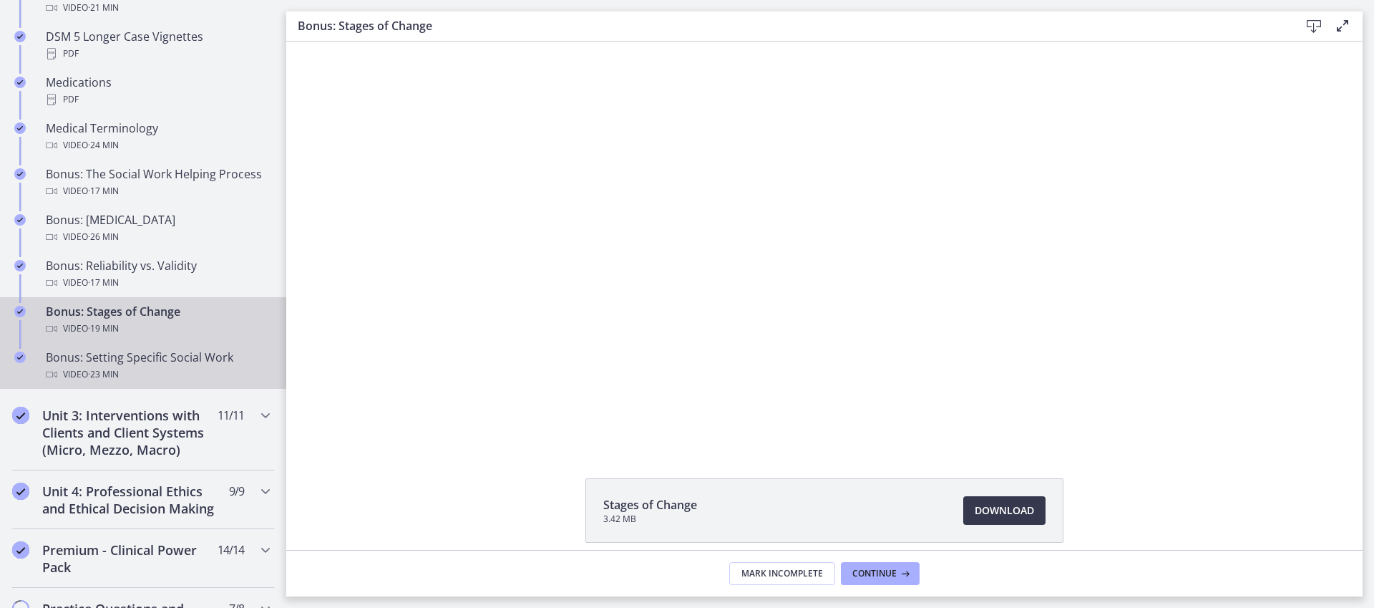
click at [192, 371] on div "Video · 23 min" at bounding box center [157, 374] width 223 height 17
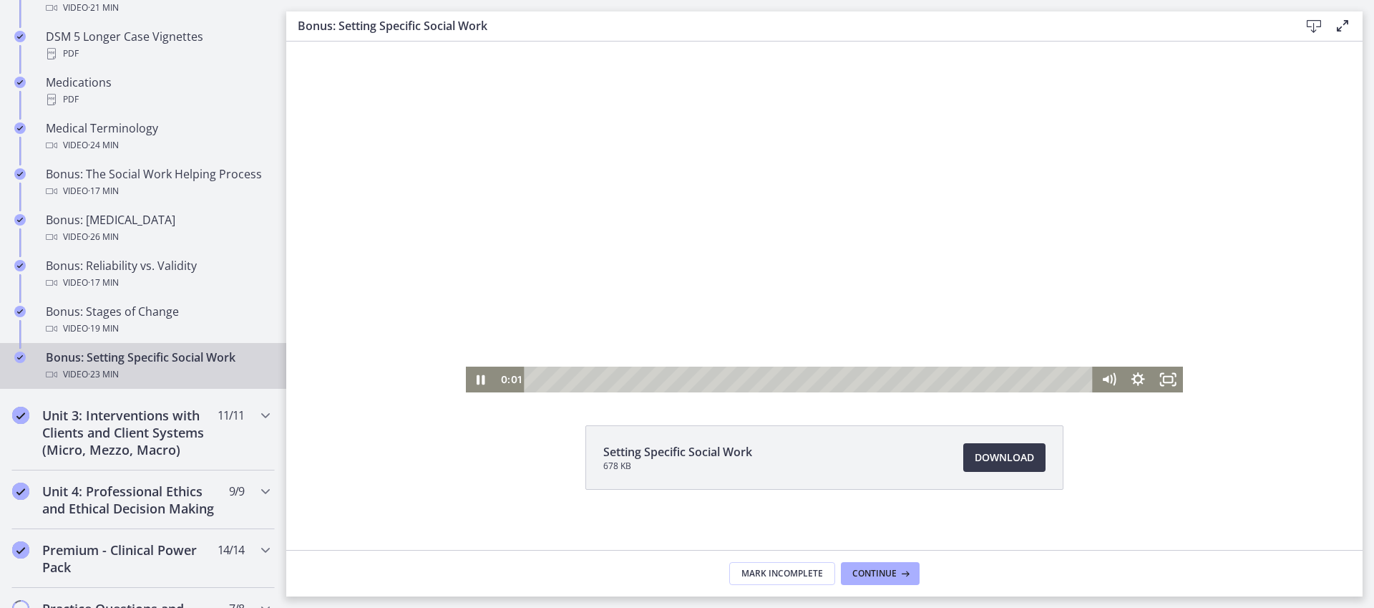
scroll to position [62, 0]
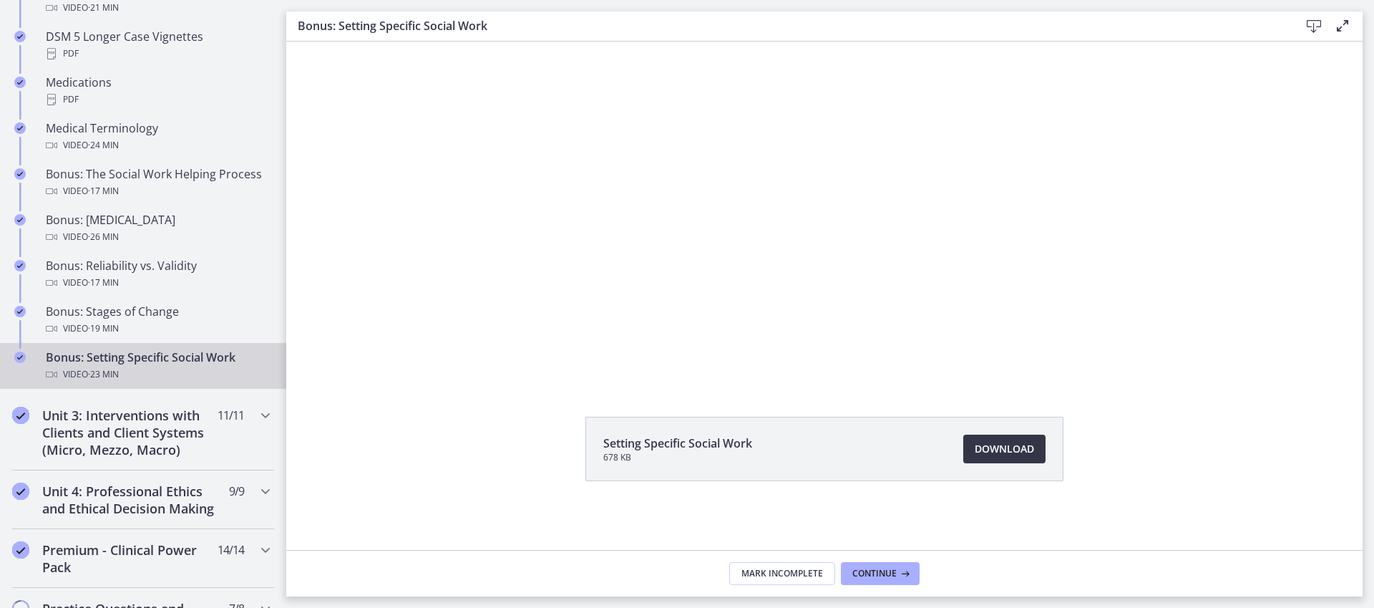
click at [980, 446] on span "Download Opens in a new window" at bounding box center [1004, 448] width 59 height 17
click at [236, 432] on div "Unit 3: Interventions with Clients and Client Systems (Micro, Mezzo, Macro) 11 …" at bounding box center [142, 432] width 263 height 76
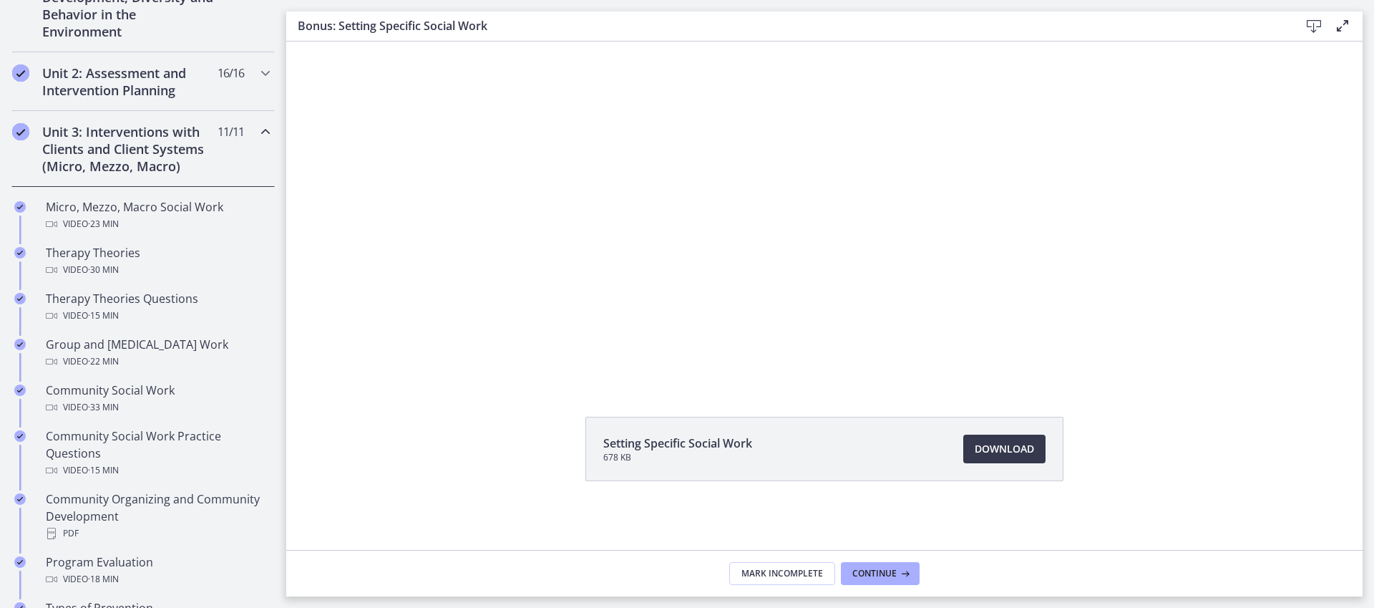
scroll to position [436, 0]
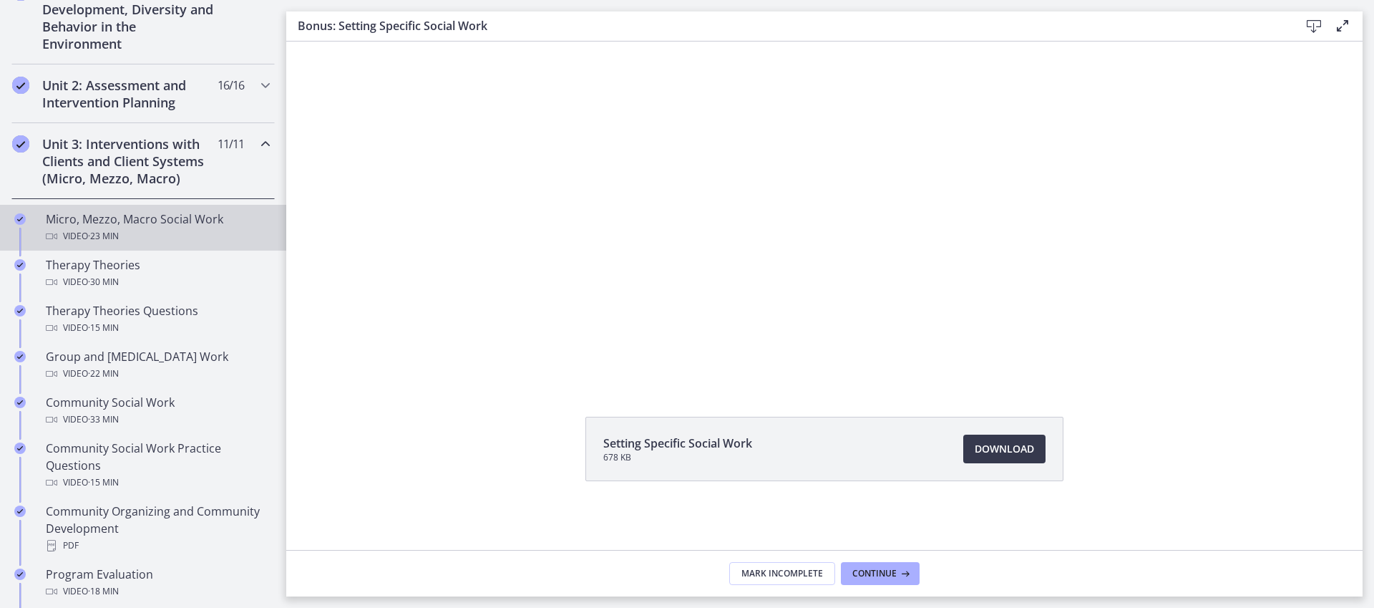
click at [198, 235] on div "Video · 23 min" at bounding box center [157, 236] width 223 height 17
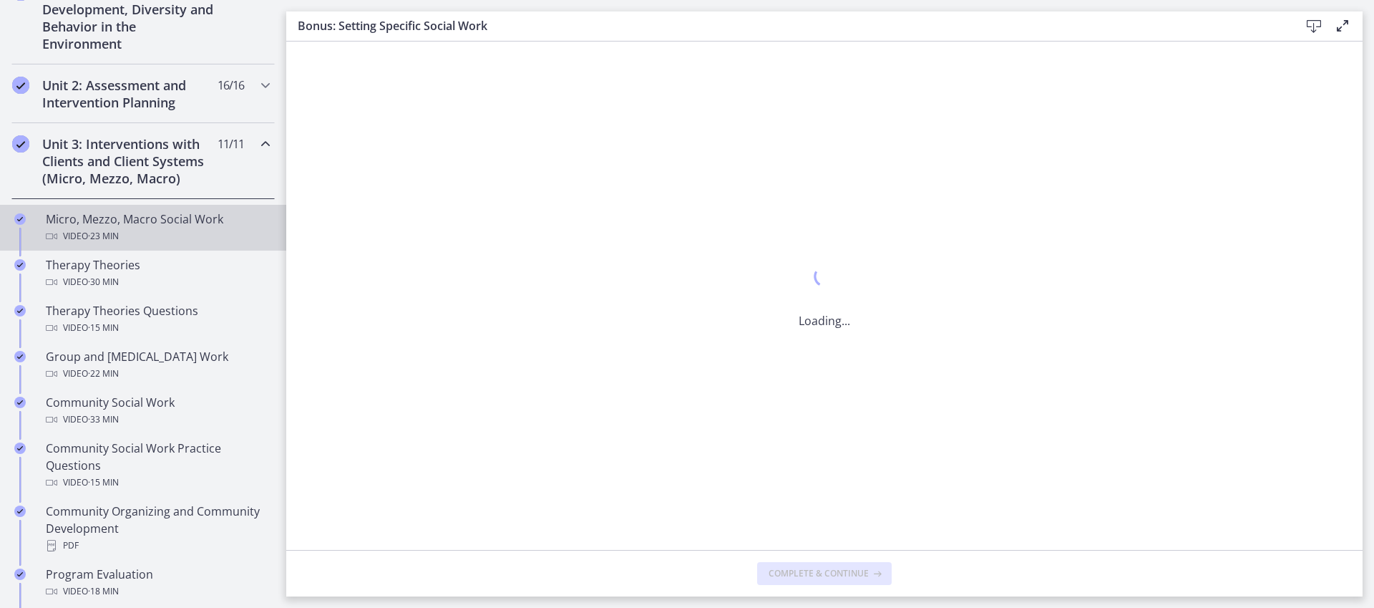
scroll to position [0, 0]
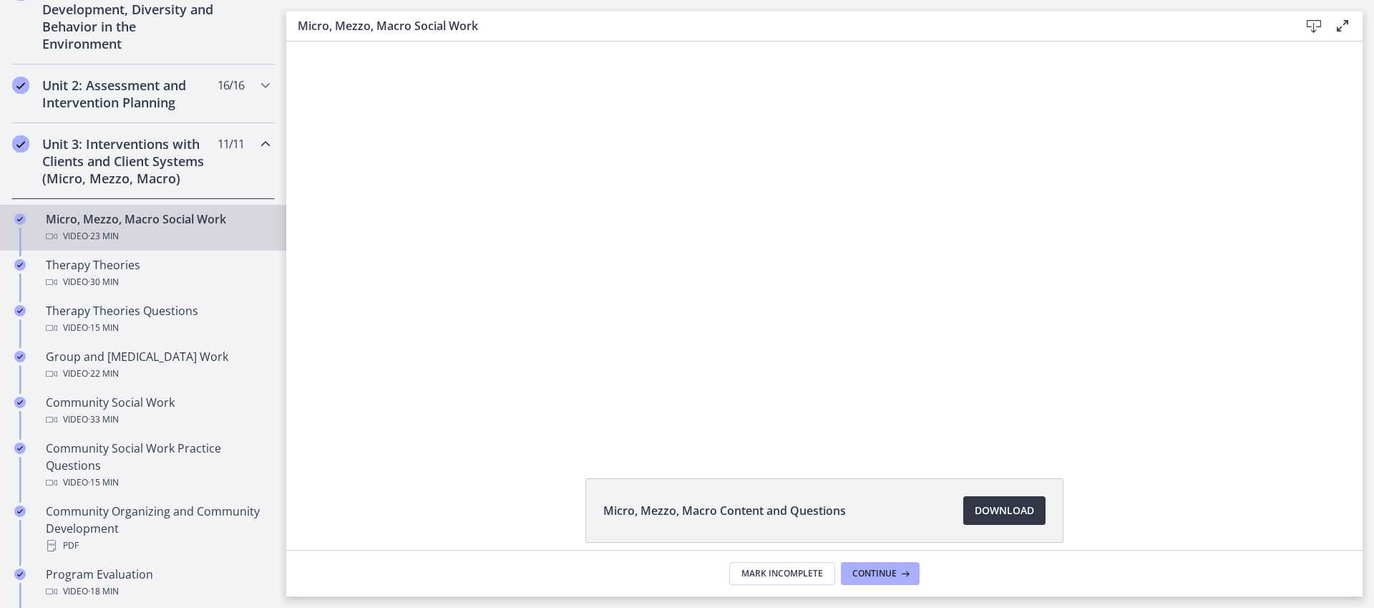
click at [1003, 516] on span "Download Opens in a new window" at bounding box center [1004, 510] width 59 height 17
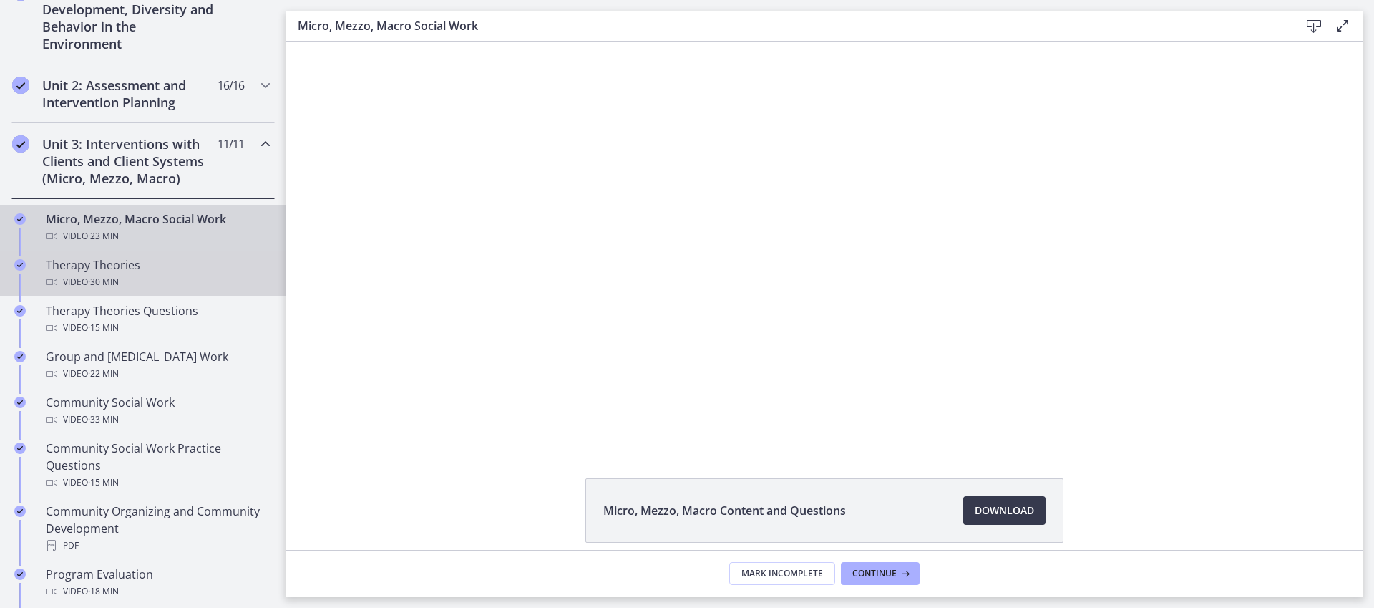
click at [137, 274] on div "Video · 30 min" at bounding box center [157, 281] width 223 height 17
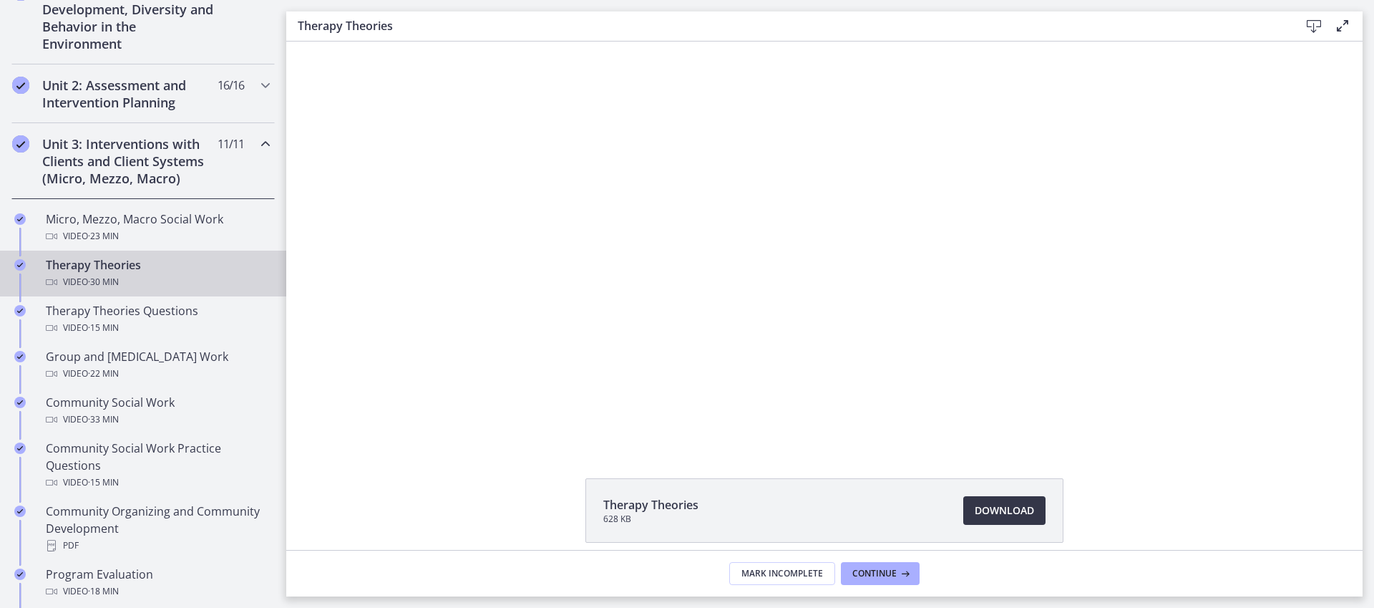
click at [1007, 512] on span "Download Opens in a new window" at bounding box center [1004, 510] width 59 height 17
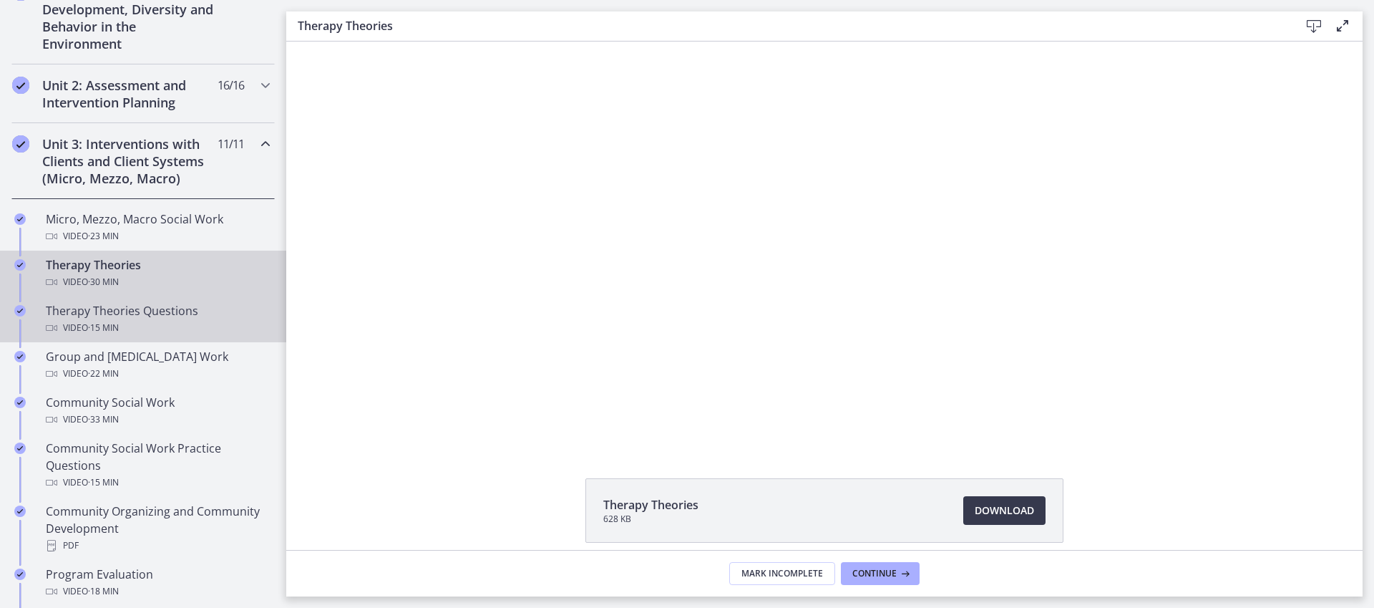
click at [152, 326] on div "Video · 15 min" at bounding box center [157, 327] width 223 height 17
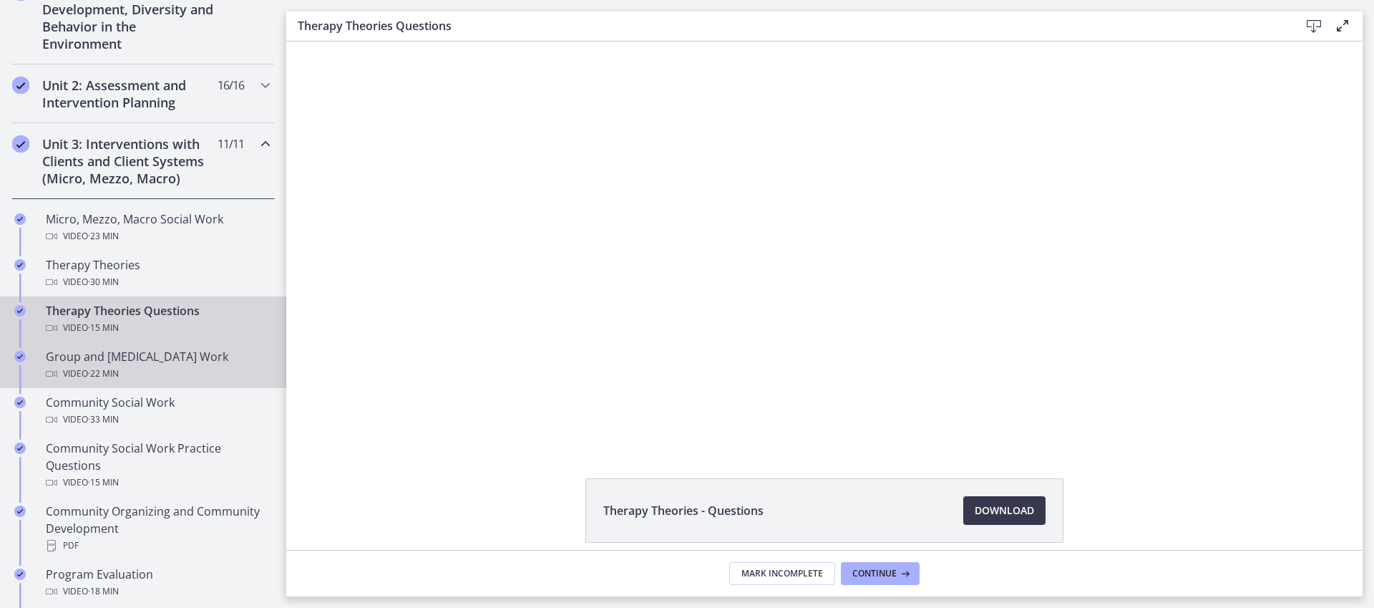
click at [166, 356] on div "Group and [MEDICAL_DATA] Work Video · 22 min" at bounding box center [157, 365] width 223 height 34
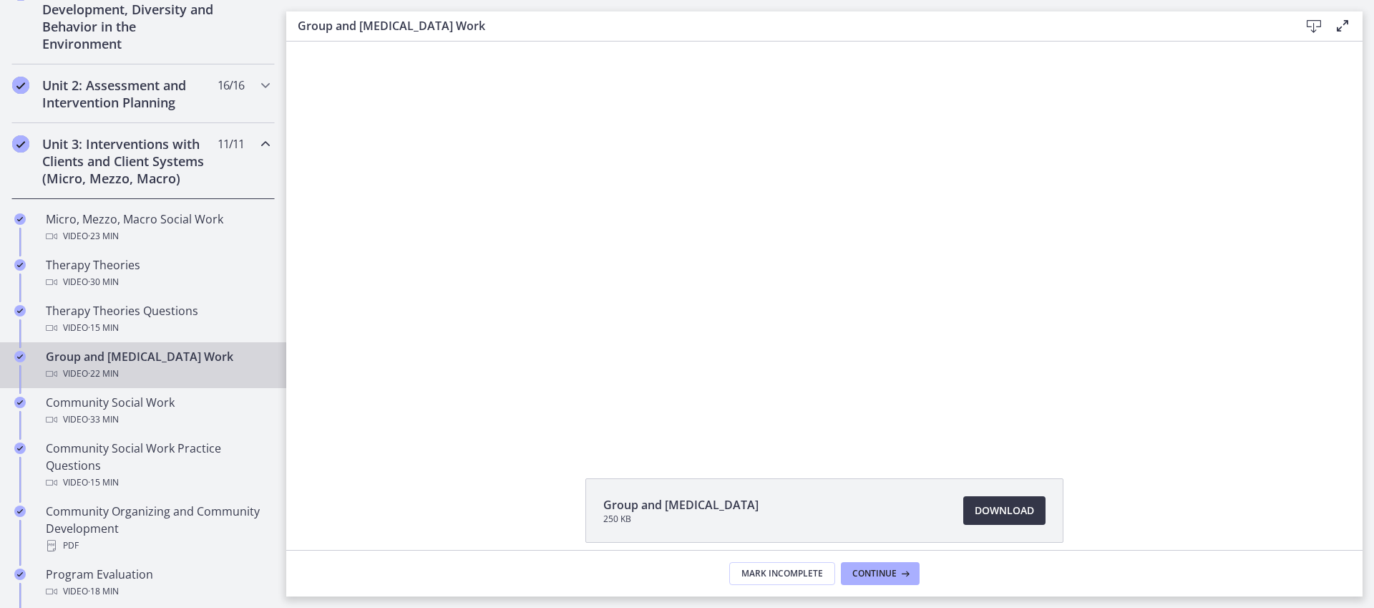
click at [1008, 505] on span "Download Opens in a new window" at bounding box center [1004, 510] width 59 height 17
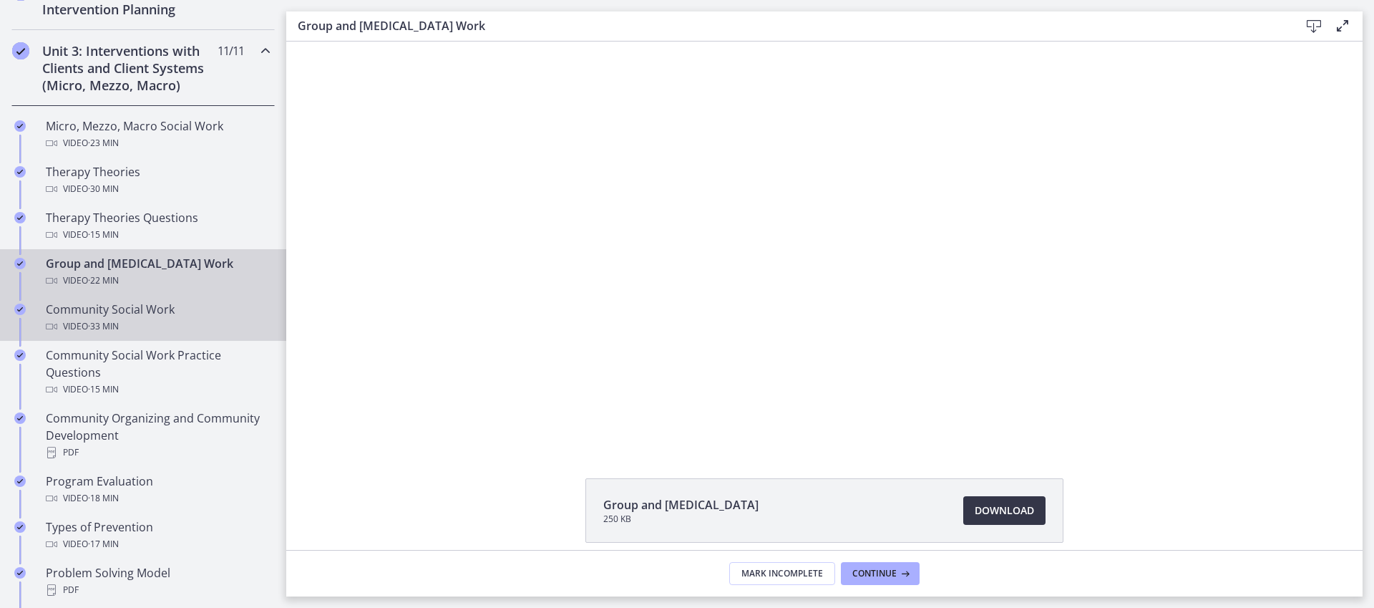
scroll to position [534, 0]
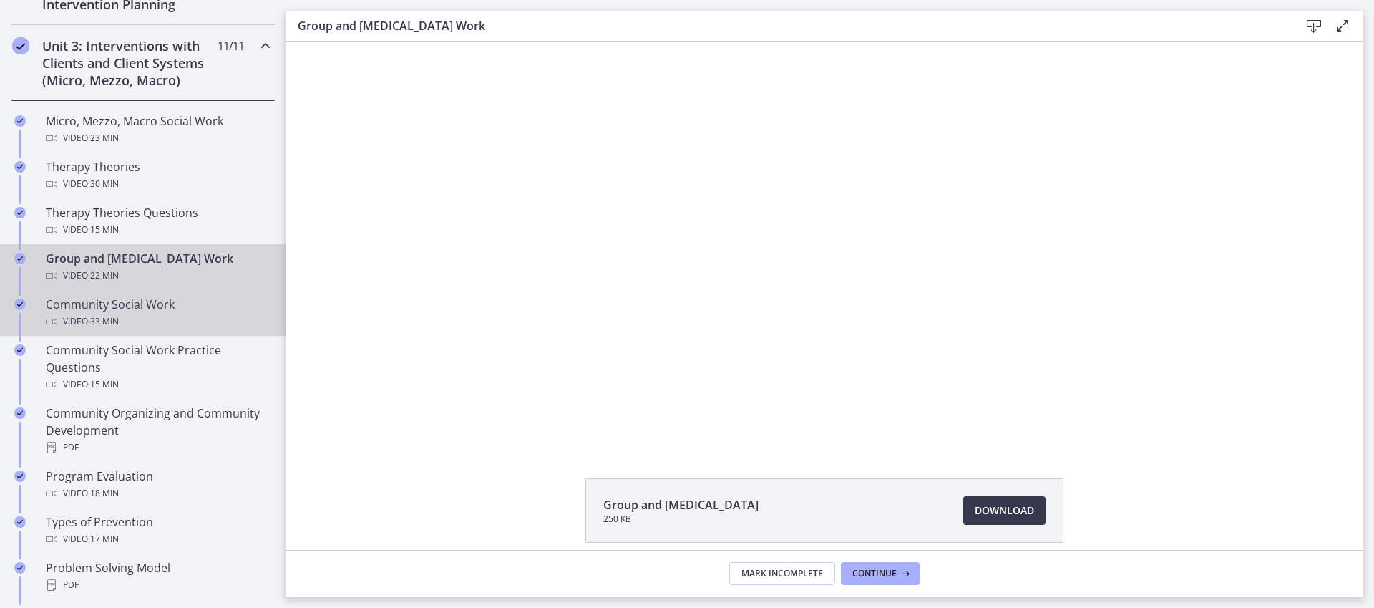
click at [185, 309] on div "Community Social Work Video · 33 min" at bounding box center [157, 313] width 223 height 34
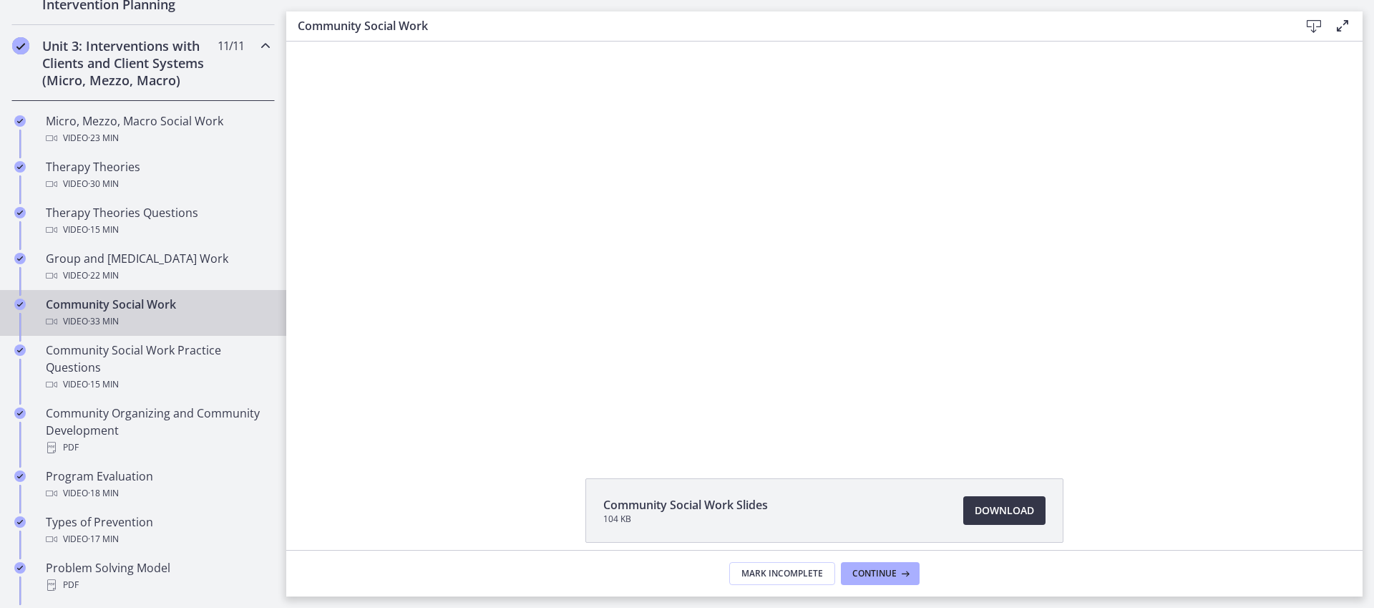
click at [1023, 518] on span "Download Opens in a new window" at bounding box center [1004, 510] width 59 height 17
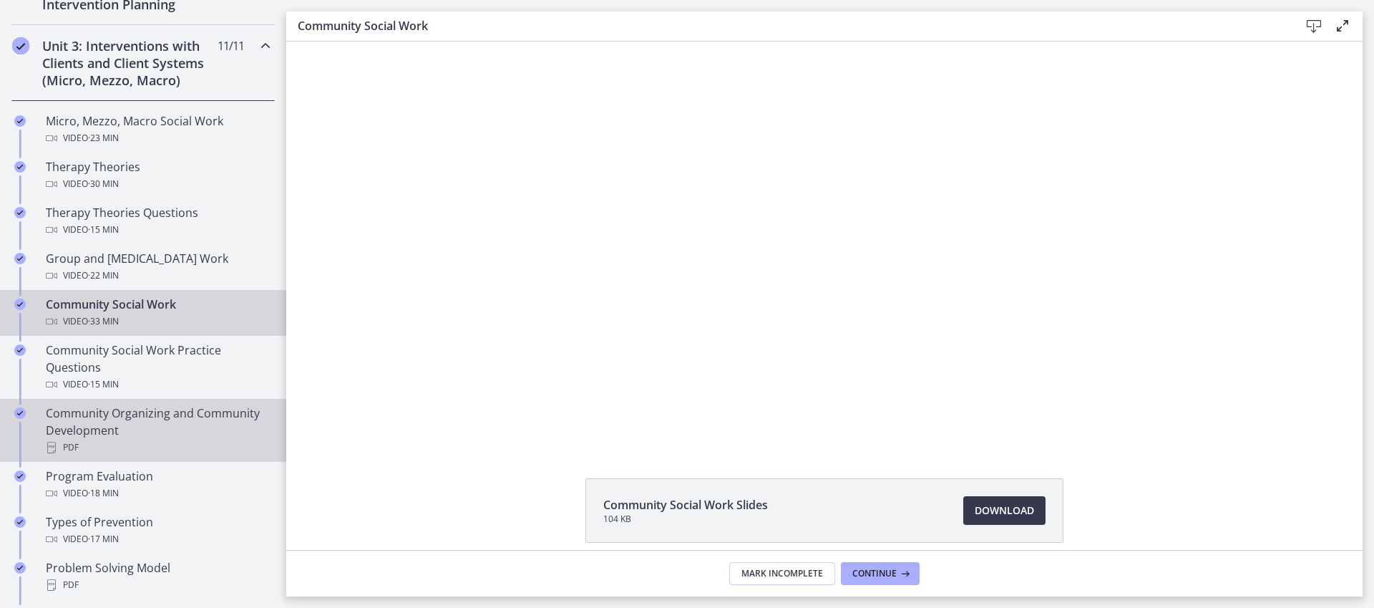
click at [206, 428] on div "Community Organizing and Community Development PDF" at bounding box center [157, 430] width 223 height 52
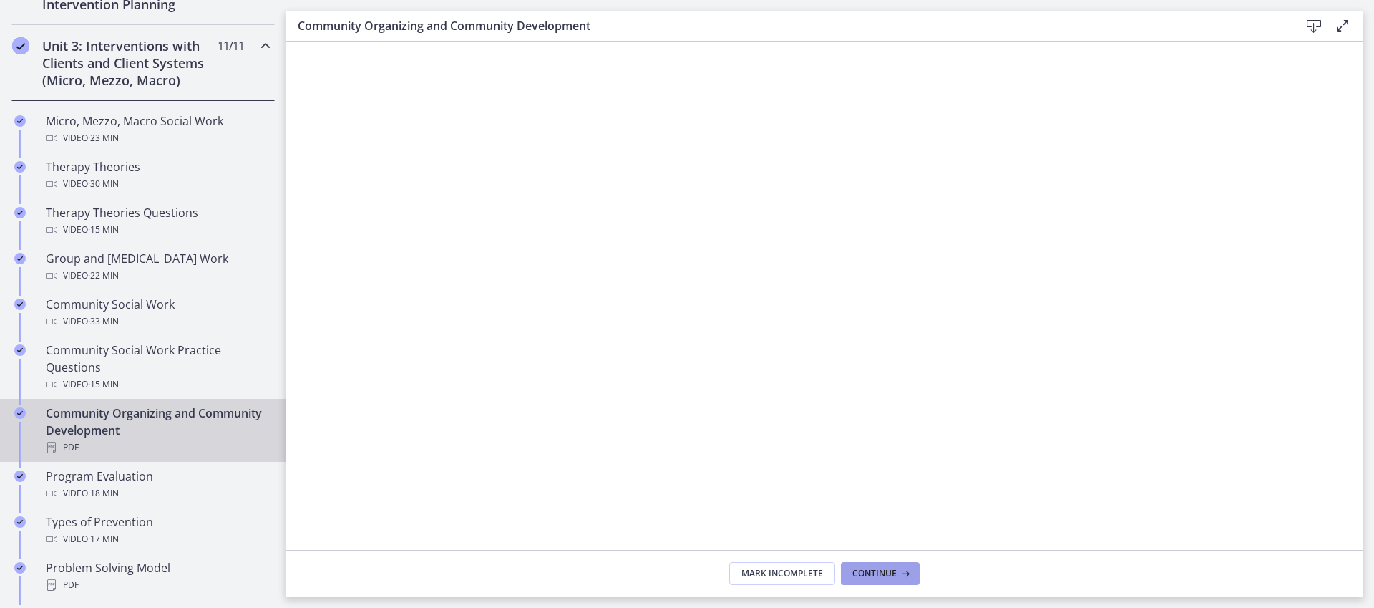
click at [874, 580] on button "Continue" at bounding box center [880, 573] width 79 height 23
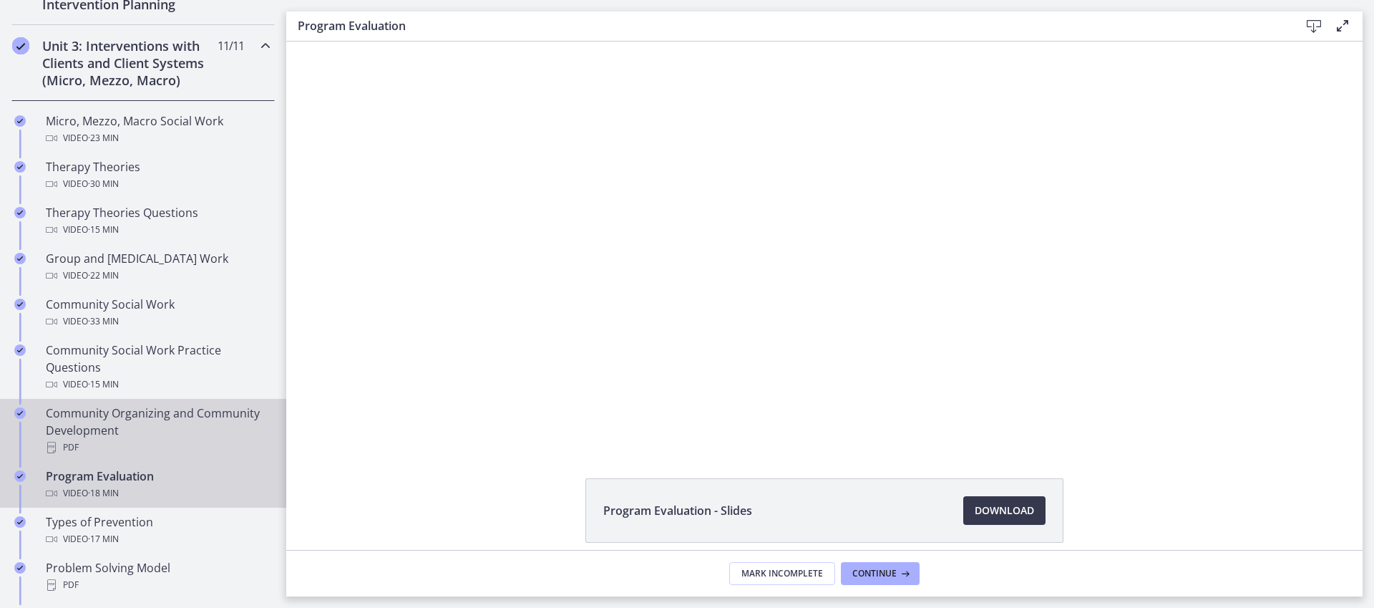
click at [117, 417] on div "Community Organizing and Community Development PDF" at bounding box center [157, 430] width 223 height 52
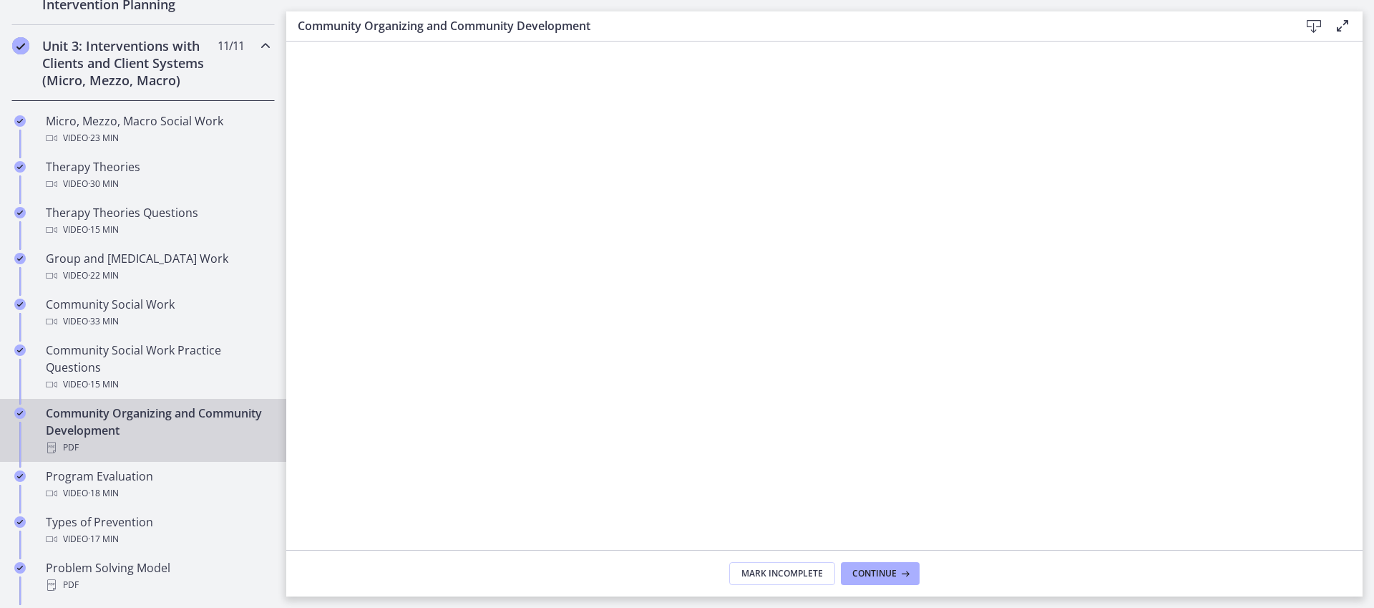
click at [1312, 24] on icon at bounding box center [1314, 26] width 17 height 17
click at [187, 493] on div "Video · 18 min" at bounding box center [157, 493] width 223 height 17
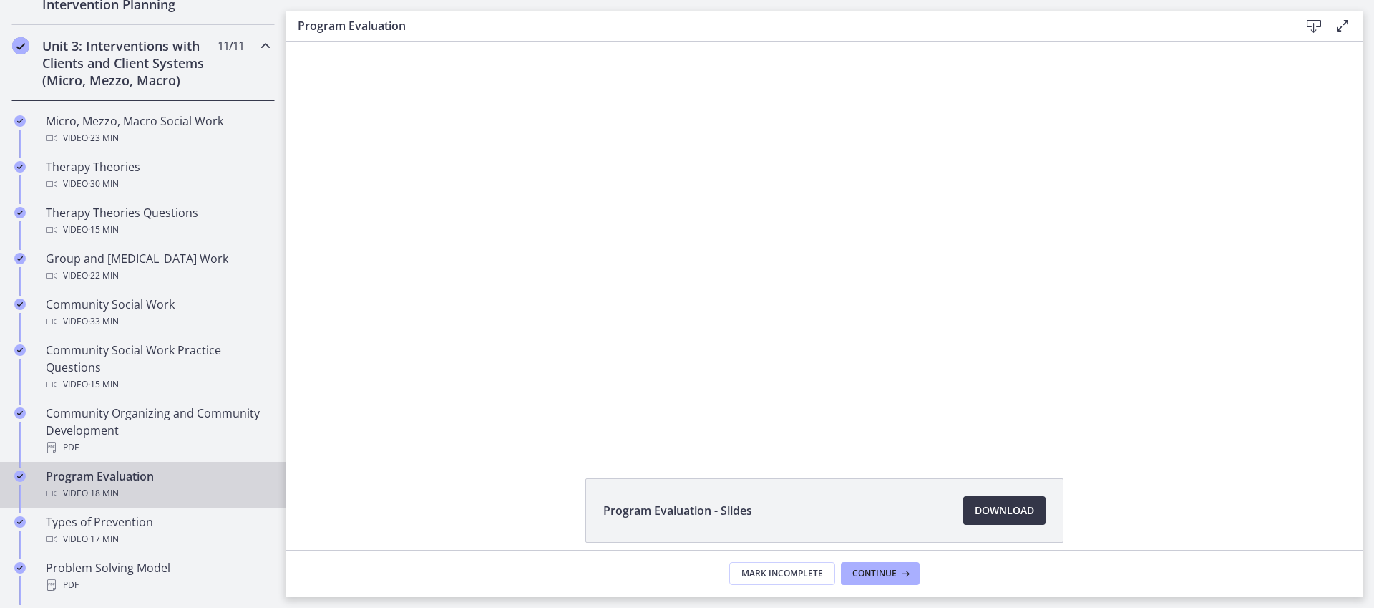
click at [1004, 504] on span "Download Opens in a new window" at bounding box center [1004, 510] width 59 height 17
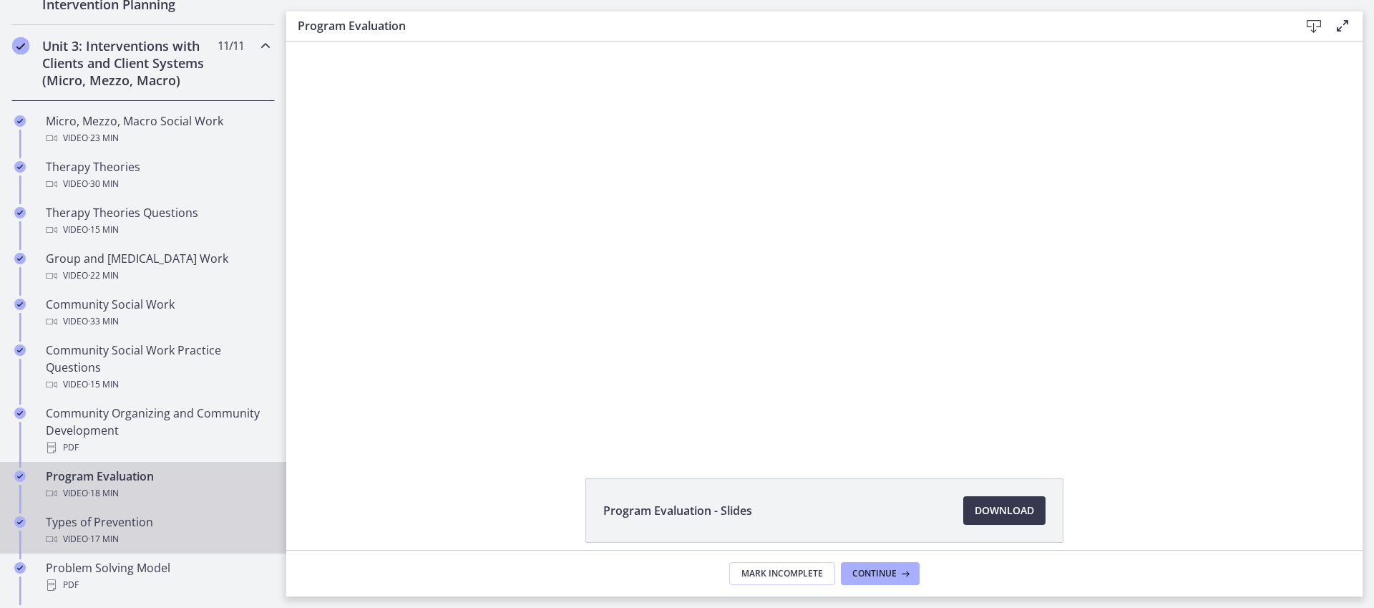
click at [162, 524] on div "Types of Prevention Video · 17 min" at bounding box center [157, 530] width 223 height 34
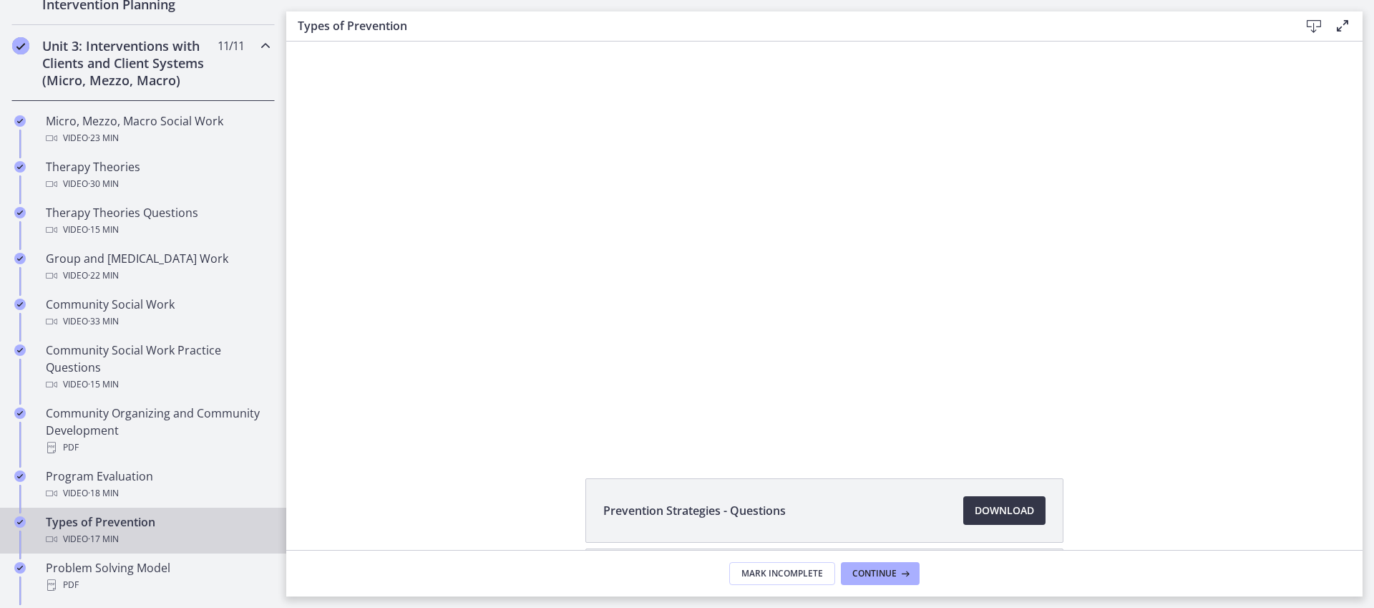
click at [997, 512] on span "Download Opens in a new window" at bounding box center [1004, 510] width 59 height 17
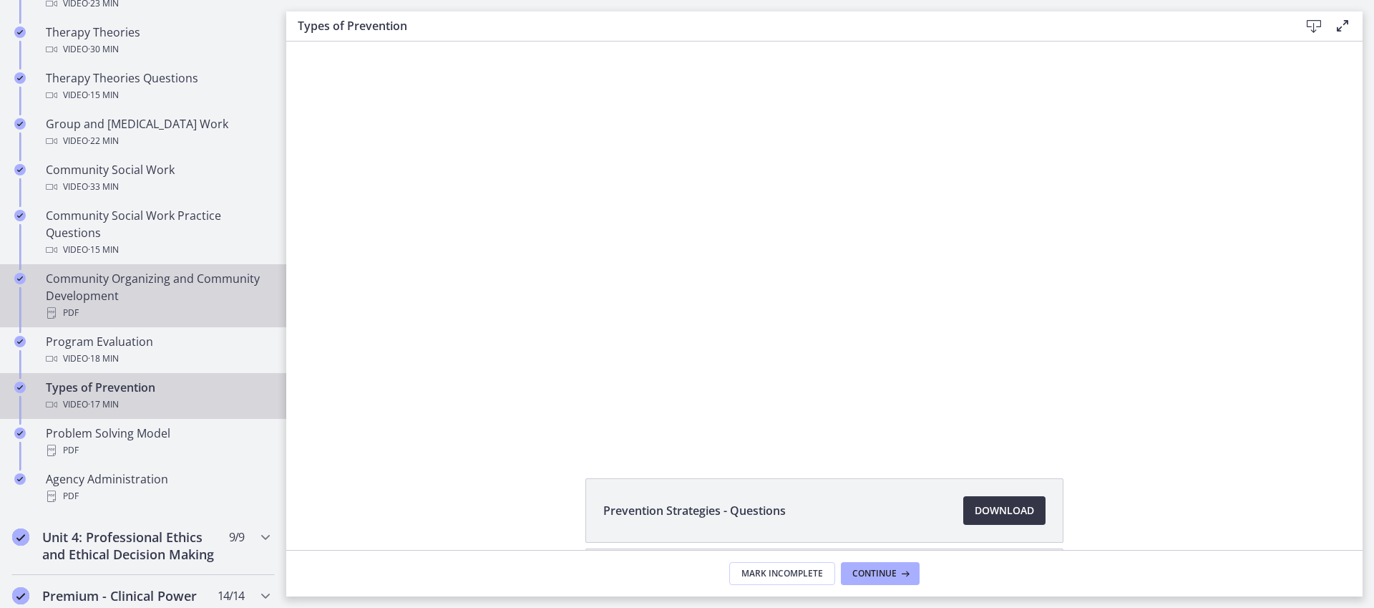
scroll to position [689, 0]
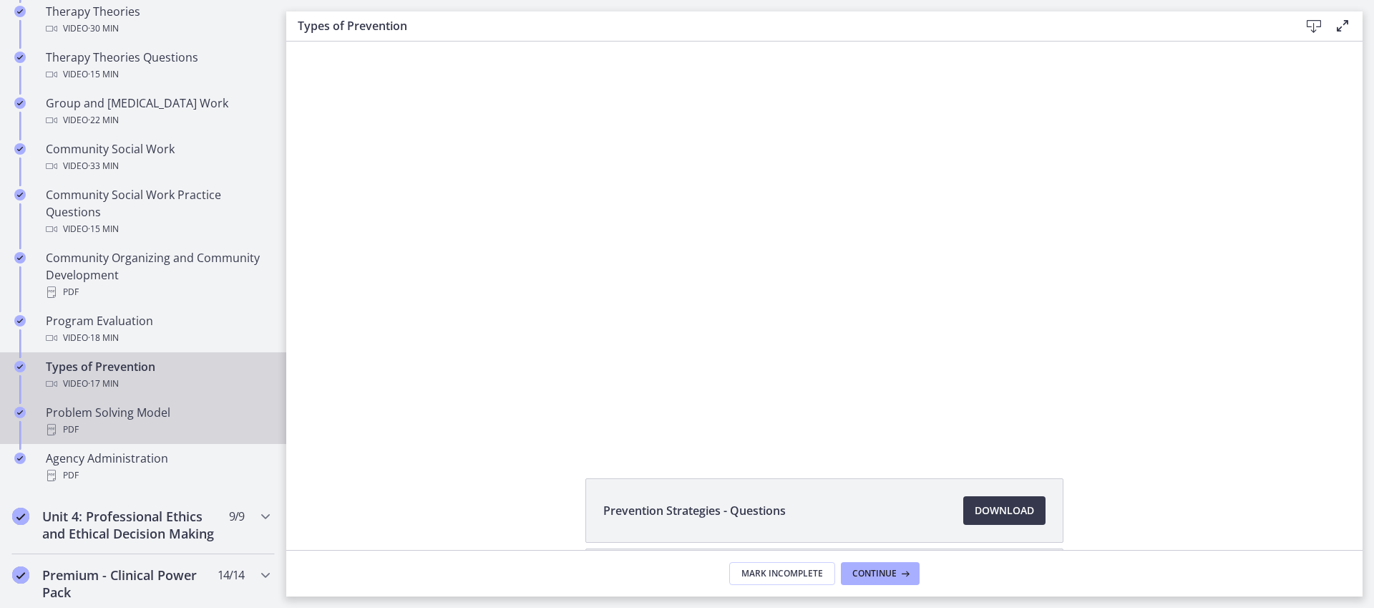
click at [185, 425] on div "PDF" at bounding box center [157, 429] width 223 height 17
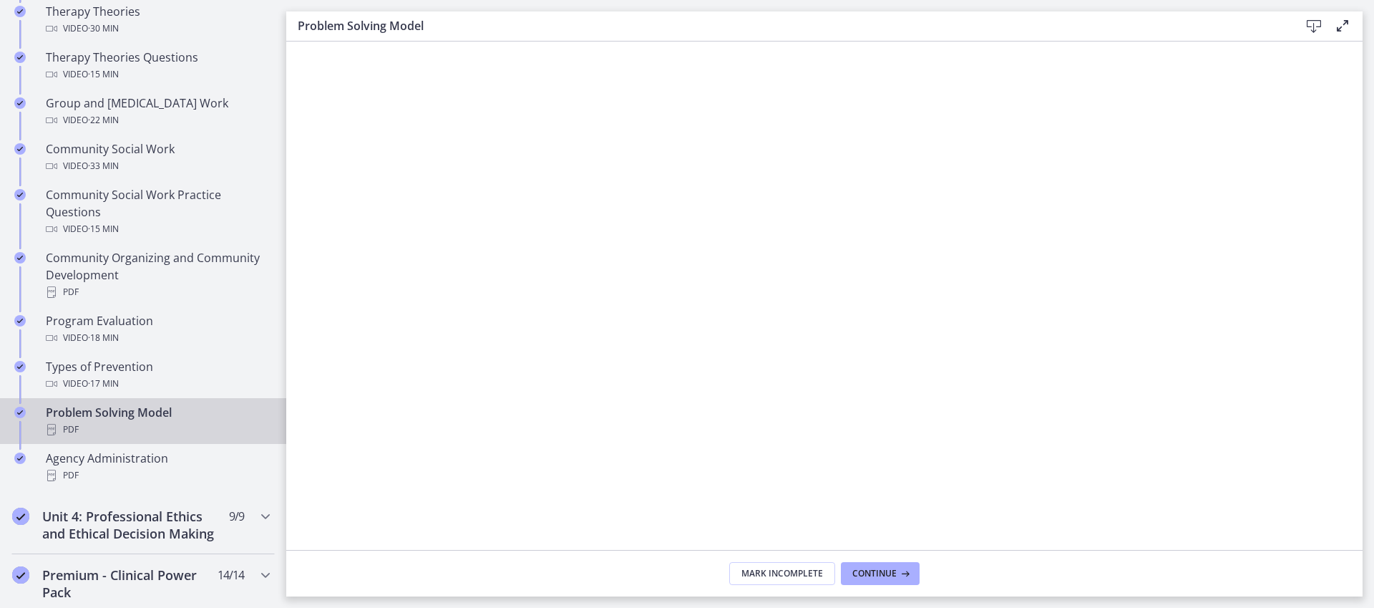
click at [1308, 31] on icon at bounding box center [1314, 26] width 17 height 17
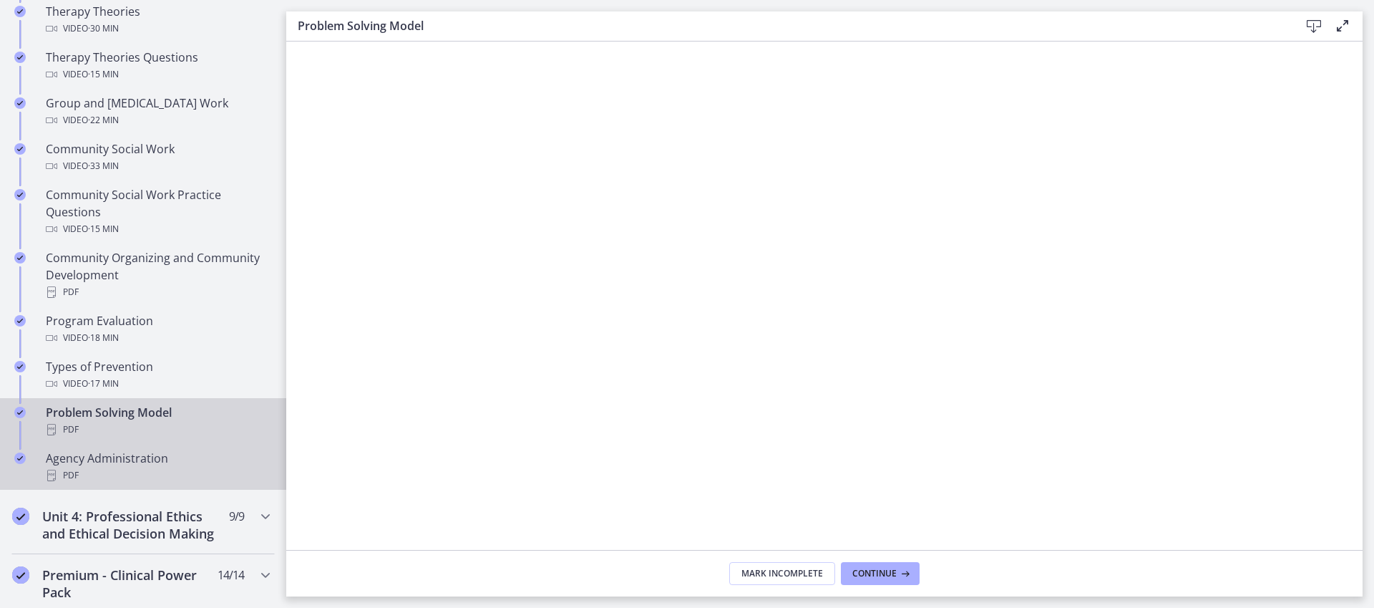
click at [155, 474] on div "PDF" at bounding box center [157, 475] width 223 height 17
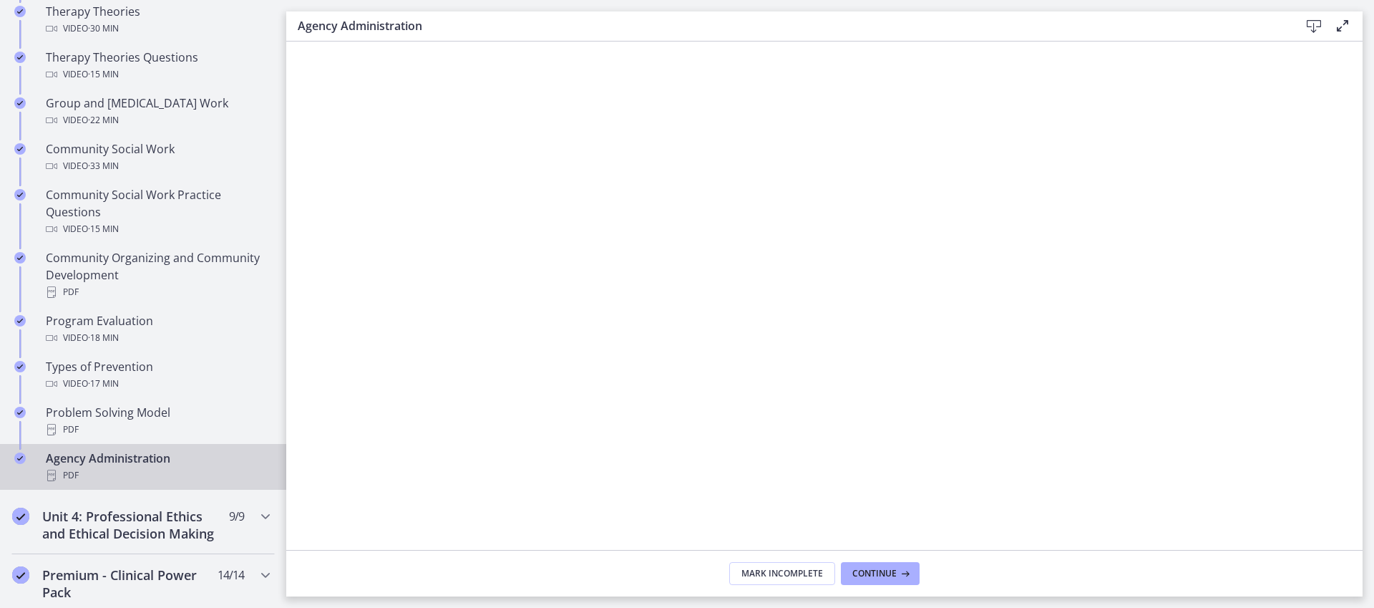
click at [1310, 22] on icon at bounding box center [1314, 26] width 17 height 17
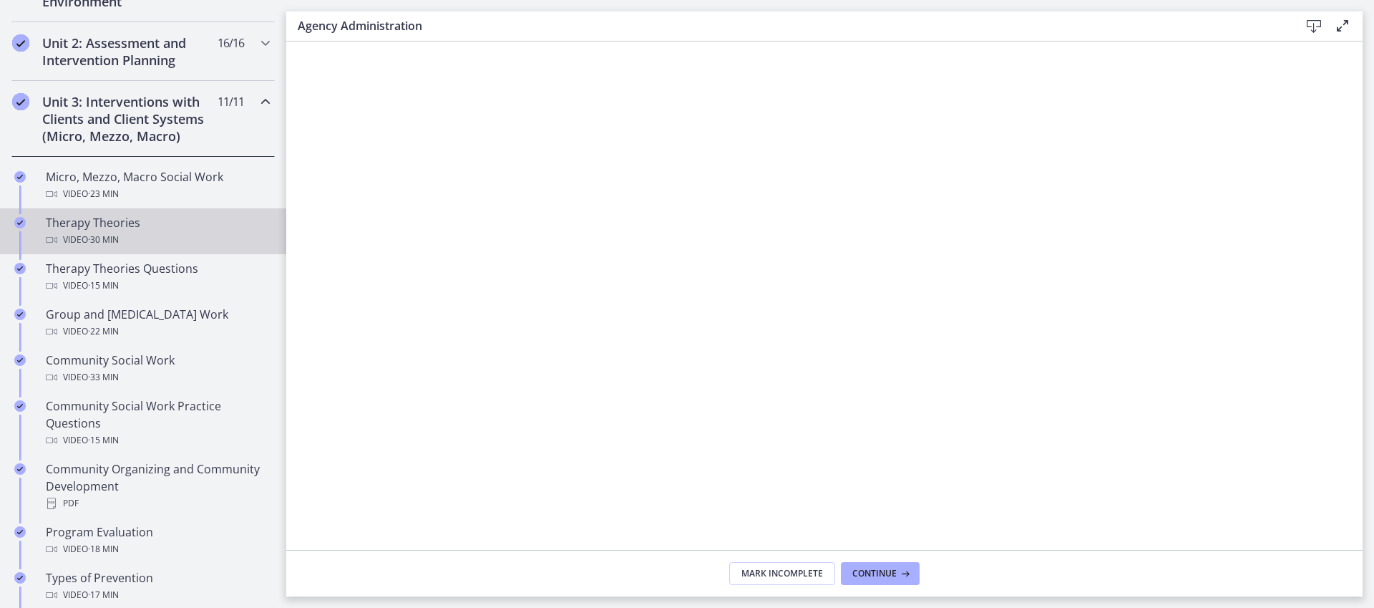
scroll to position [447, 0]
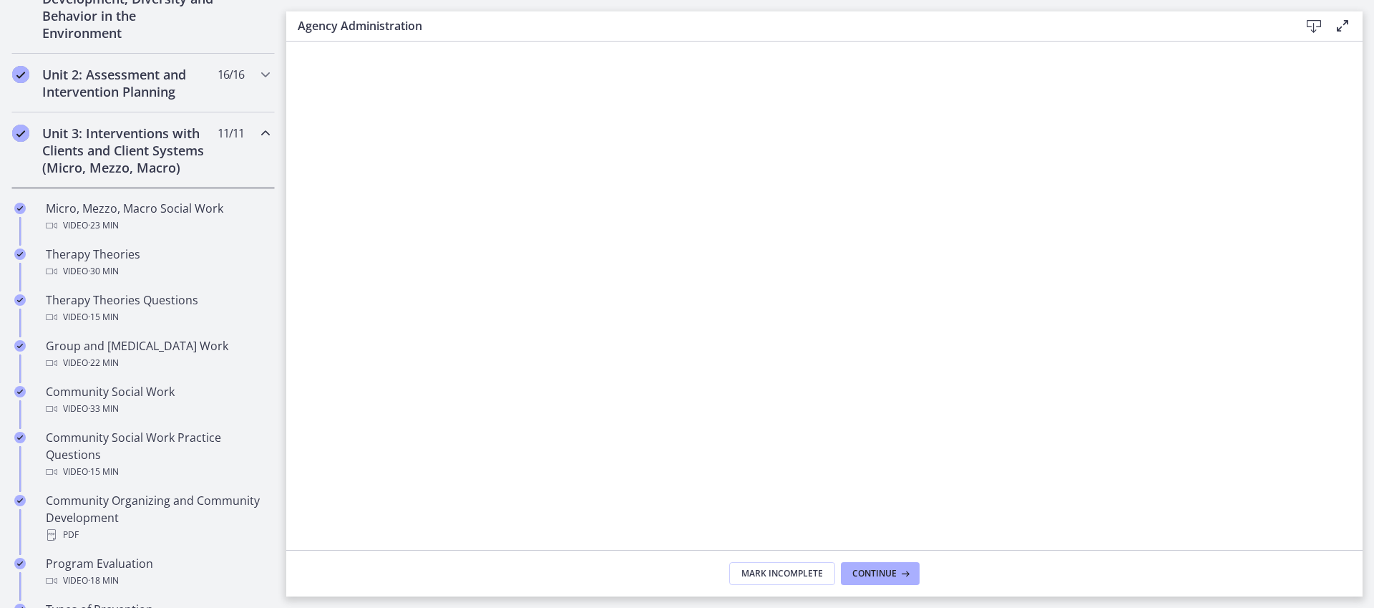
click at [258, 129] on icon "Chapters" at bounding box center [265, 133] width 17 height 17
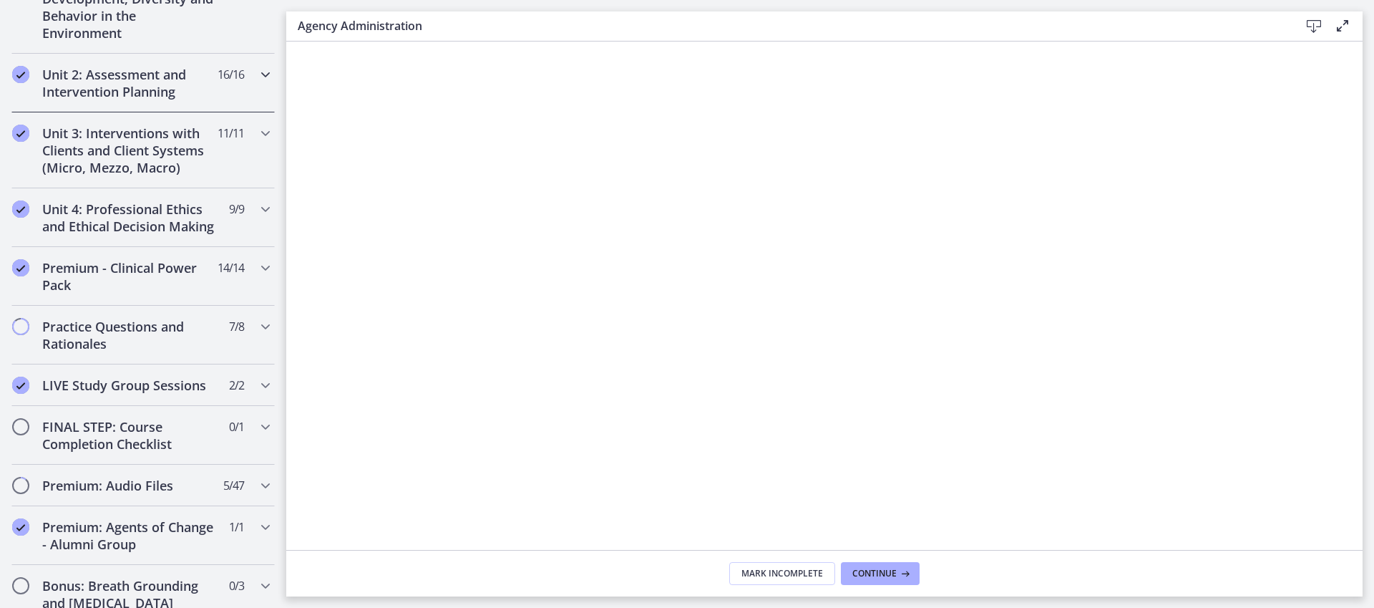
click at [257, 72] on icon "Chapters" at bounding box center [265, 74] width 17 height 17
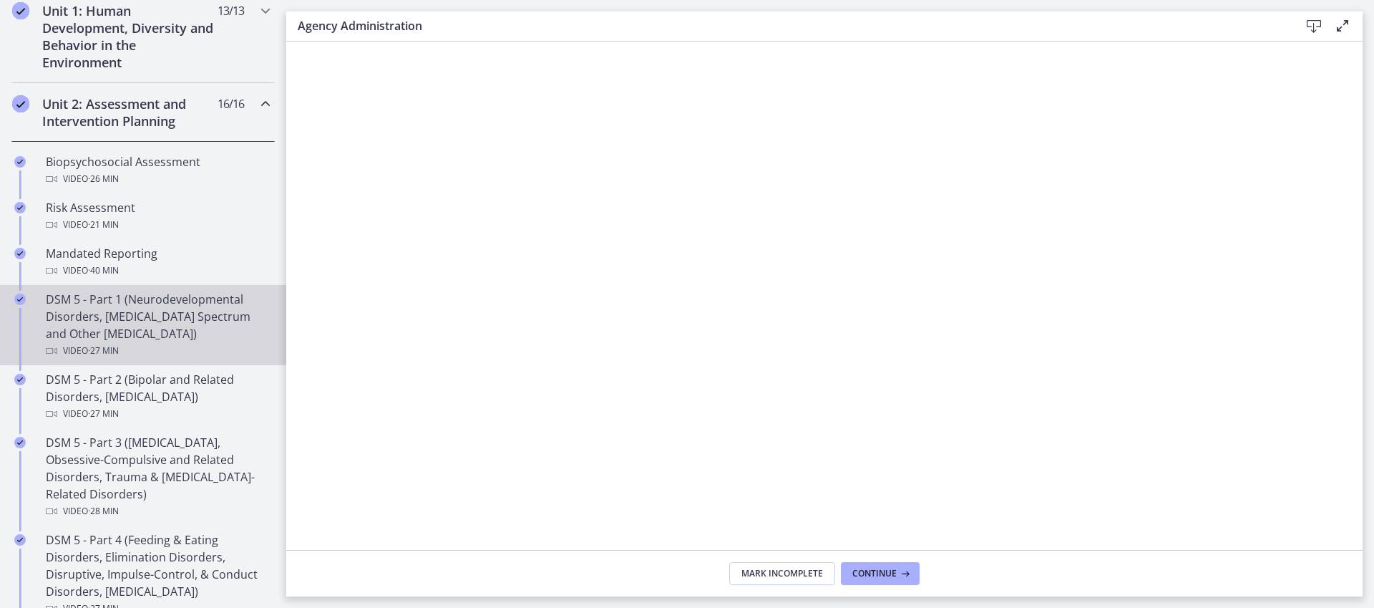
scroll to position [399, 0]
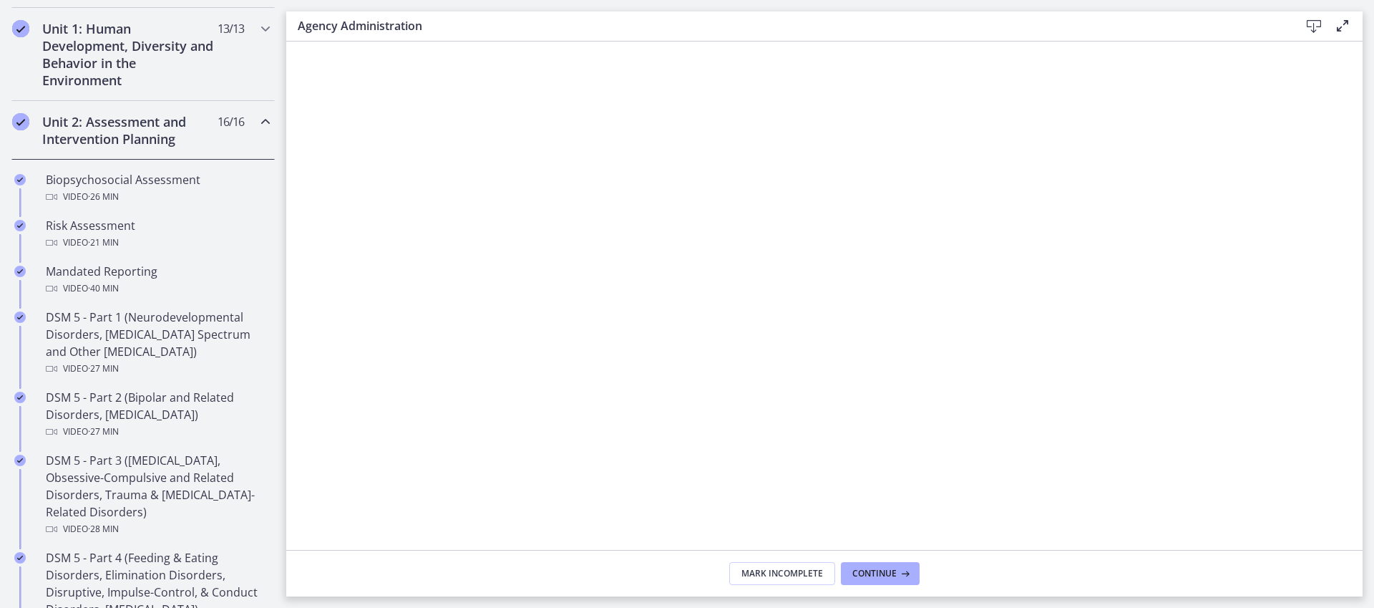
click at [257, 125] on icon "Chapters" at bounding box center [265, 121] width 17 height 17
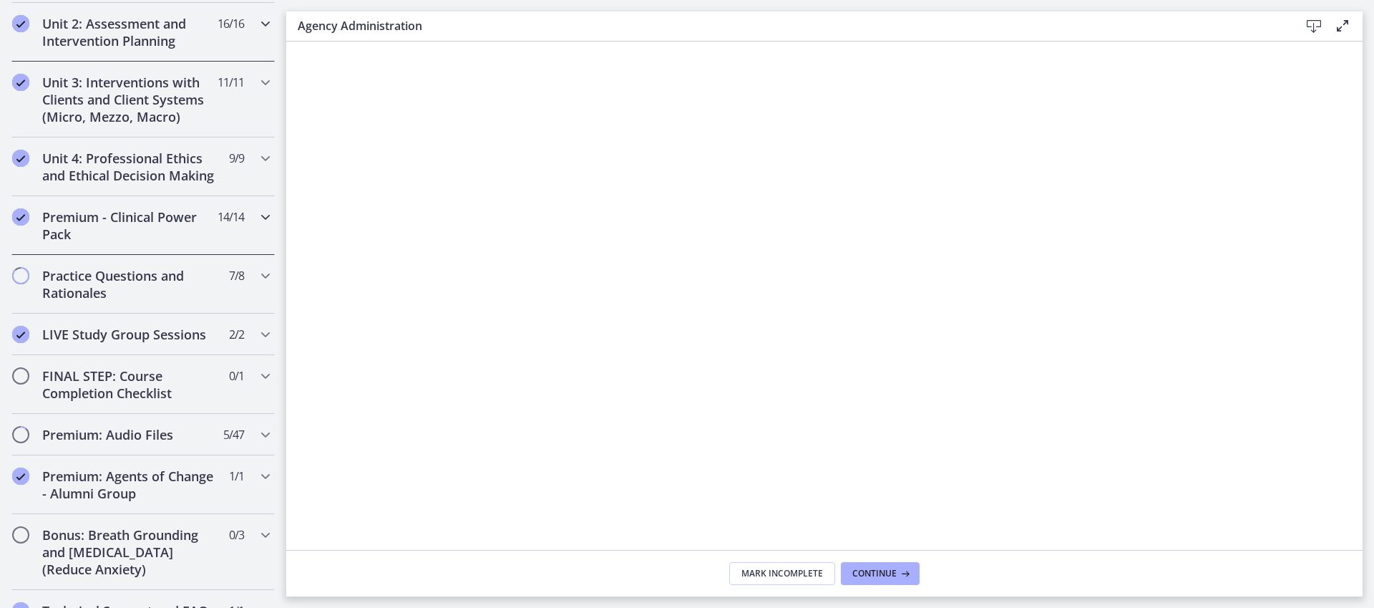
scroll to position [499, 0]
click at [257, 161] on icon "Chapters" at bounding box center [265, 156] width 17 height 17
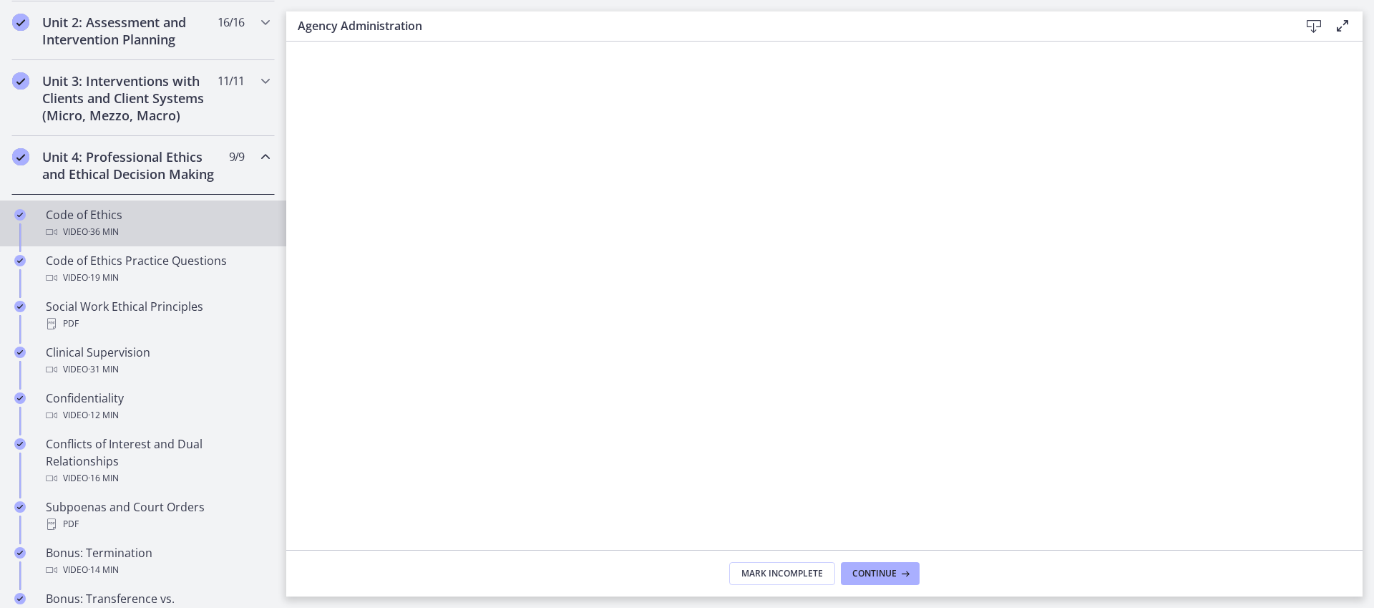
click at [178, 240] on div "Video · 36 min" at bounding box center [157, 231] width 223 height 17
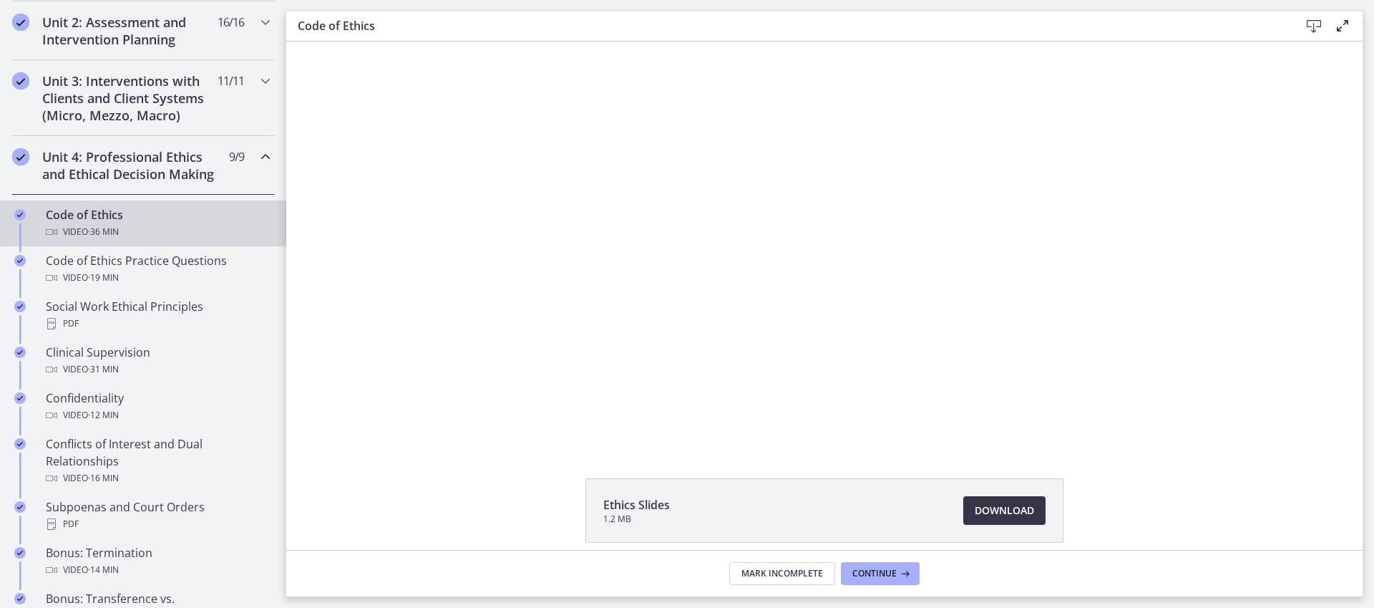
click at [1008, 500] on link "Download Opens in a new window" at bounding box center [1004, 510] width 82 height 29
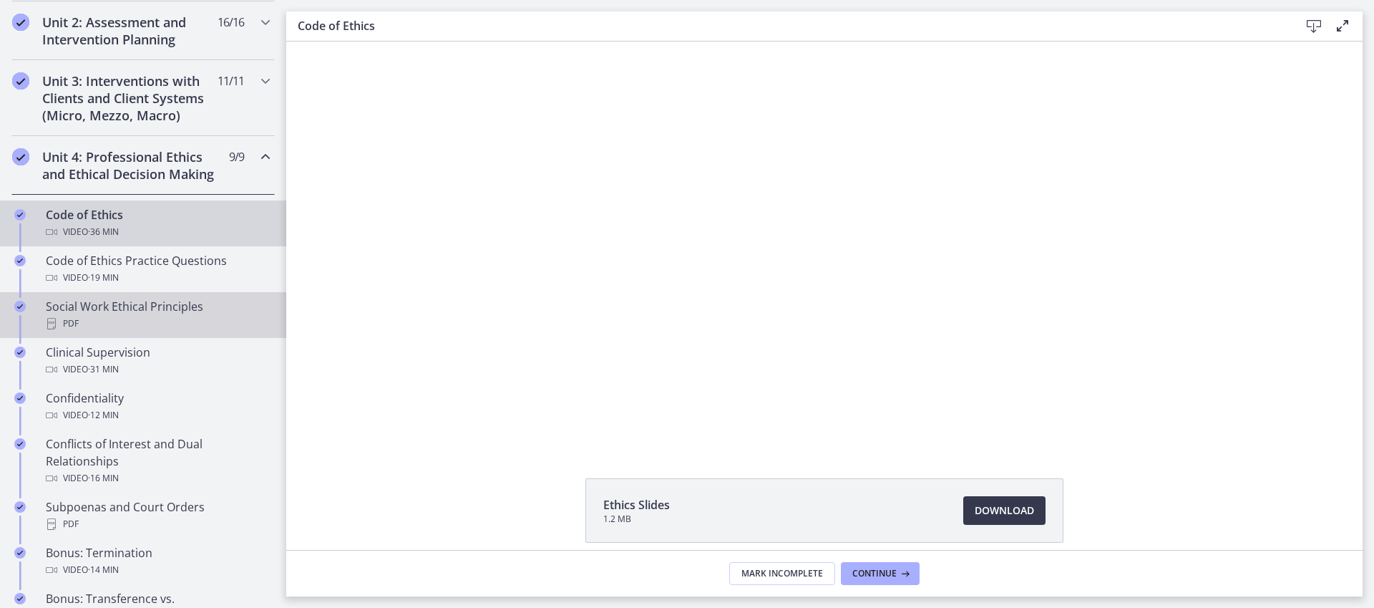
click at [192, 332] on div "PDF" at bounding box center [157, 323] width 223 height 17
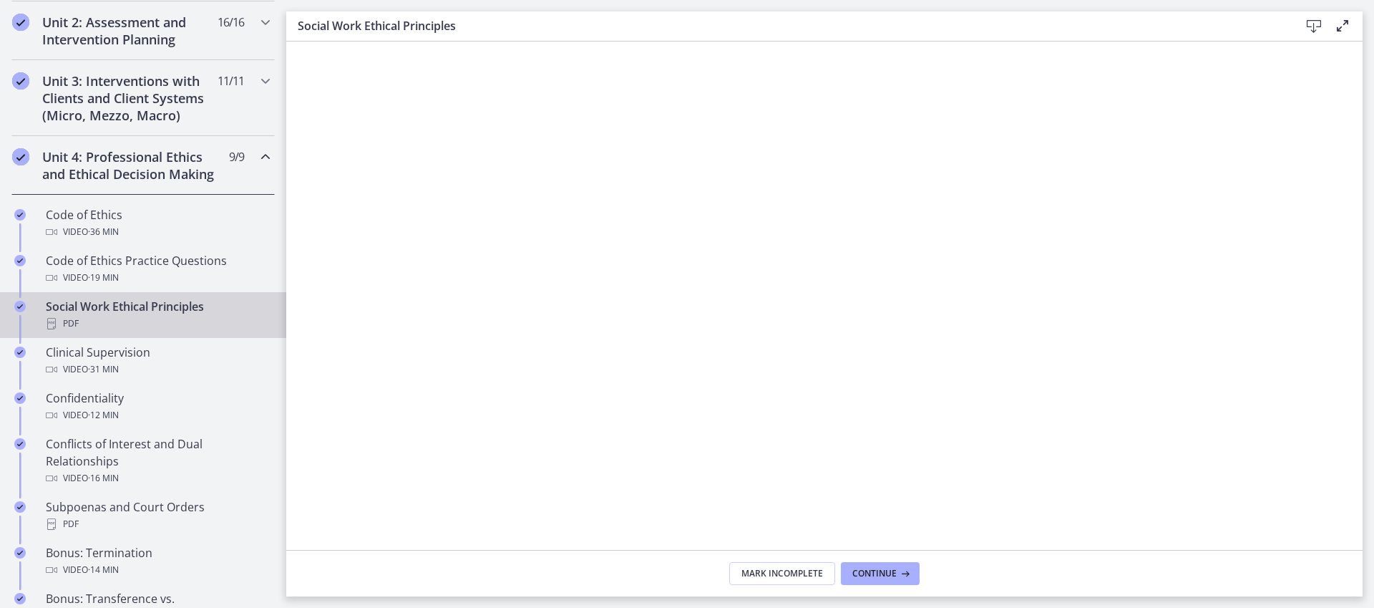
click at [1311, 18] on icon at bounding box center [1314, 26] width 17 height 17
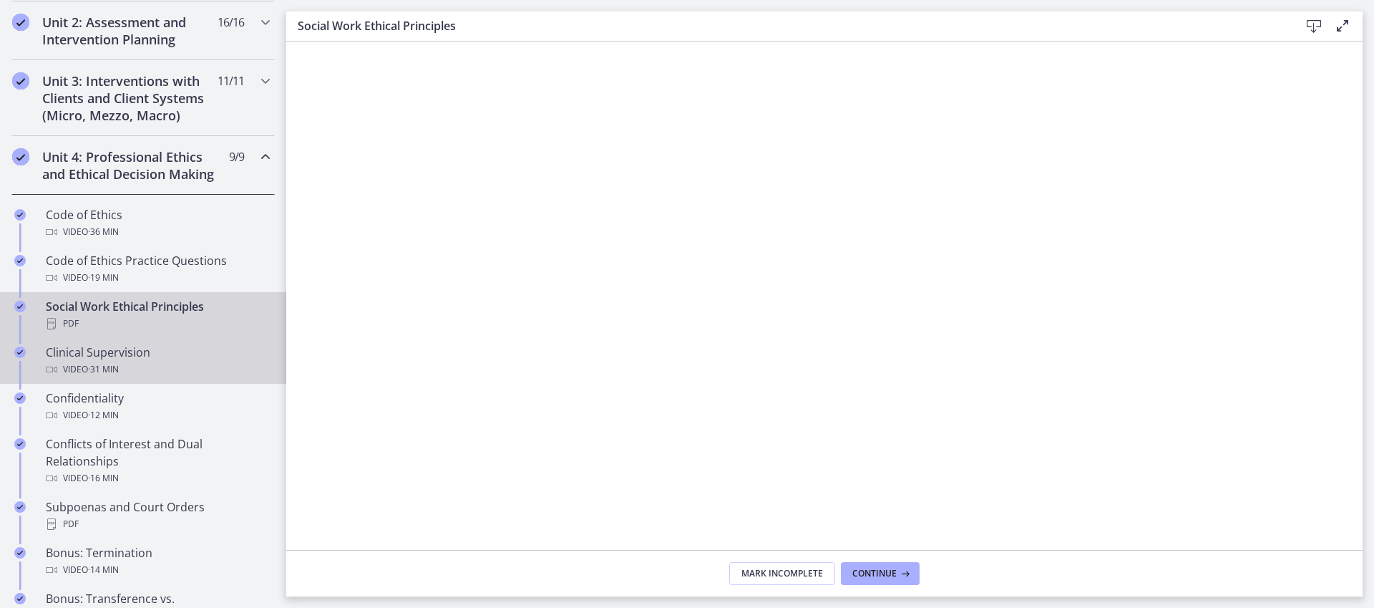
click at [181, 378] on div "Video · 31 min" at bounding box center [157, 369] width 223 height 17
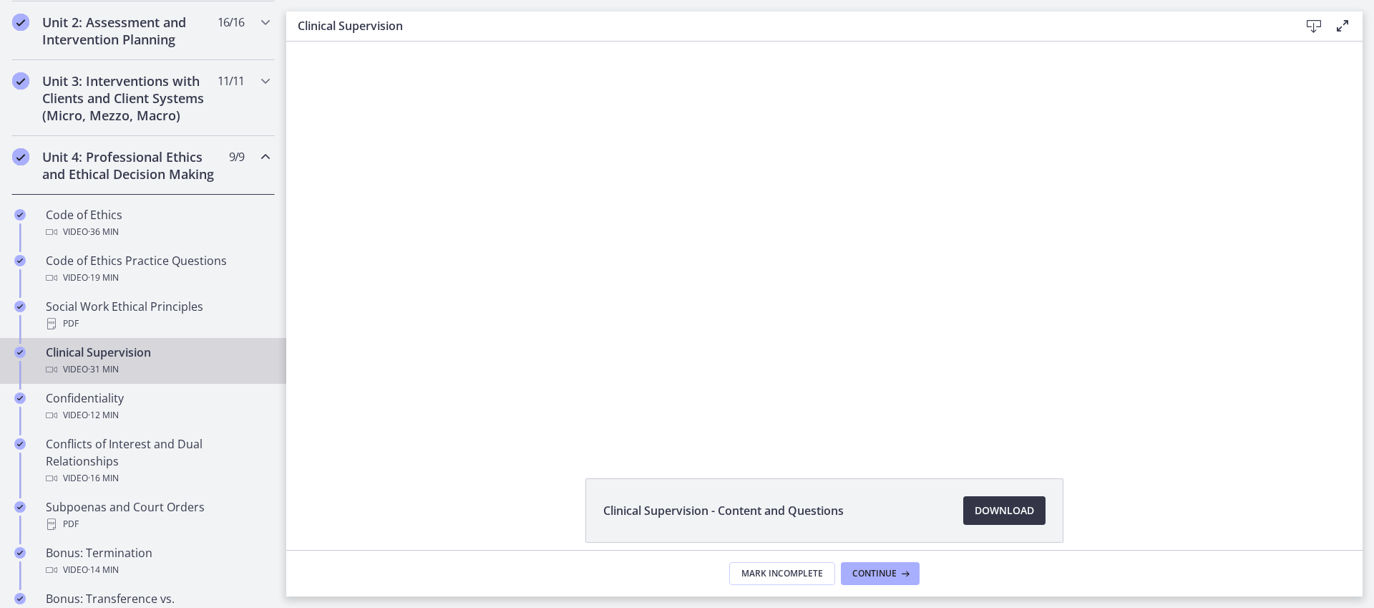
click at [978, 505] on span "Download Opens in a new window" at bounding box center [1004, 510] width 59 height 17
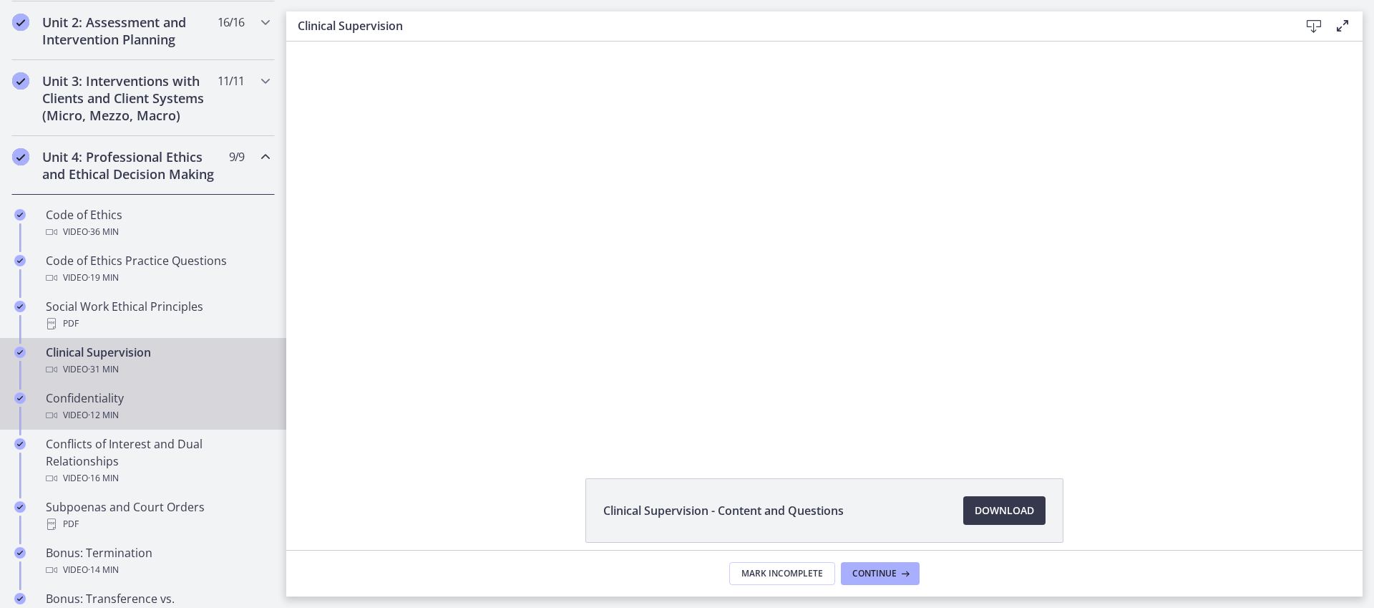
click at [140, 422] on div "Confidentiality Video · 12 min" at bounding box center [157, 406] width 223 height 34
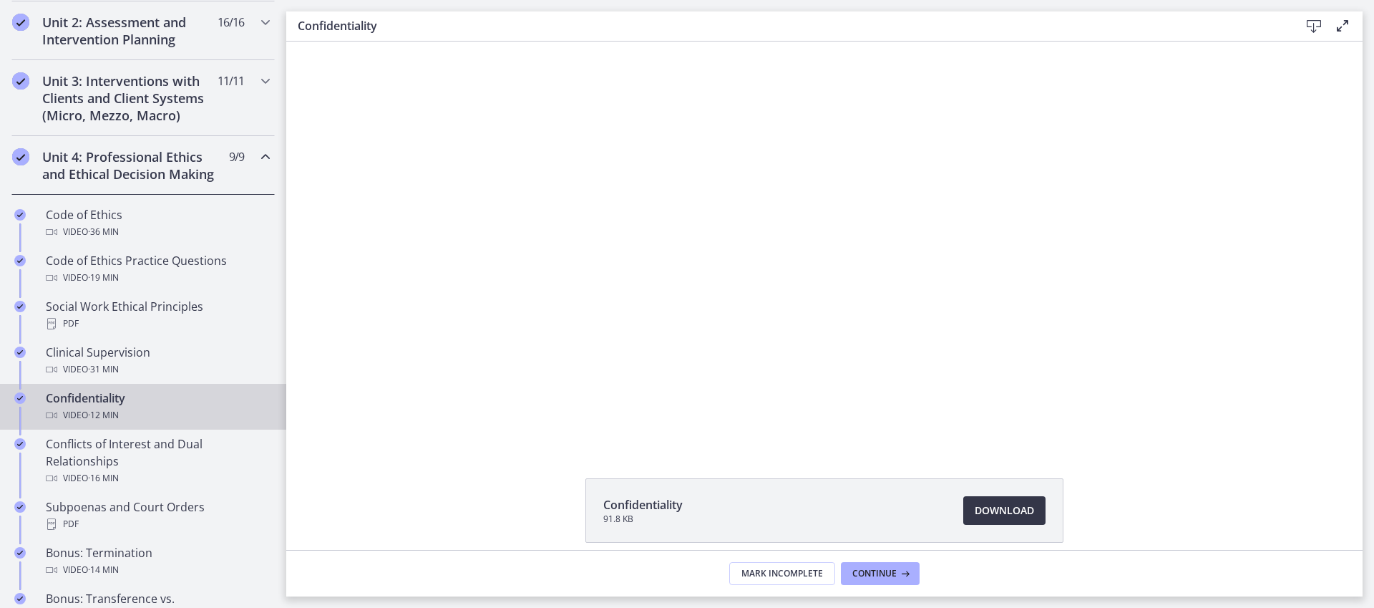
click at [981, 509] on span "Download Opens in a new window" at bounding box center [1004, 510] width 59 height 17
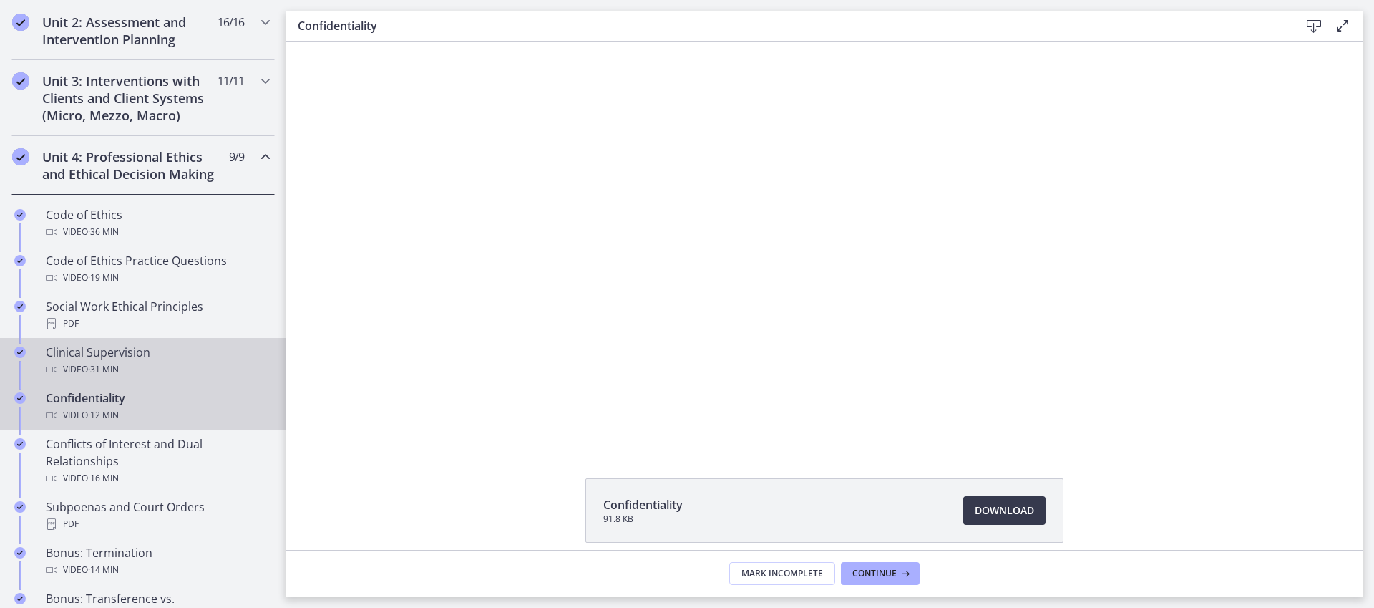
click at [163, 371] on div "Clinical Supervision Video · 31 min" at bounding box center [157, 361] width 223 height 34
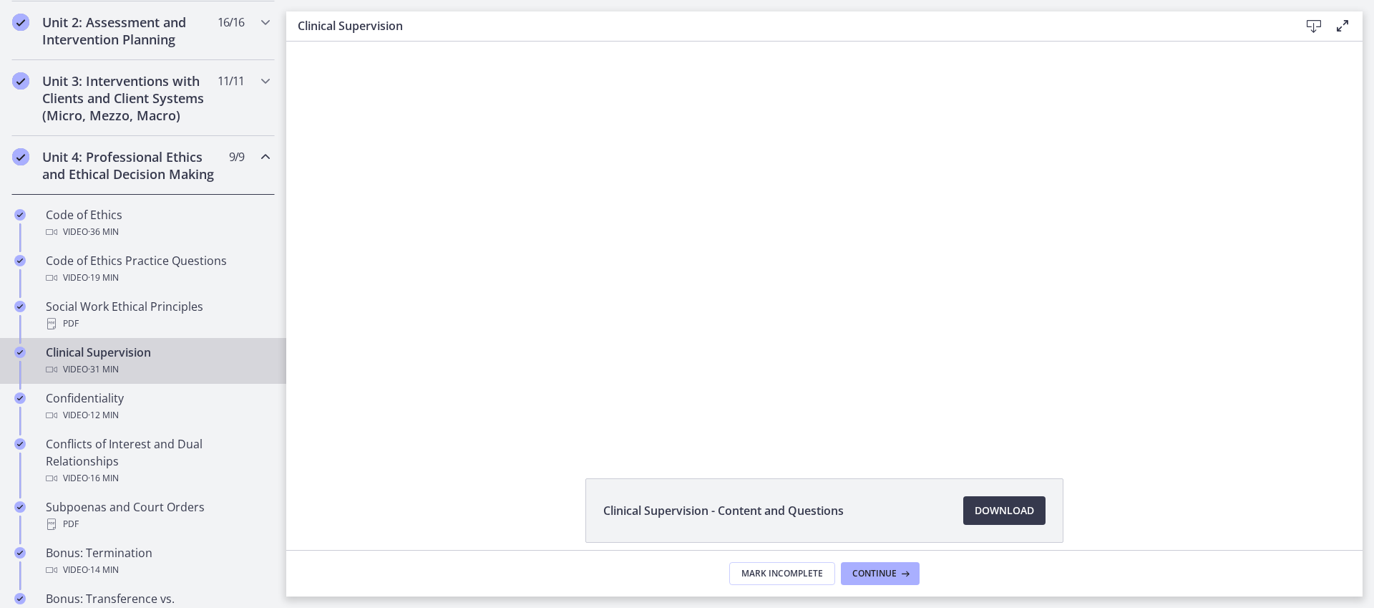
click at [1311, 29] on icon at bounding box center [1314, 26] width 17 height 17
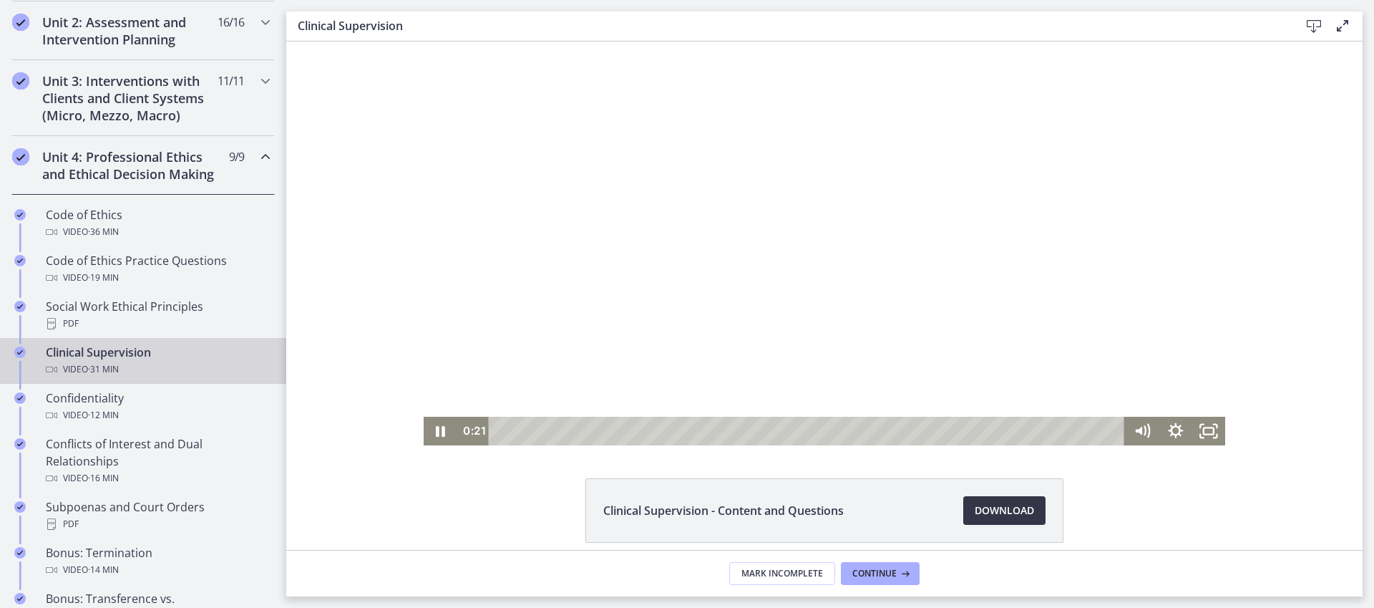
click at [1000, 507] on span "Download Opens in a new window" at bounding box center [1004, 510] width 59 height 17
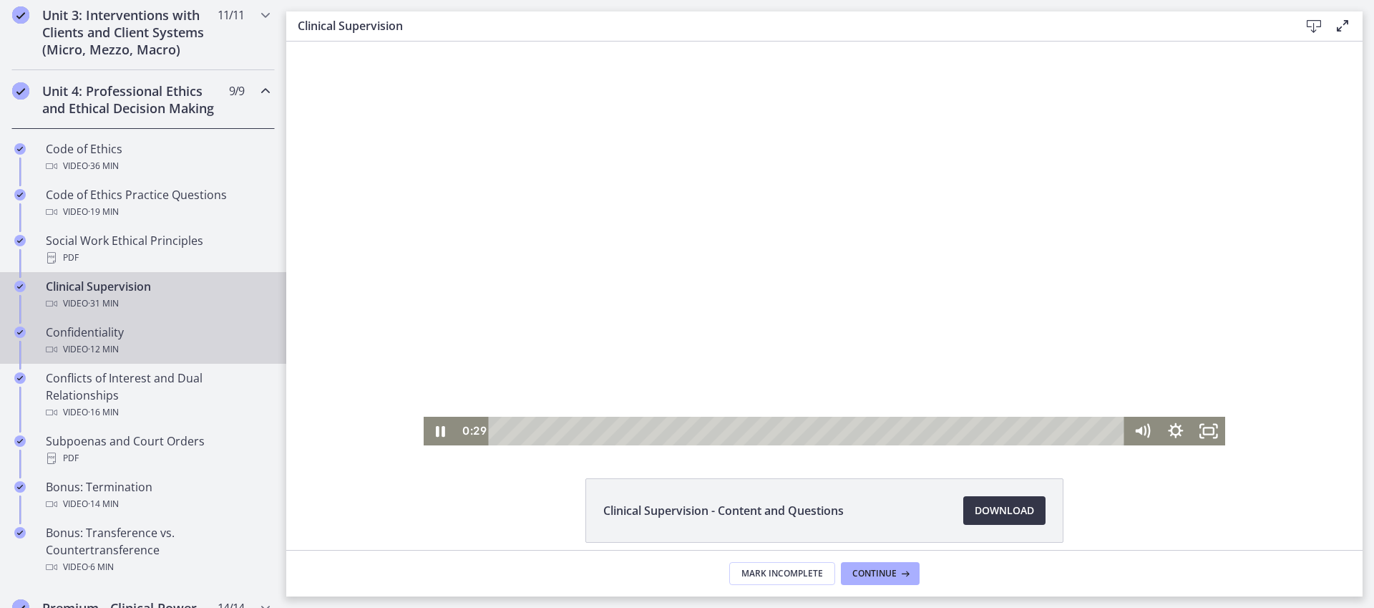
scroll to position [588, 0]
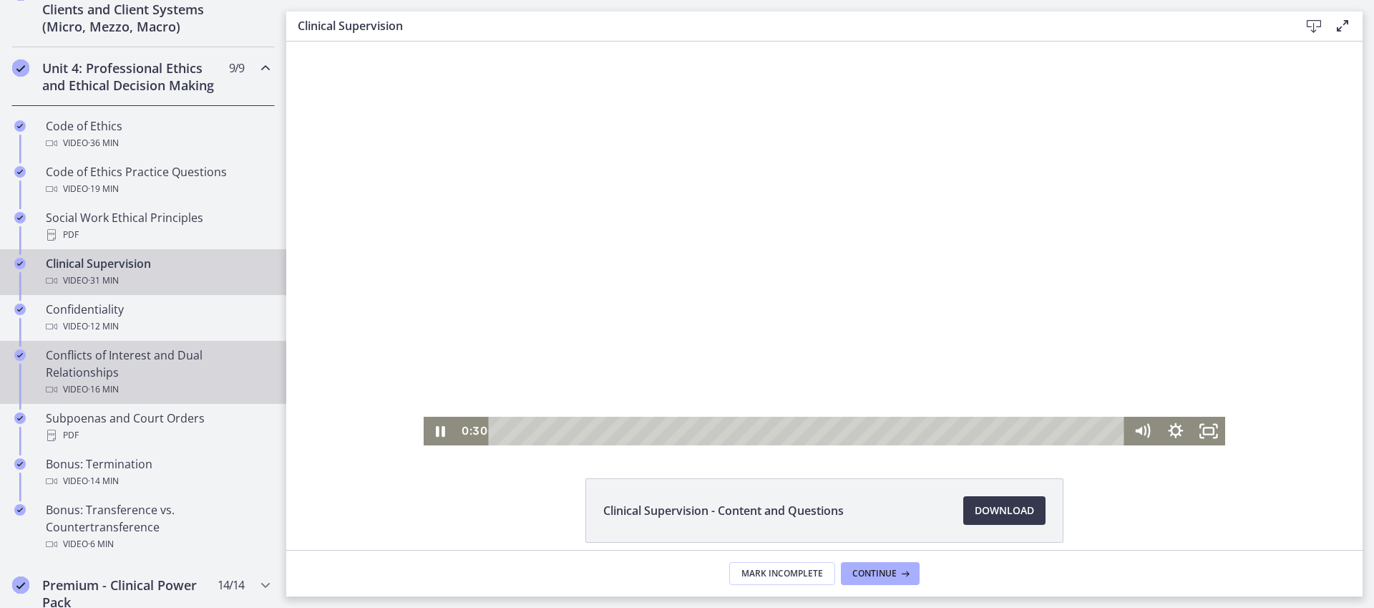
click at [199, 374] on div "Conflicts of Interest and Dual Relationships Video · 16 min" at bounding box center [157, 372] width 223 height 52
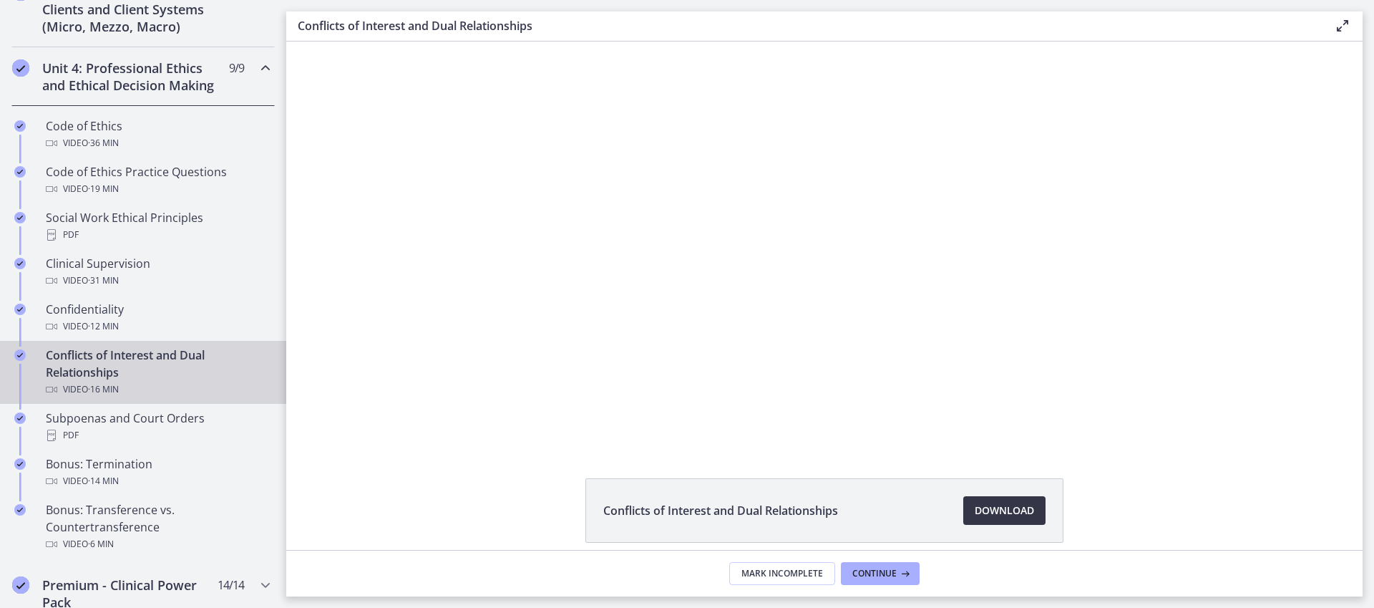
click at [996, 516] on span "Download Opens in a new window" at bounding box center [1004, 510] width 59 height 17
click at [180, 444] on div "PDF" at bounding box center [157, 435] width 223 height 17
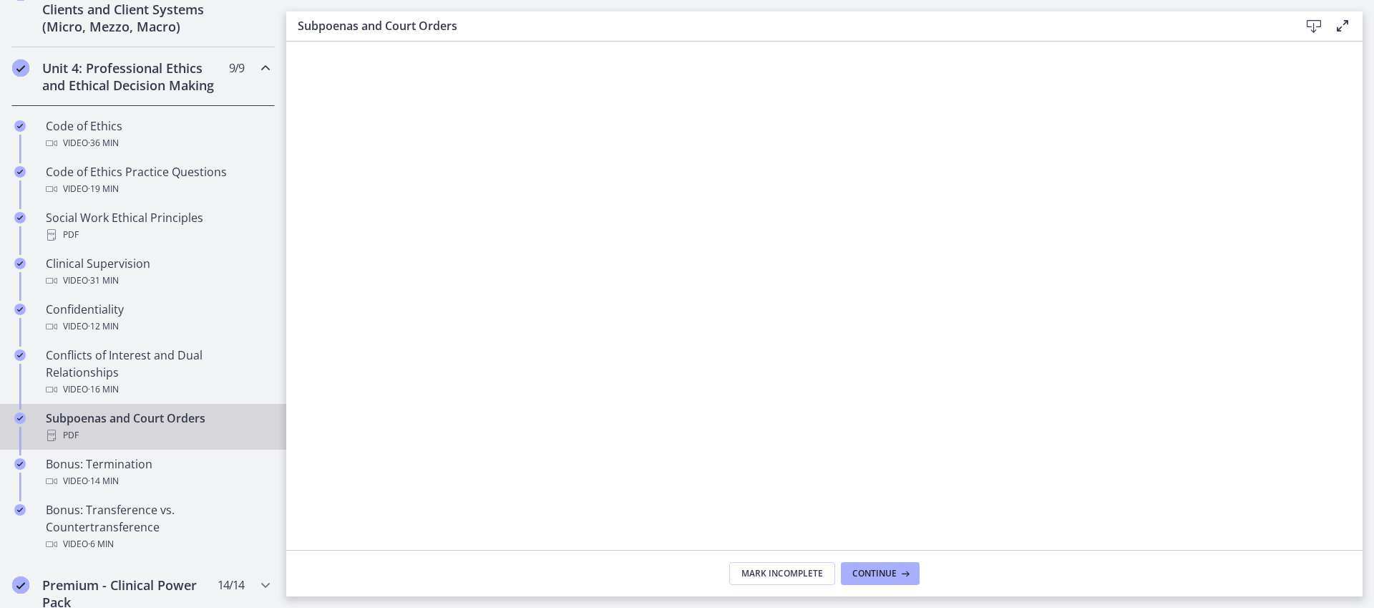
click at [1311, 26] on icon at bounding box center [1314, 26] width 17 height 17
